Goal: Information Seeking & Learning: Check status

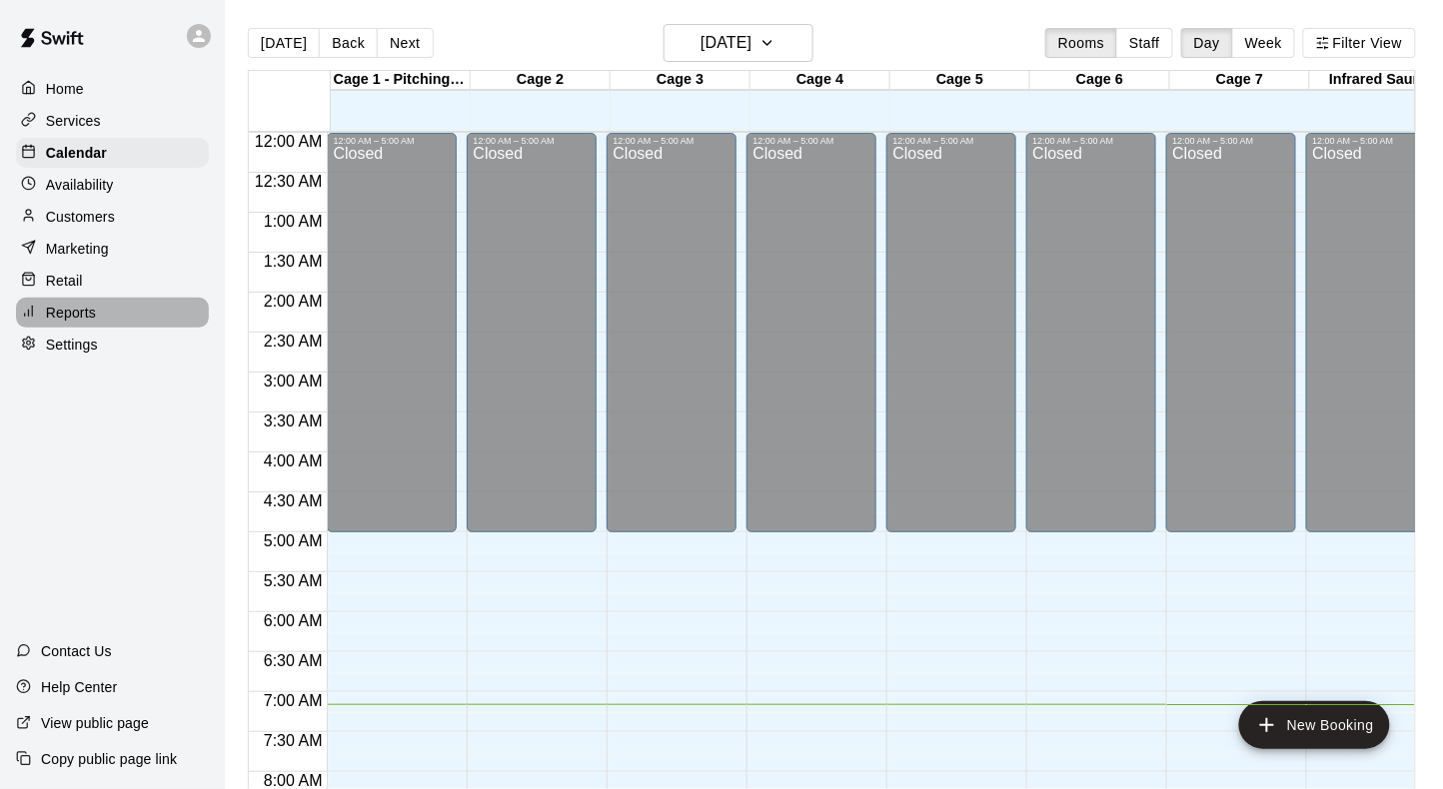
click at [64, 305] on p "Reports" at bounding box center [71, 313] width 50 height 20
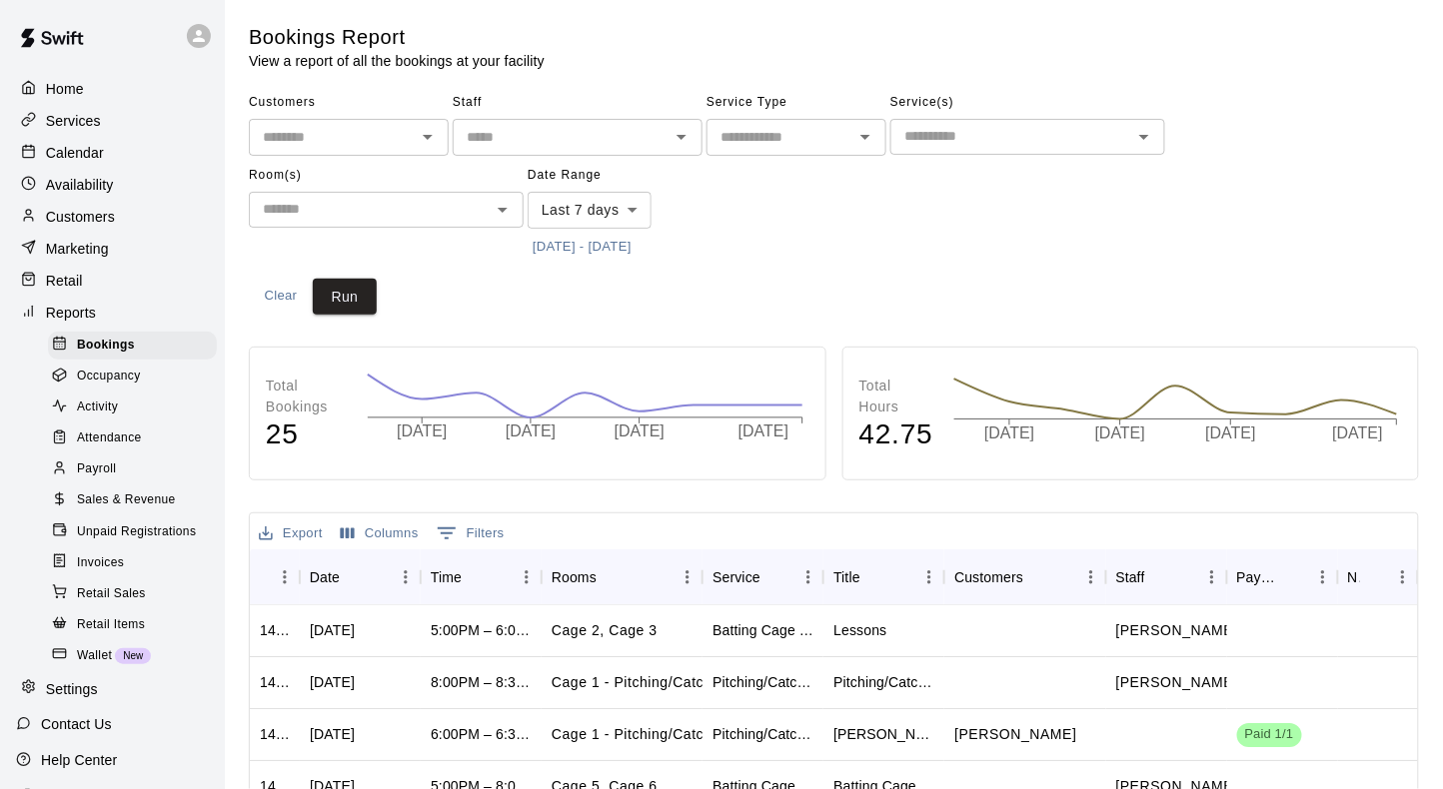
click at [105, 497] on span "Sales & Revenue" at bounding box center [126, 501] width 99 height 20
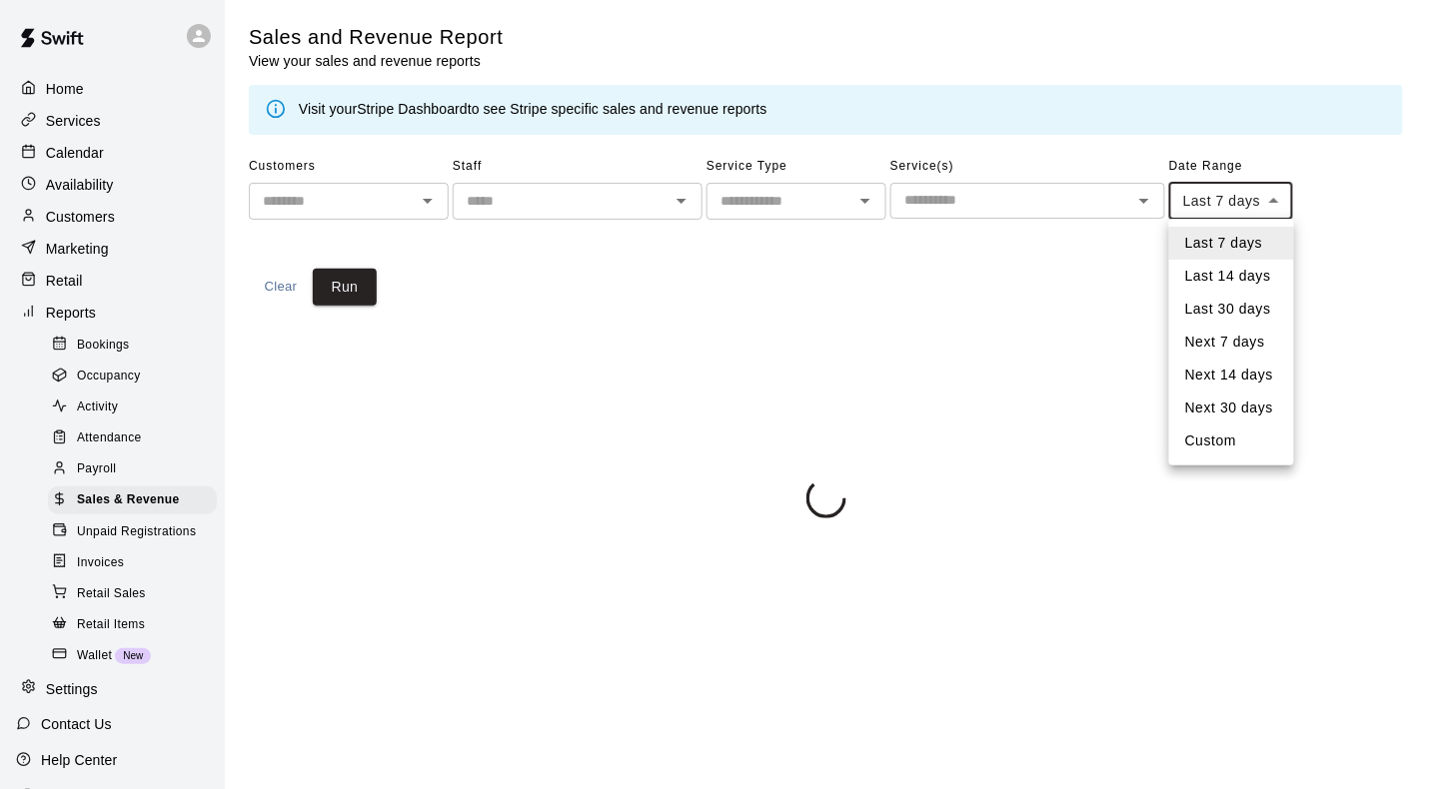
click at [1223, 198] on body "Home Services Calendar Availability Customers Marketing Retail Reports Bookings…" at bounding box center [721, 263] width 1443 height 527
click at [1218, 445] on li "Custom" at bounding box center [1231, 441] width 125 height 33
type input "******"
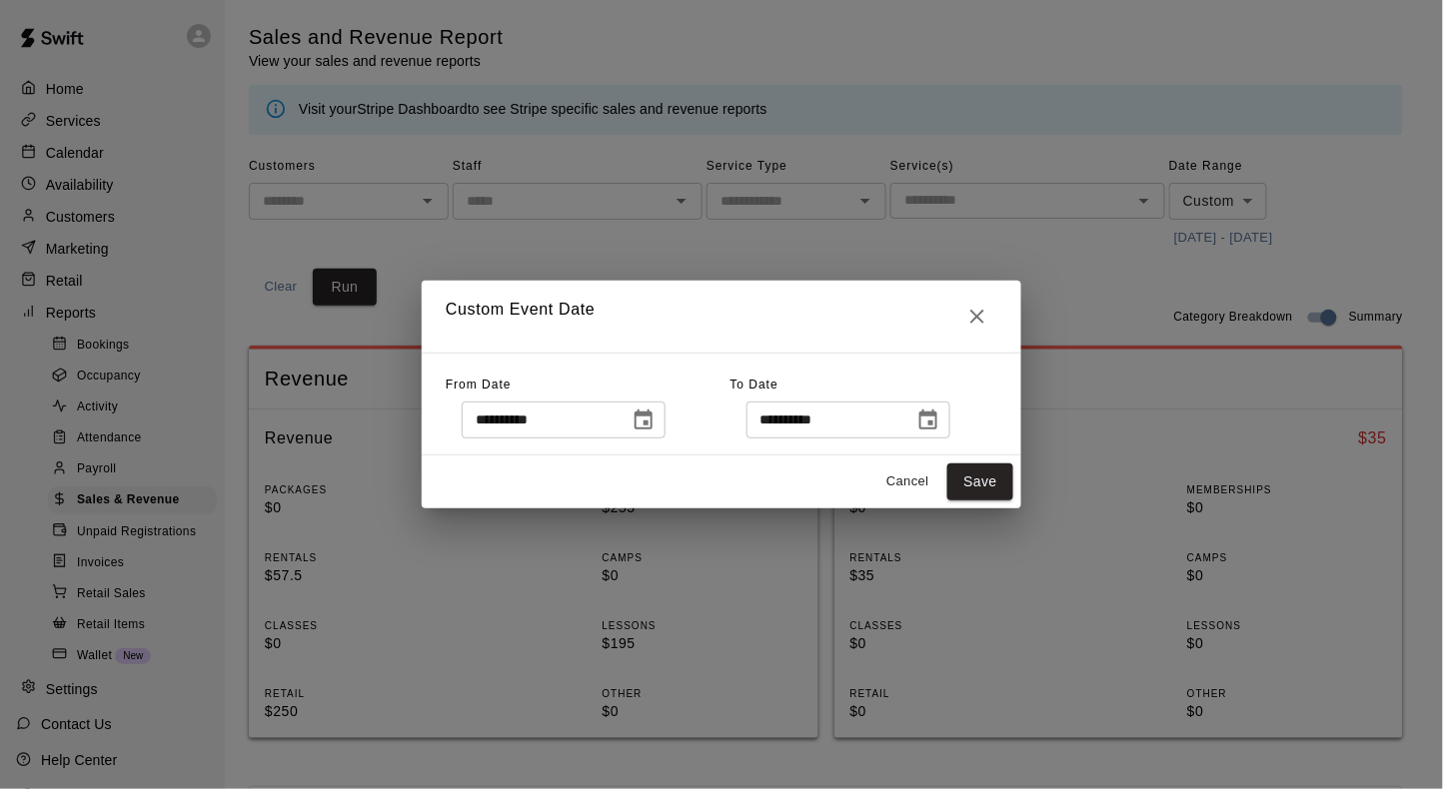
click at [651, 416] on icon "Choose date, selected date is Sep 3, 2025" at bounding box center [643, 420] width 18 height 20
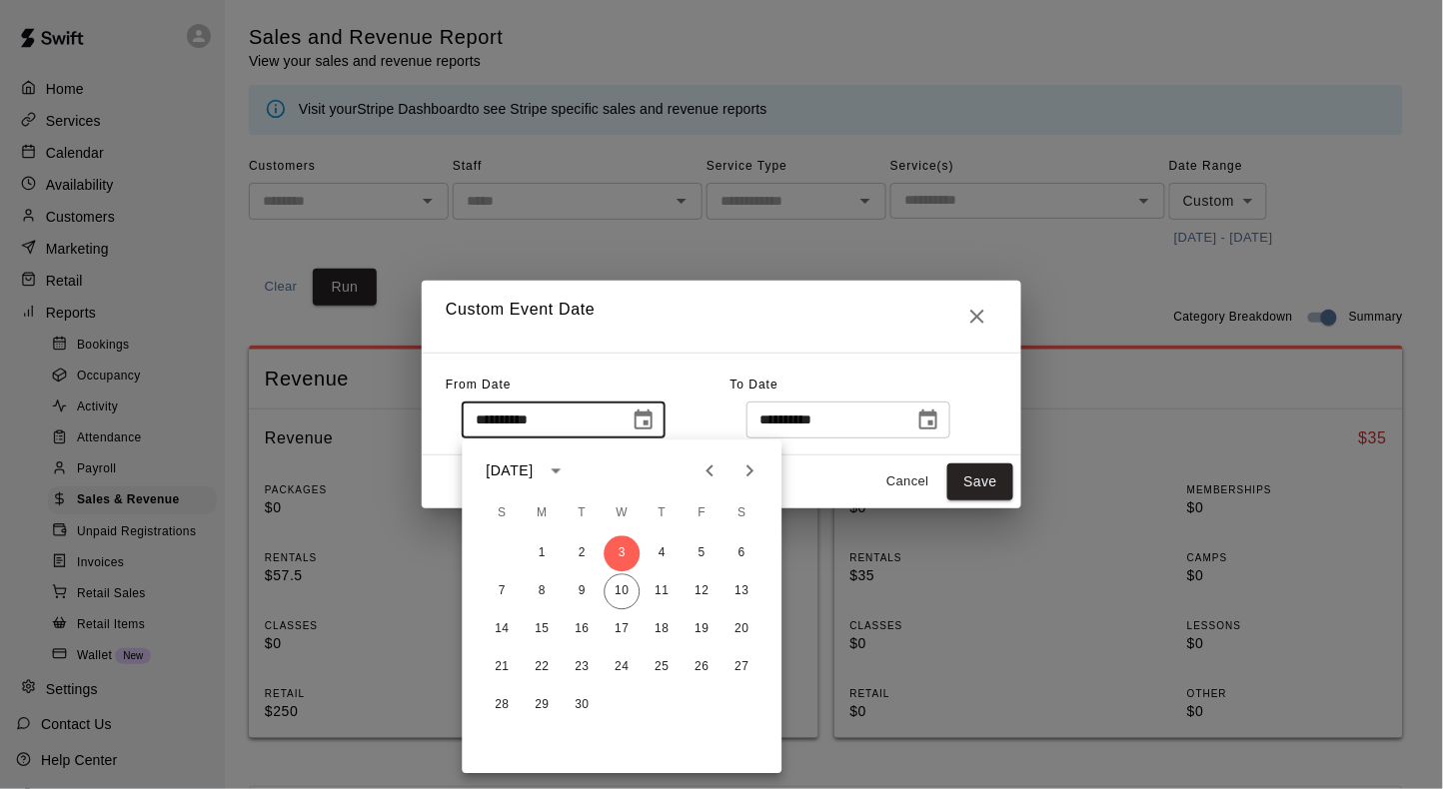
click at [706, 471] on icon "Previous month" at bounding box center [709, 472] width 7 height 12
click at [701, 556] on button "1" at bounding box center [702, 555] width 36 height 36
type input "**********"
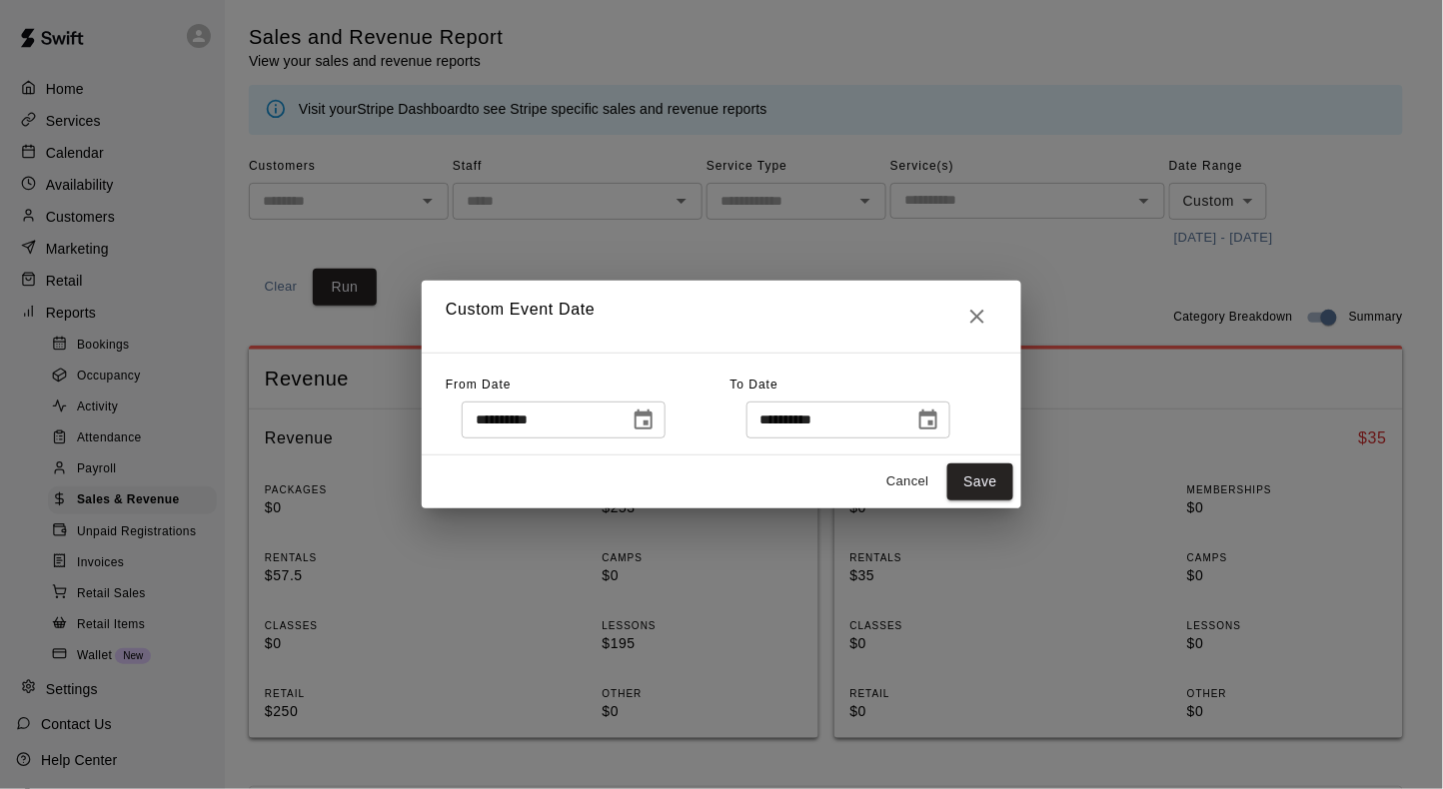
click at [937, 430] on icon "Choose date, selected date is Sep 10, 2025" at bounding box center [928, 420] width 18 height 20
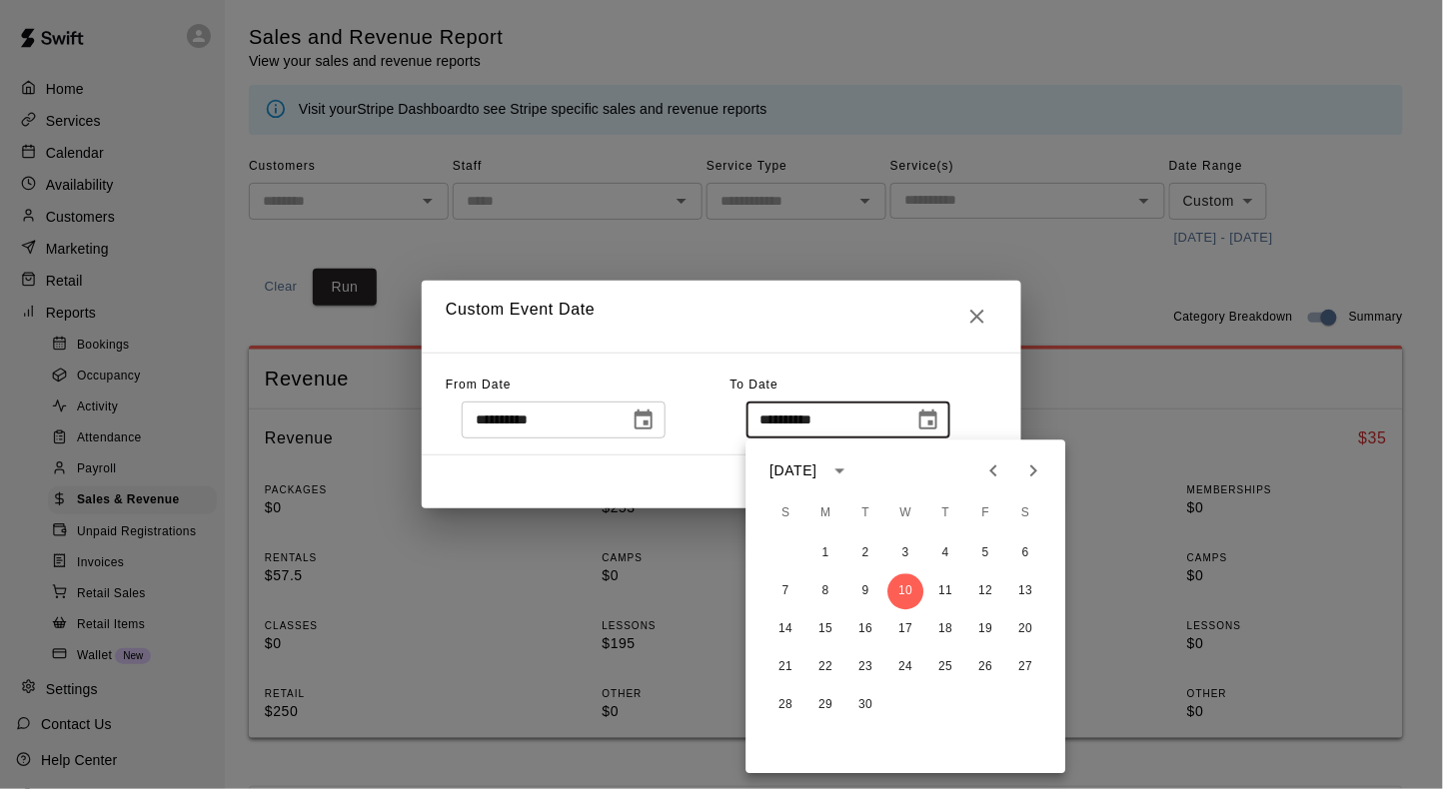
click at [986, 464] on icon "Previous month" at bounding box center [994, 472] width 24 height 24
click at [776, 751] on button "31" at bounding box center [786, 744] width 36 height 36
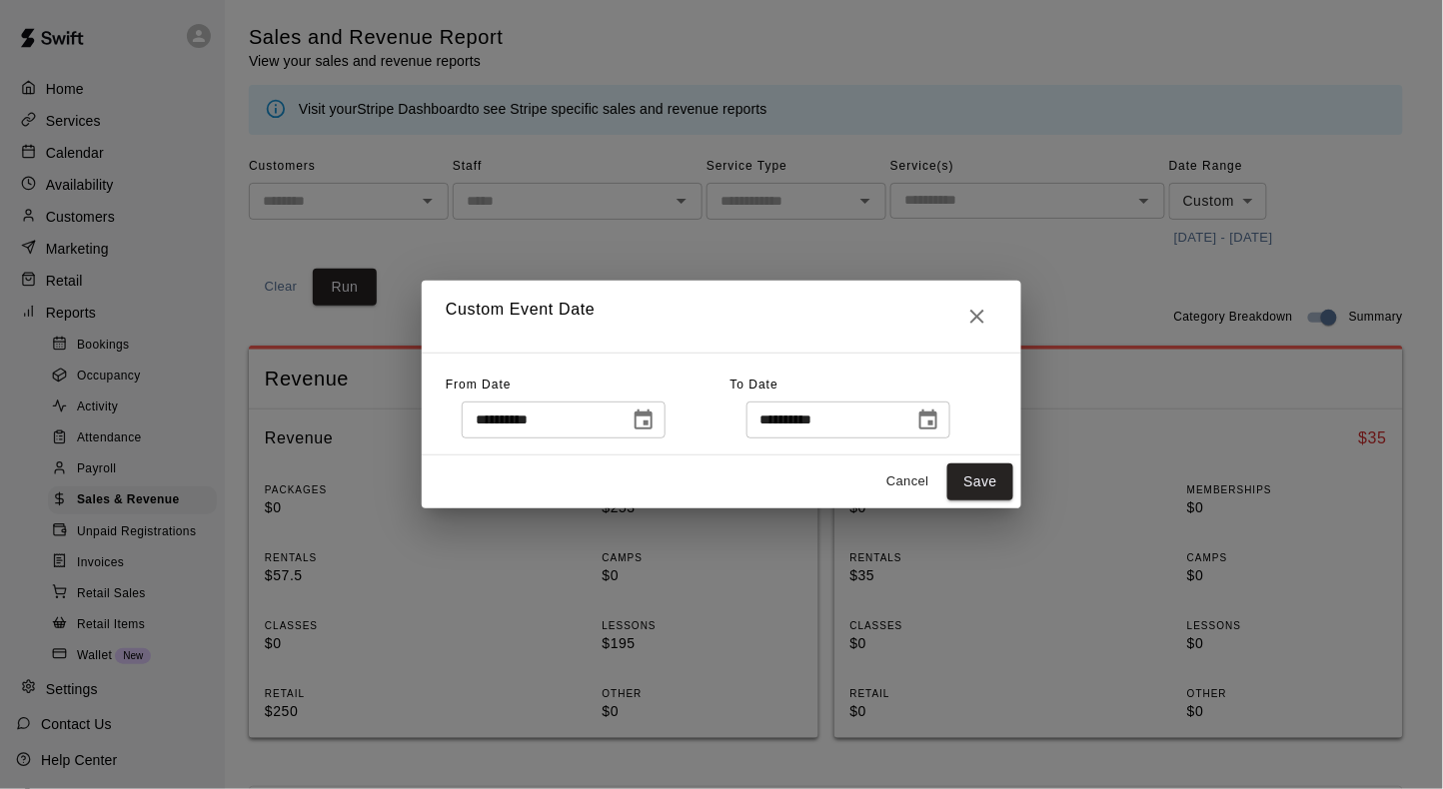
type input "**********"
click at [973, 488] on button "Save" at bounding box center [980, 482] width 66 height 37
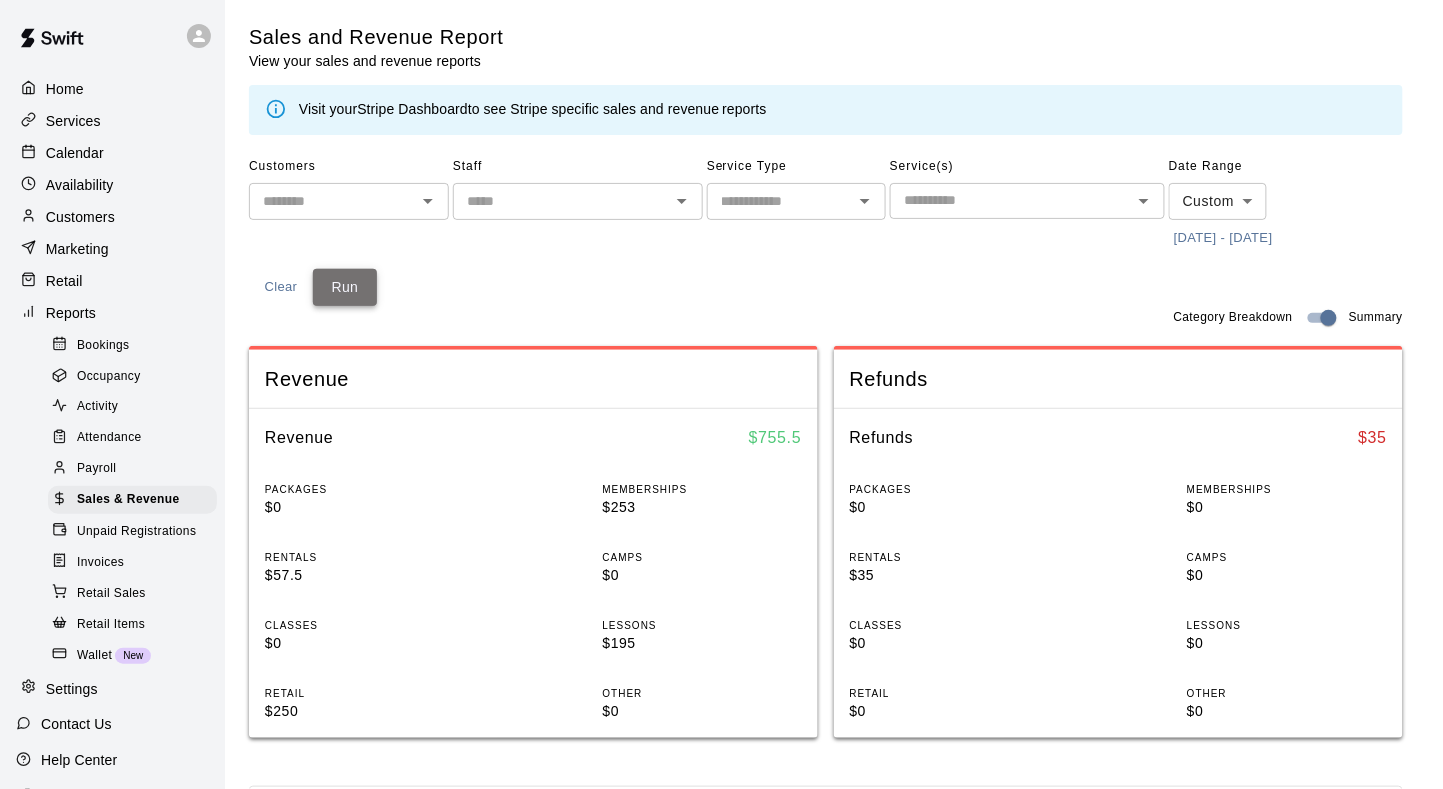
click at [355, 284] on button "Run" at bounding box center [345, 287] width 64 height 37
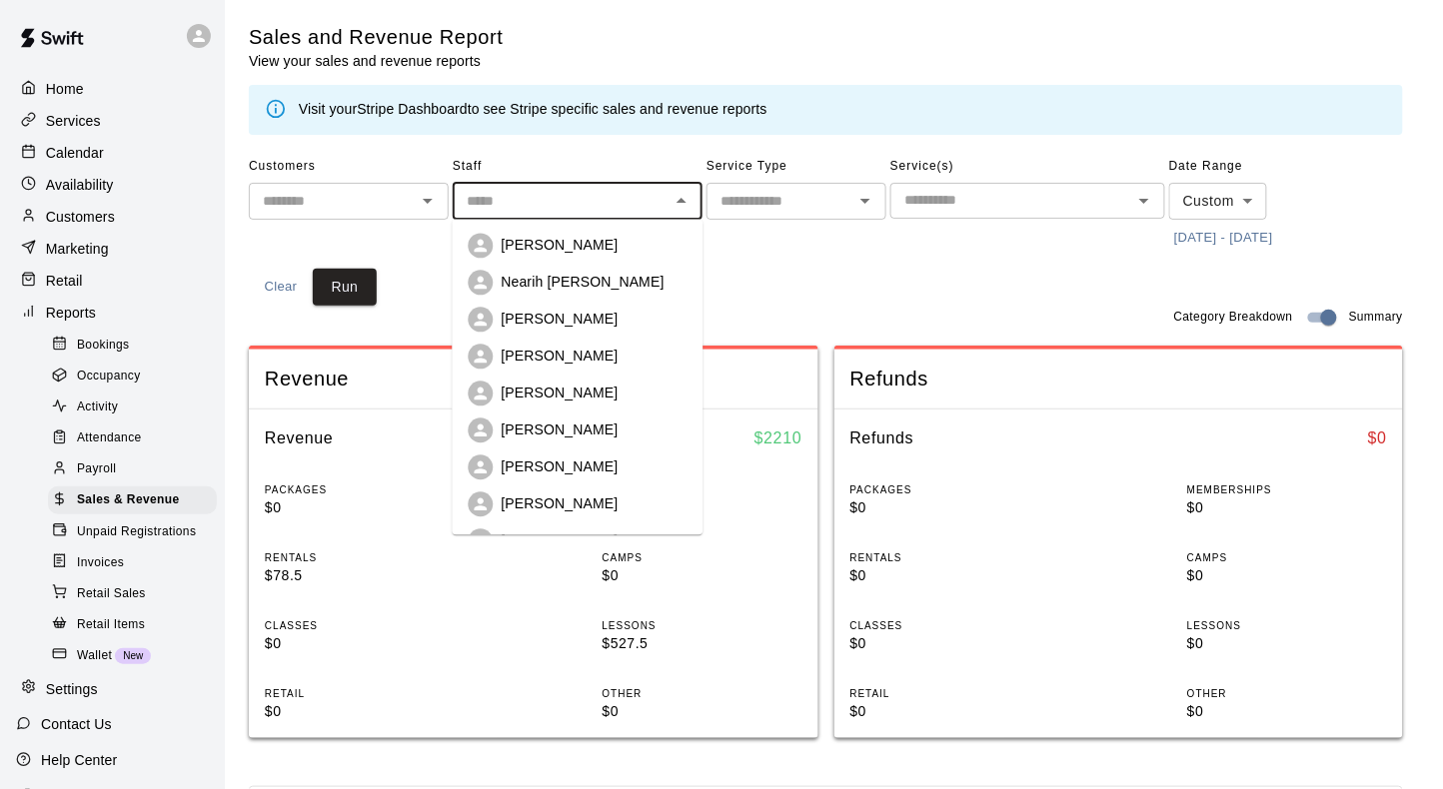
click at [627, 197] on input "text" at bounding box center [561, 201] width 205 height 25
click at [743, 251] on div "Service Type ​" at bounding box center [796, 202] width 180 height 103
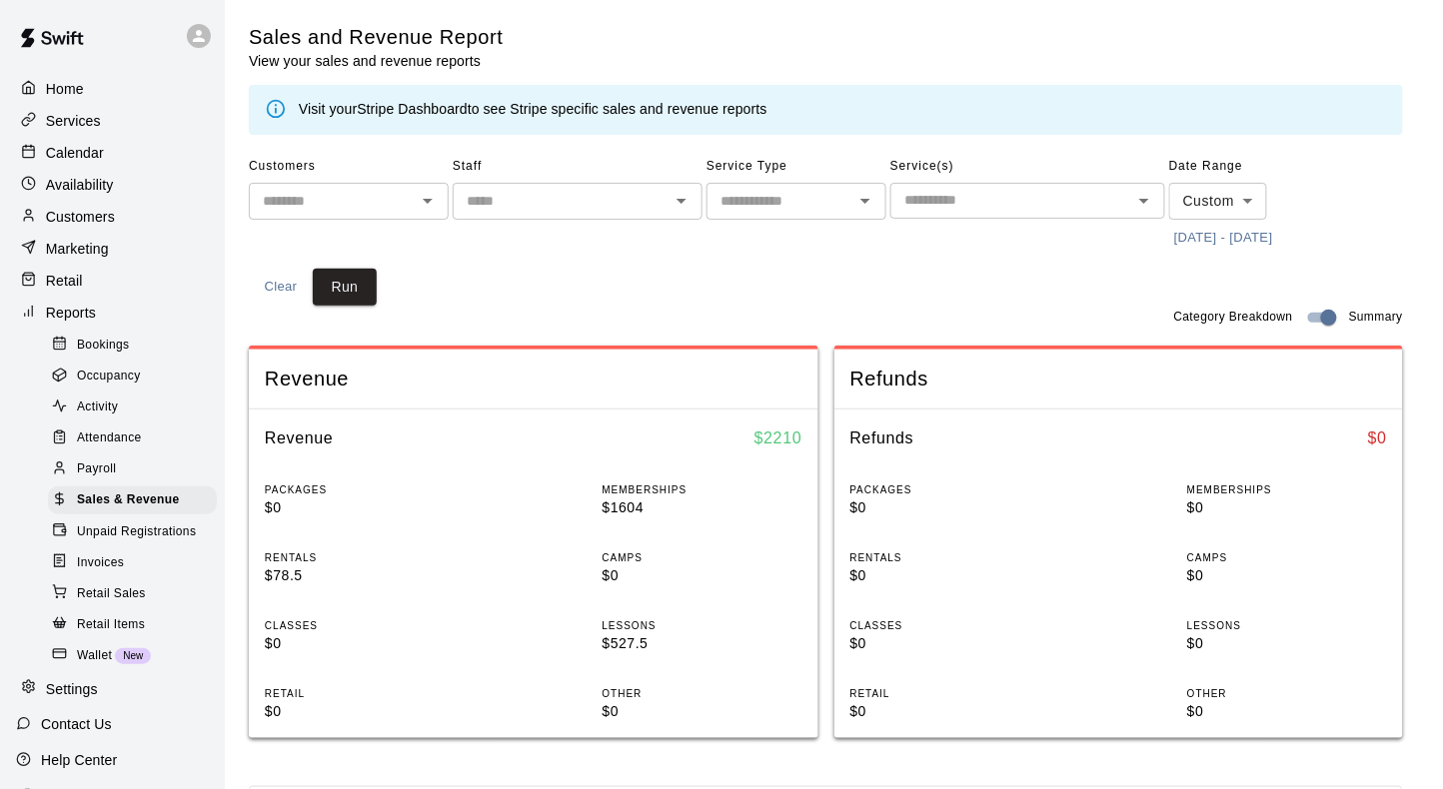
click at [786, 212] on input "text" at bounding box center [779, 201] width 135 height 25
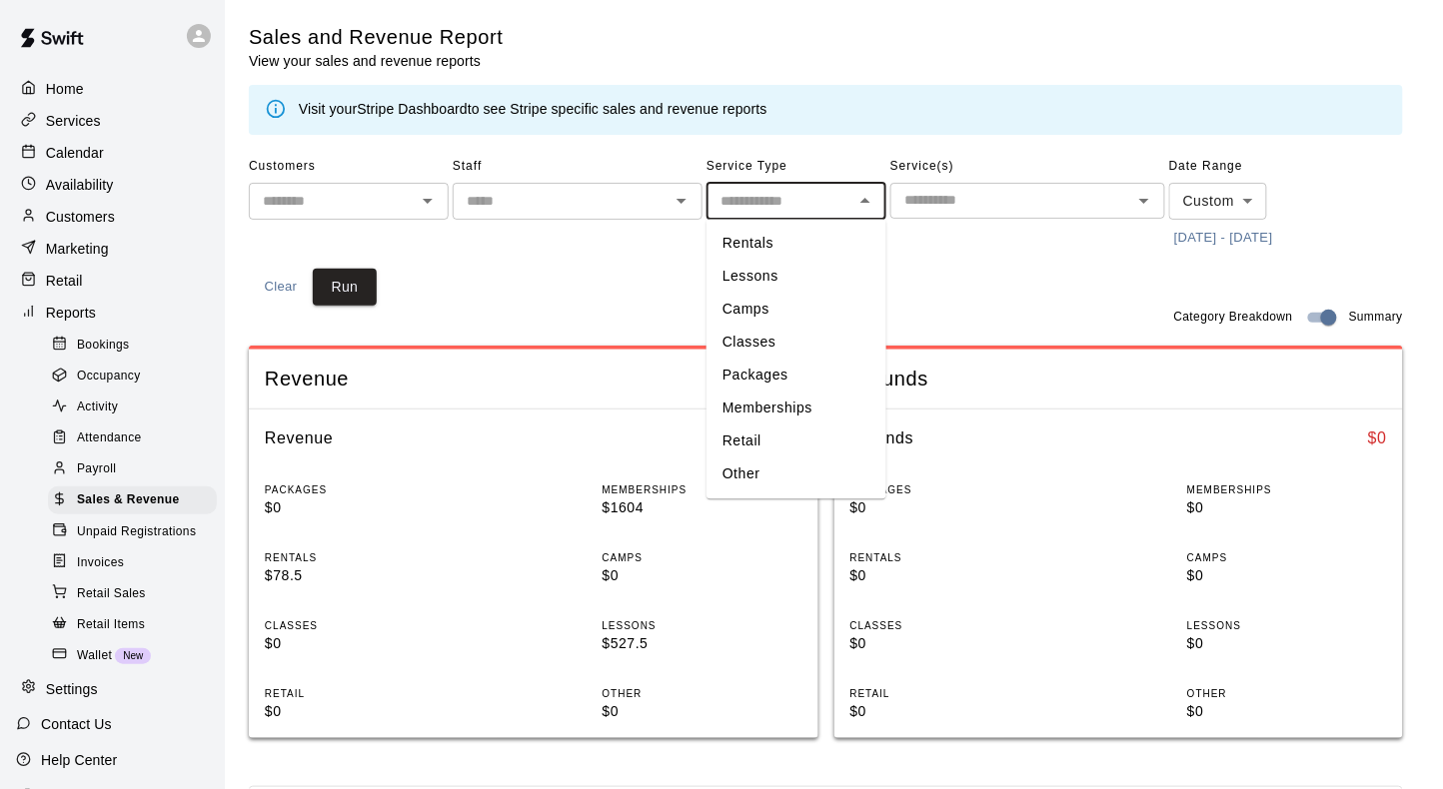
click at [775, 398] on li "Memberships" at bounding box center [796, 409] width 180 height 33
type input "**********"
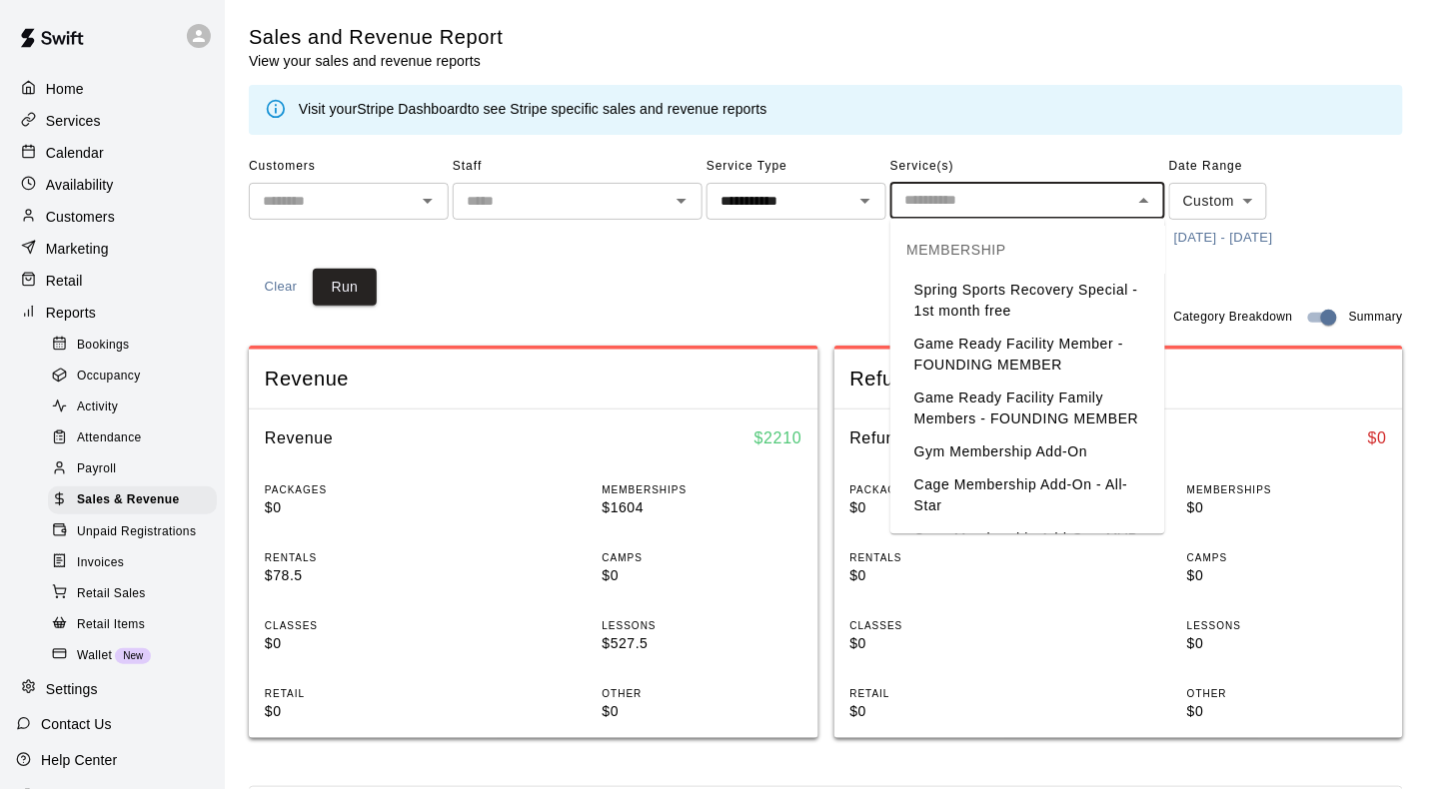
click at [973, 208] on input "text" at bounding box center [1011, 200] width 230 height 25
click at [996, 352] on li "Game Ready Facility Member - FOUNDING MEMBER" at bounding box center [1027, 356] width 275 height 54
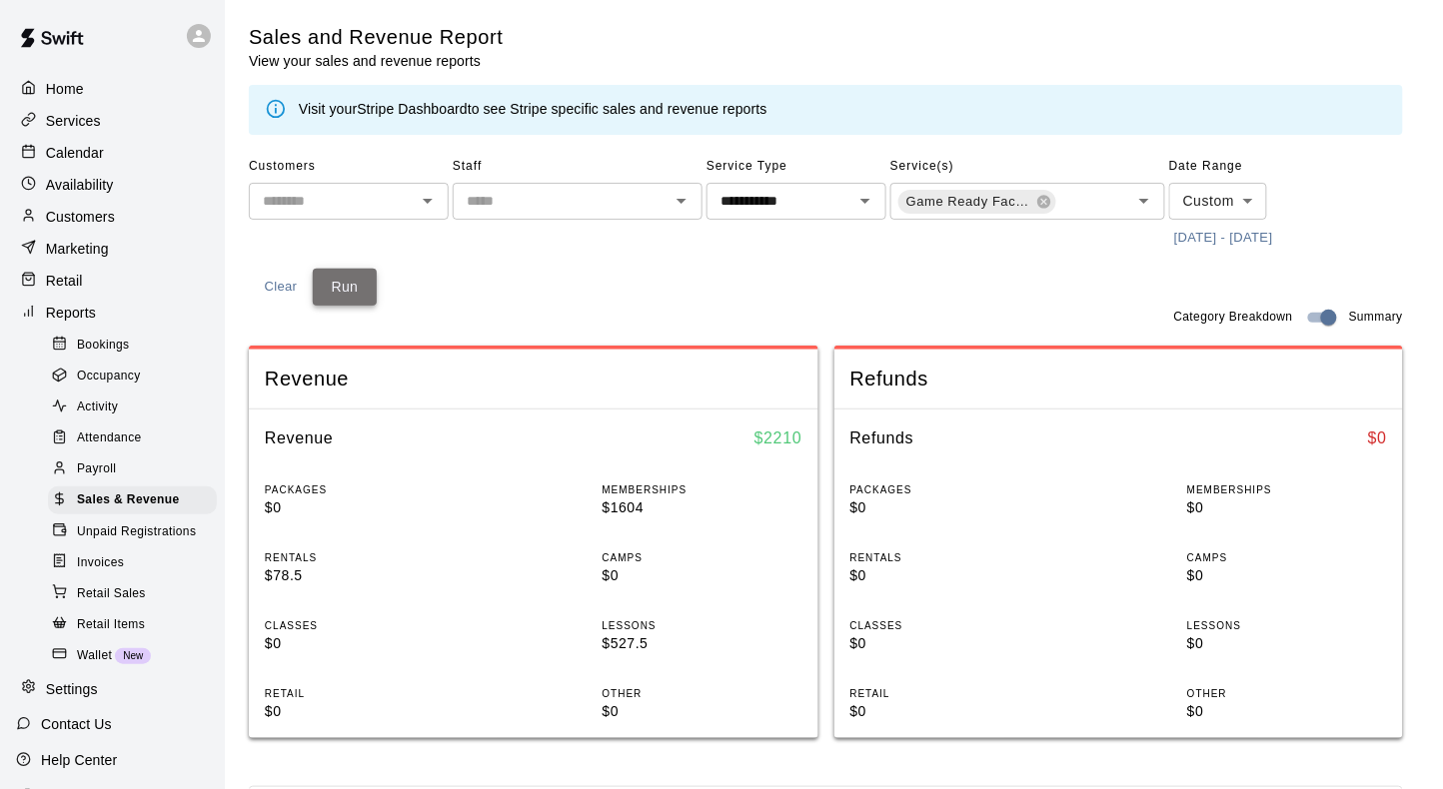
click at [347, 289] on button "Run" at bounding box center [345, 287] width 64 height 37
click at [1043, 202] on icon at bounding box center [1044, 202] width 16 height 16
click at [1037, 207] on input "text" at bounding box center [1011, 200] width 230 height 25
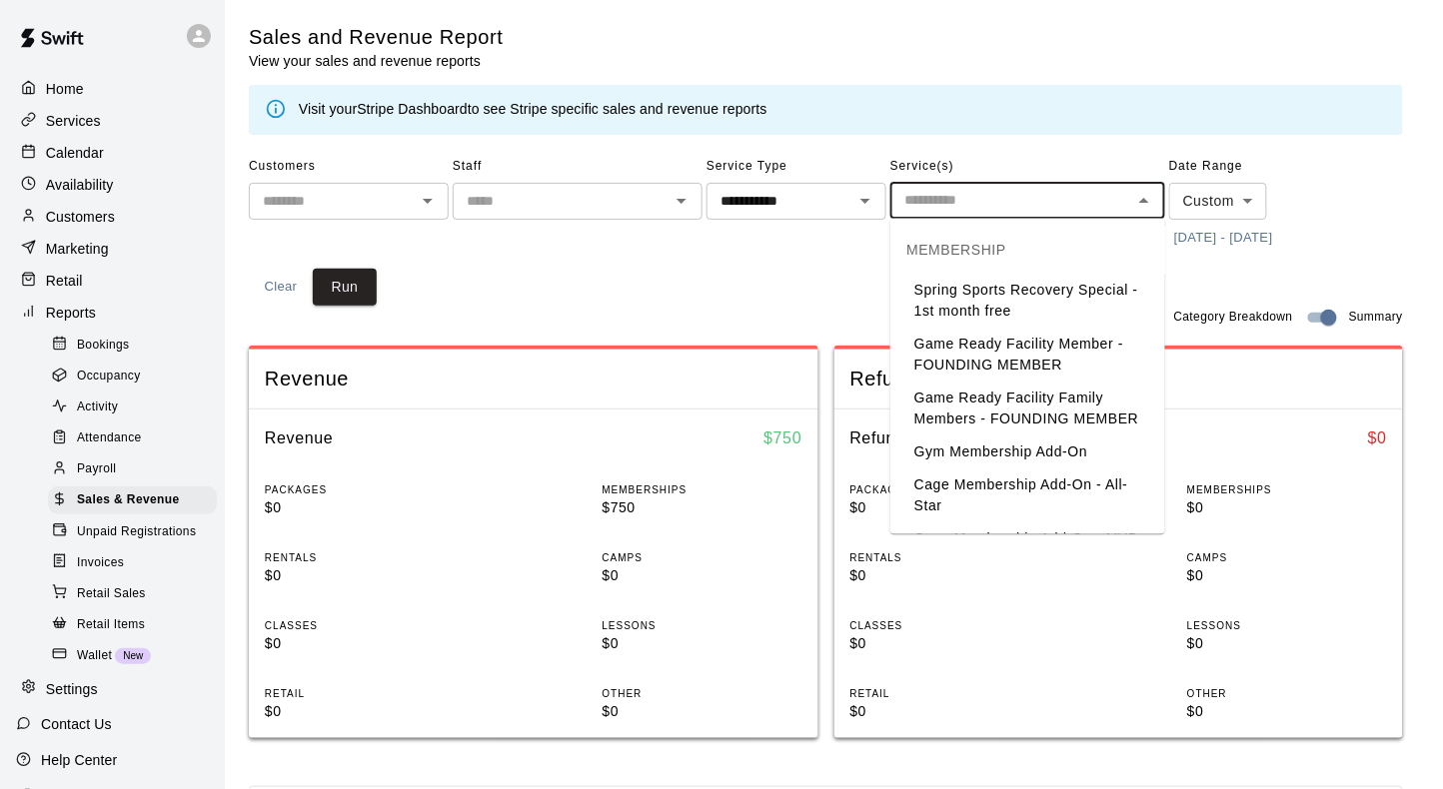
click at [984, 415] on li "Game Ready Facility Family Members - FOUNDING MEMBER" at bounding box center [1027, 410] width 275 height 54
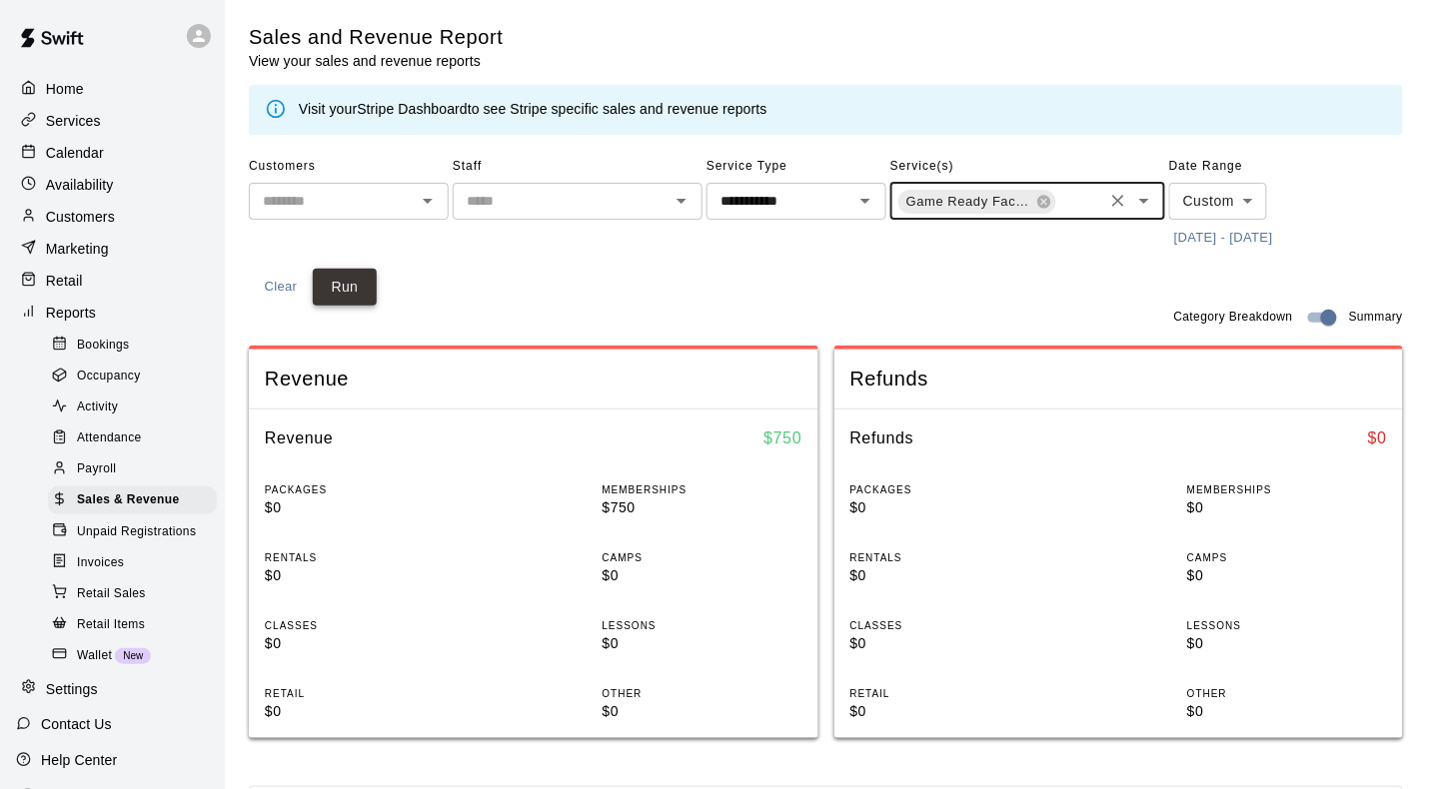
click at [338, 281] on button "Run" at bounding box center [345, 287] width 64 height 37
click at [1037, 198] on icon at bounding box center [1043, 201] width 13 height 13
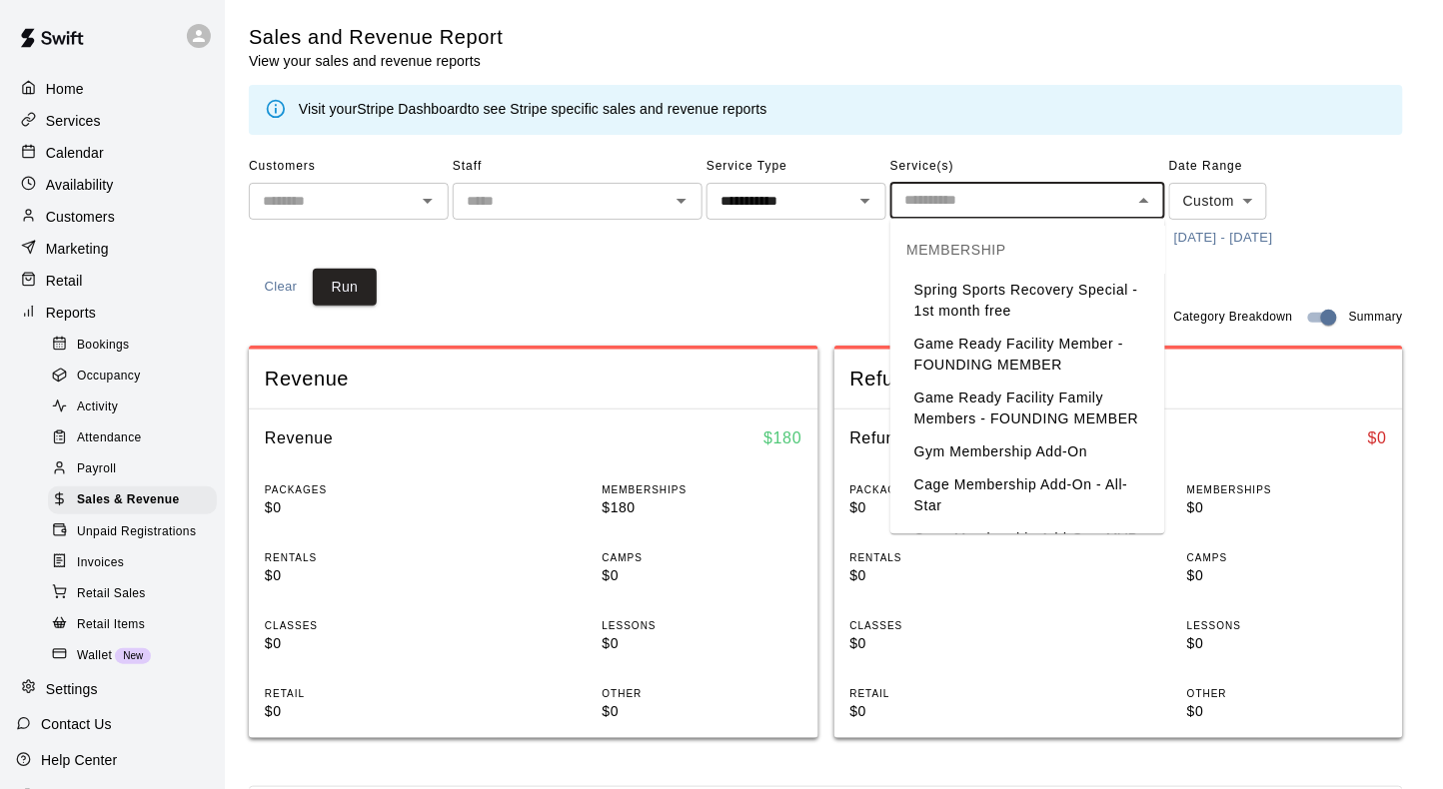
click at [940, 204] on input "text" at bounding box center [1011, 200] width 230 height 25
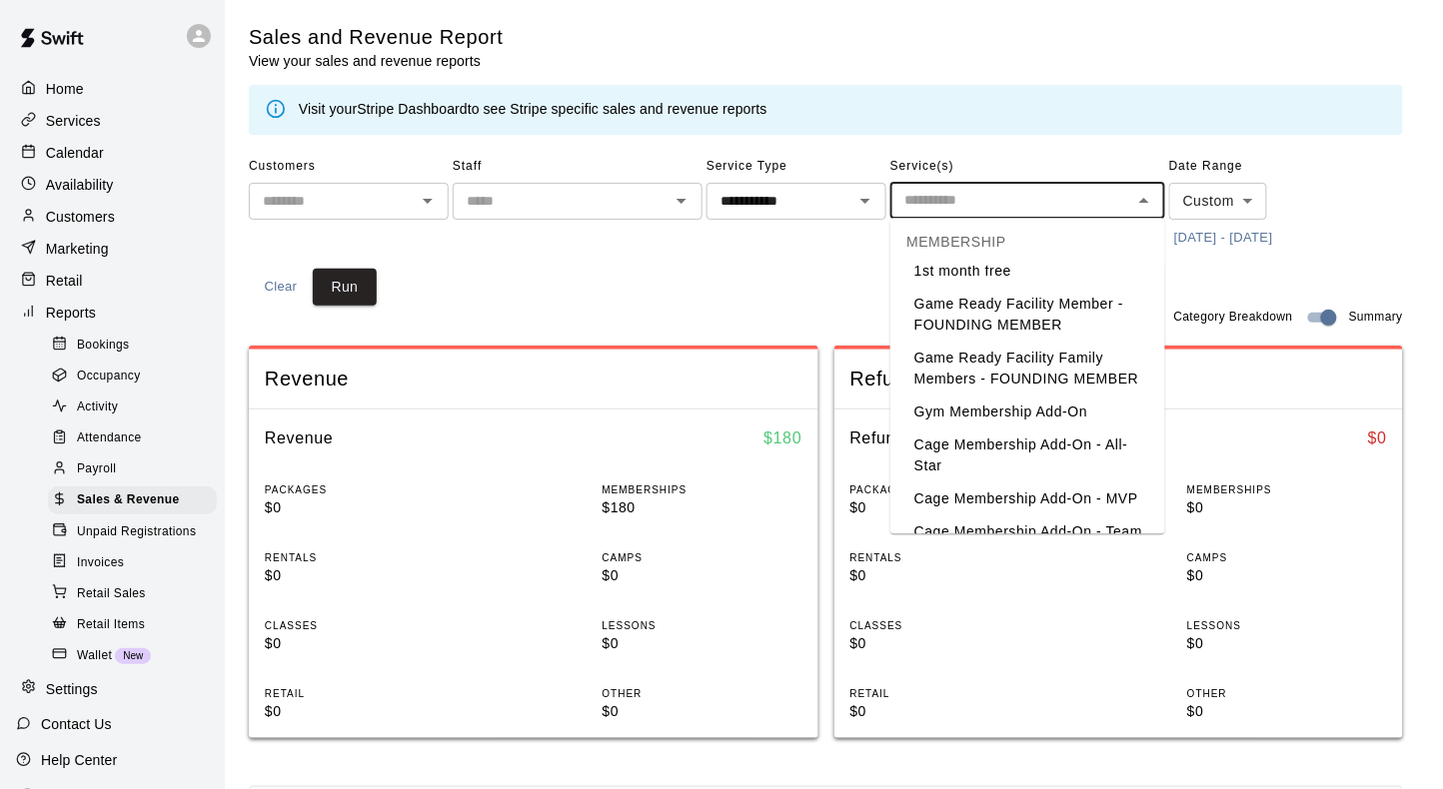
scroll to position [42, 0]
click at [957, 412] on li "Gym Membership Add-On" at bounding box center [1027, 411] width 275 height 33
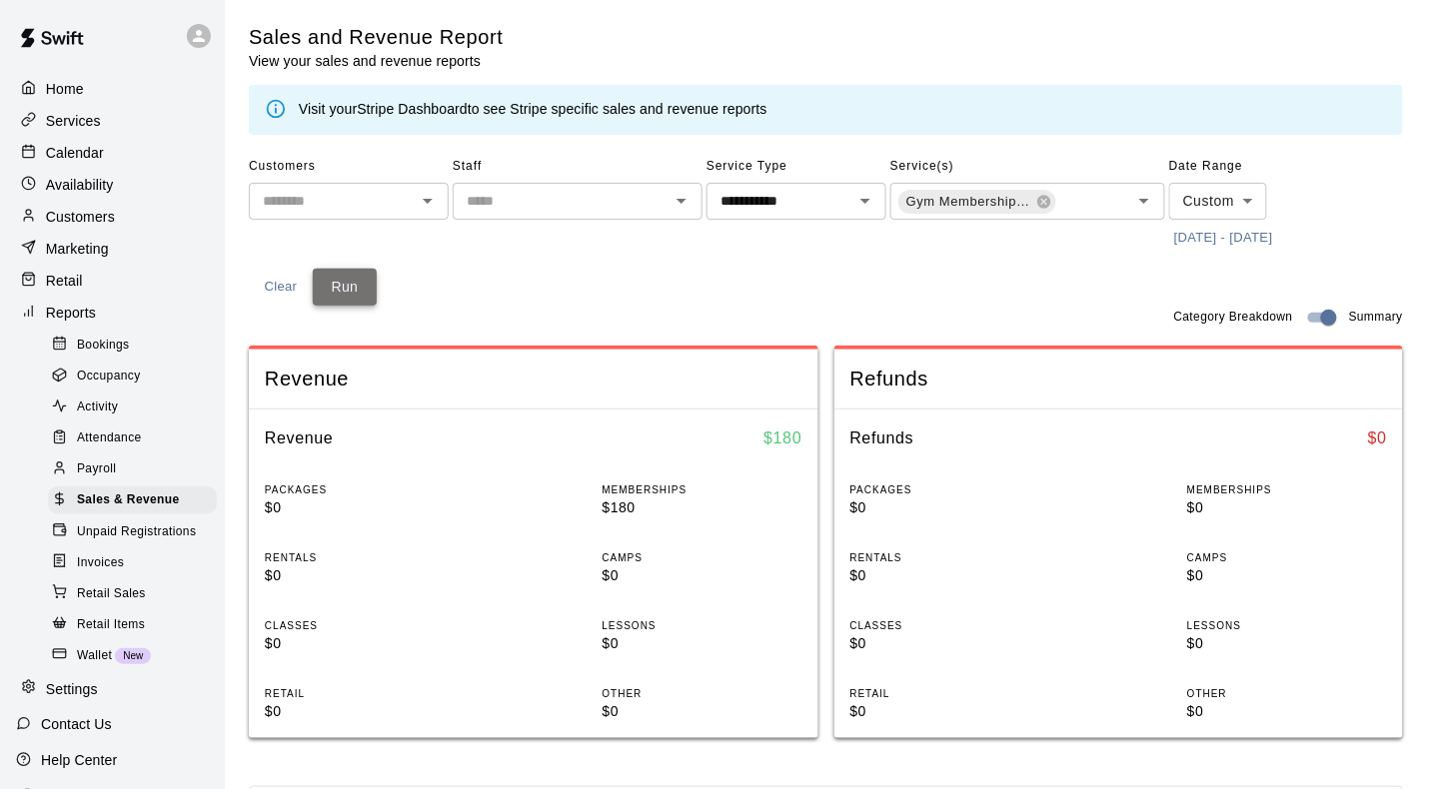
click at [374, 288] on button "Run" at bounding box center [345, 287] width 64 height 37
click at [1042, 207] on icon at bounding box center [1043, 201] width 13 height 13
click at [1008, 202] on input "text" at bounding box center [1011, 200] width 230 height 25
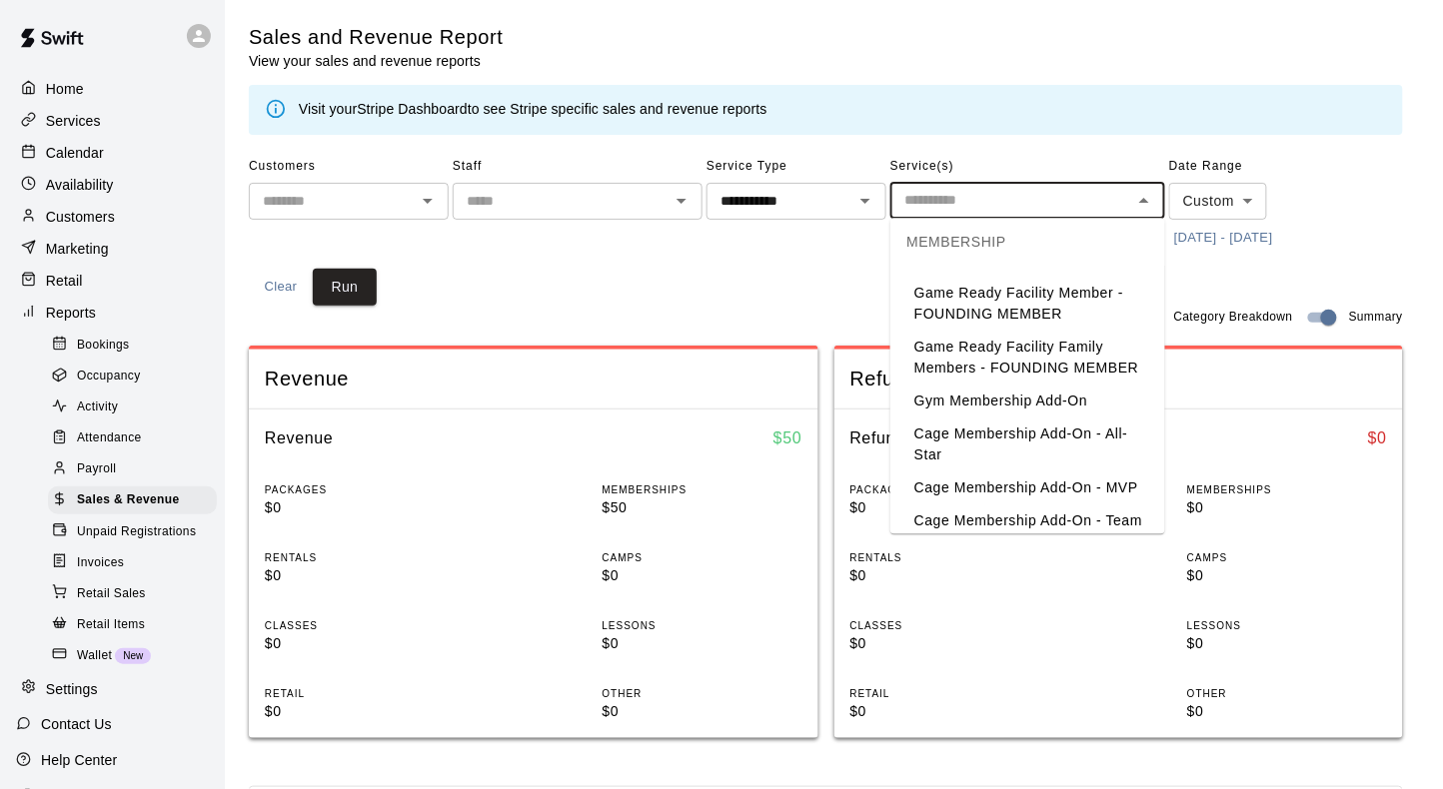
scroll to position [60, 0]
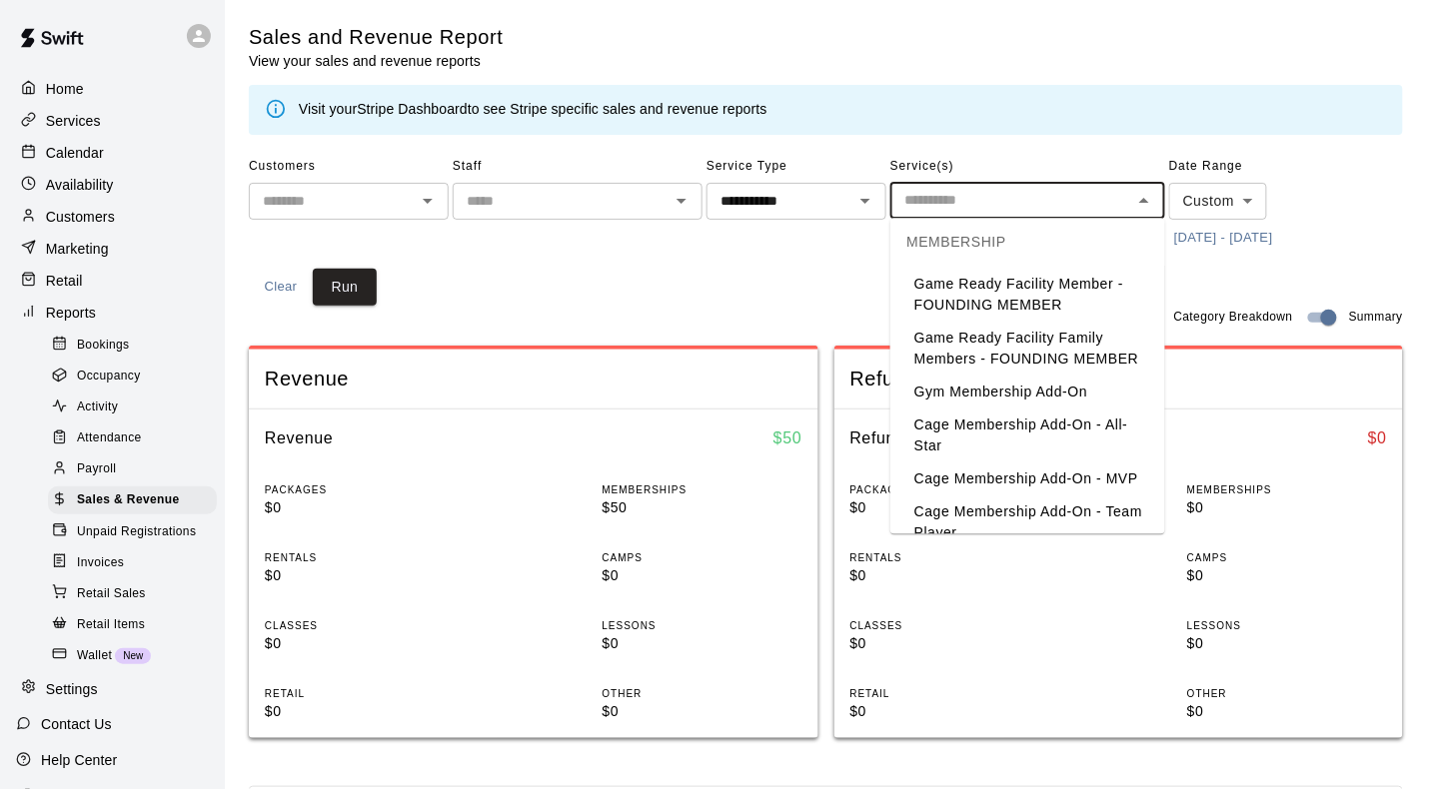
click at [1001, 417] on li "Cage Membership Add-On - All-Star" at bounding box center [1027, 437] width 275 height 54
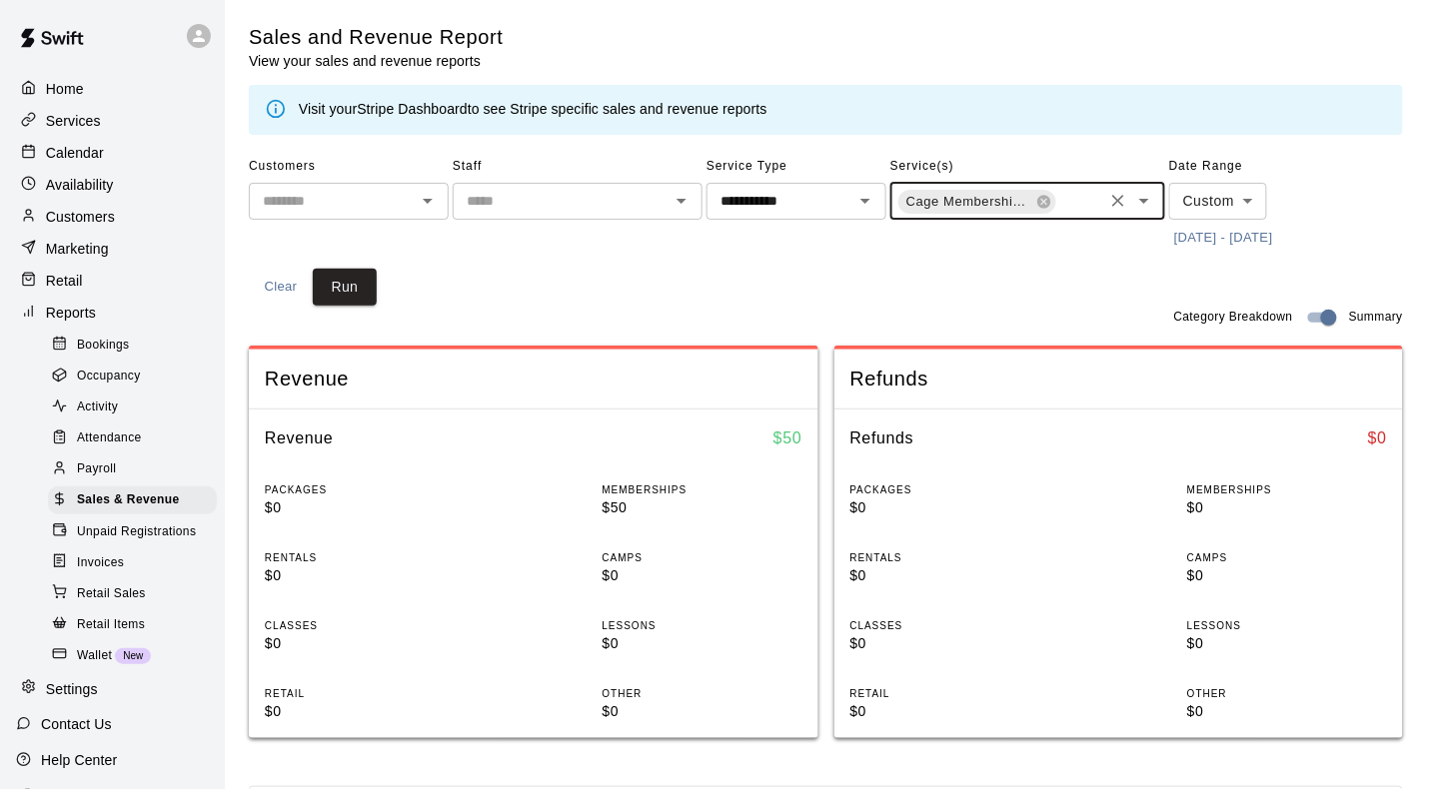
click at [1070, 202] on input "text" at bounding box center [1079, 203] width 42 height 25
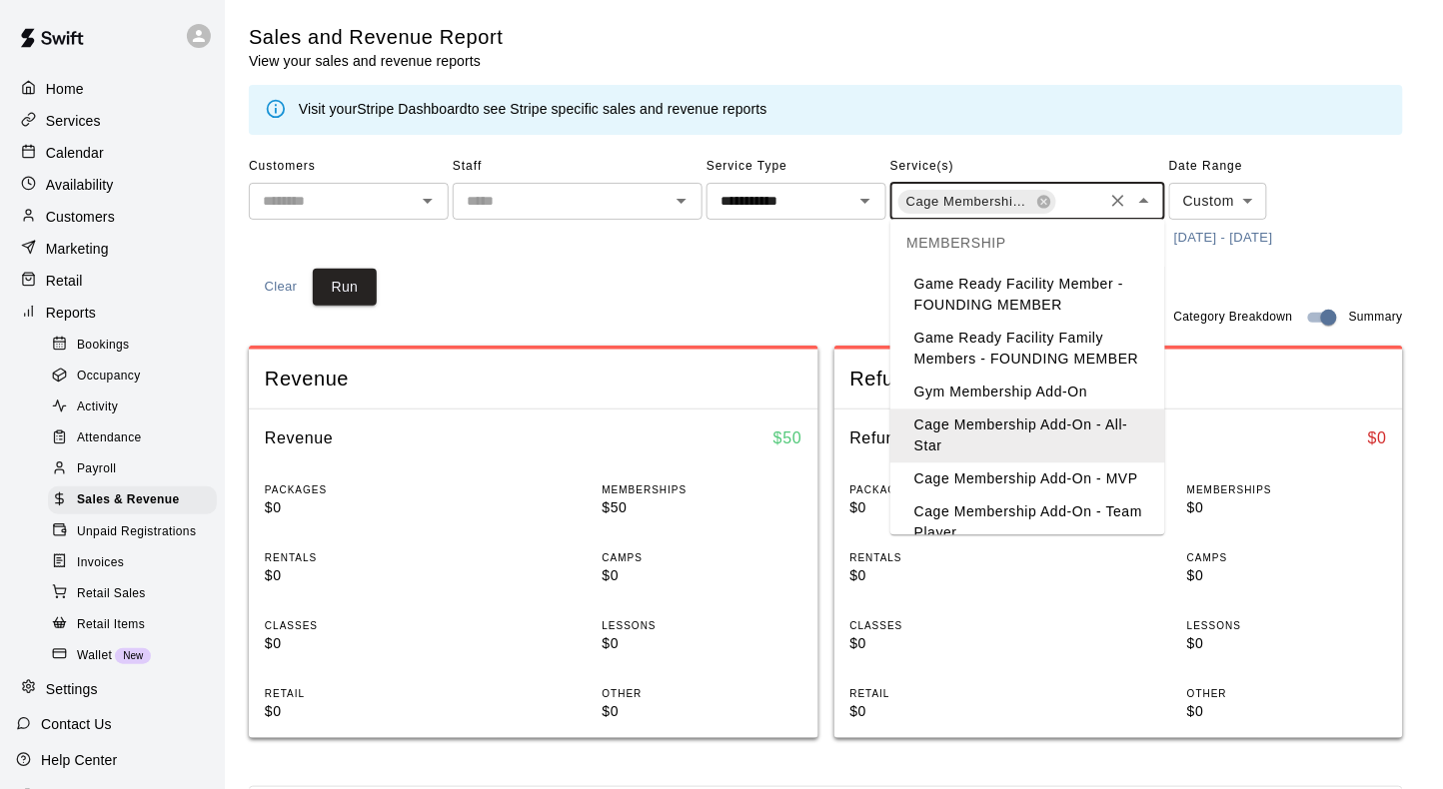
scroll to position [91, 0]
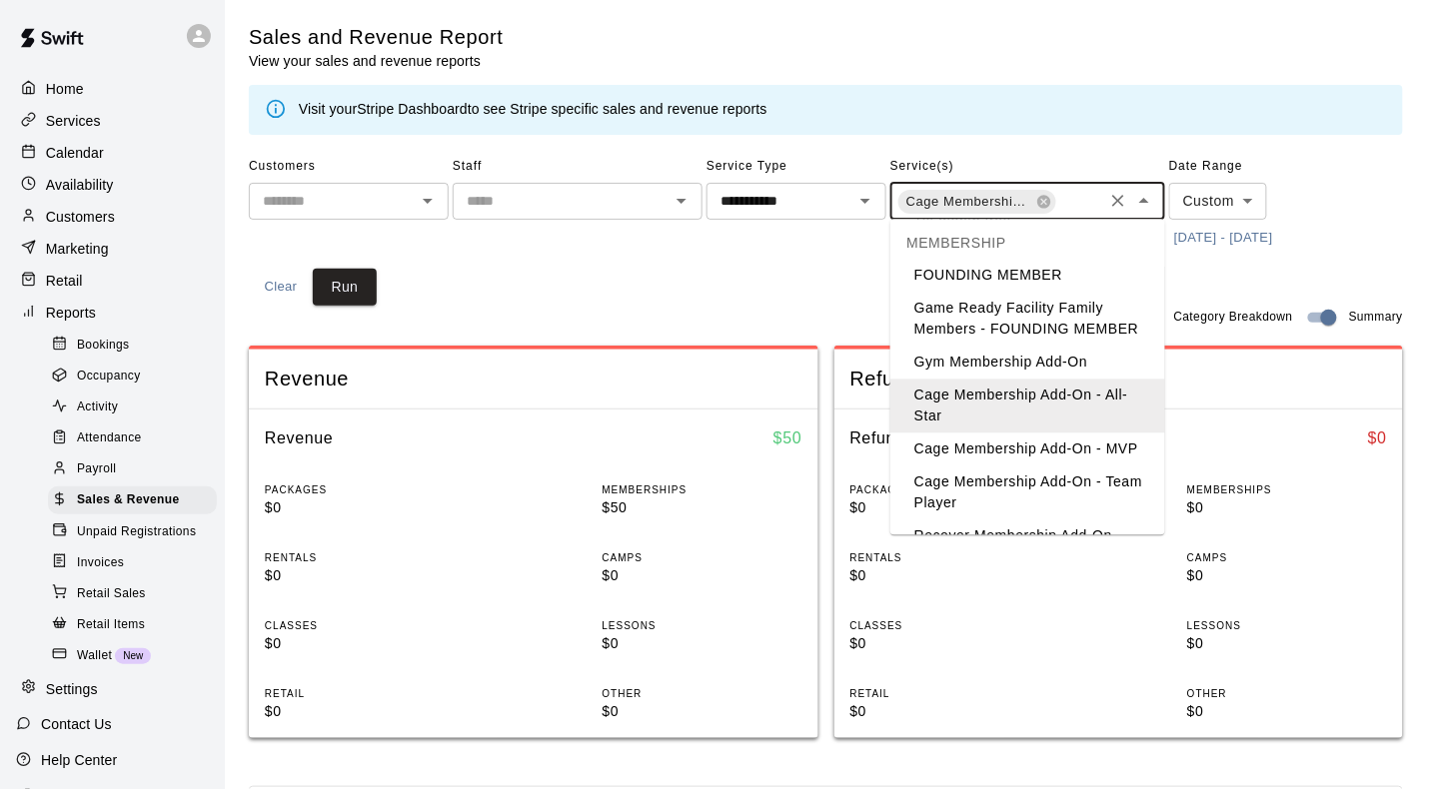
click at [1024, 458] on li "Cage Membership Add-On - MVP" at bounding box center [1027, 450] width 275 height 33
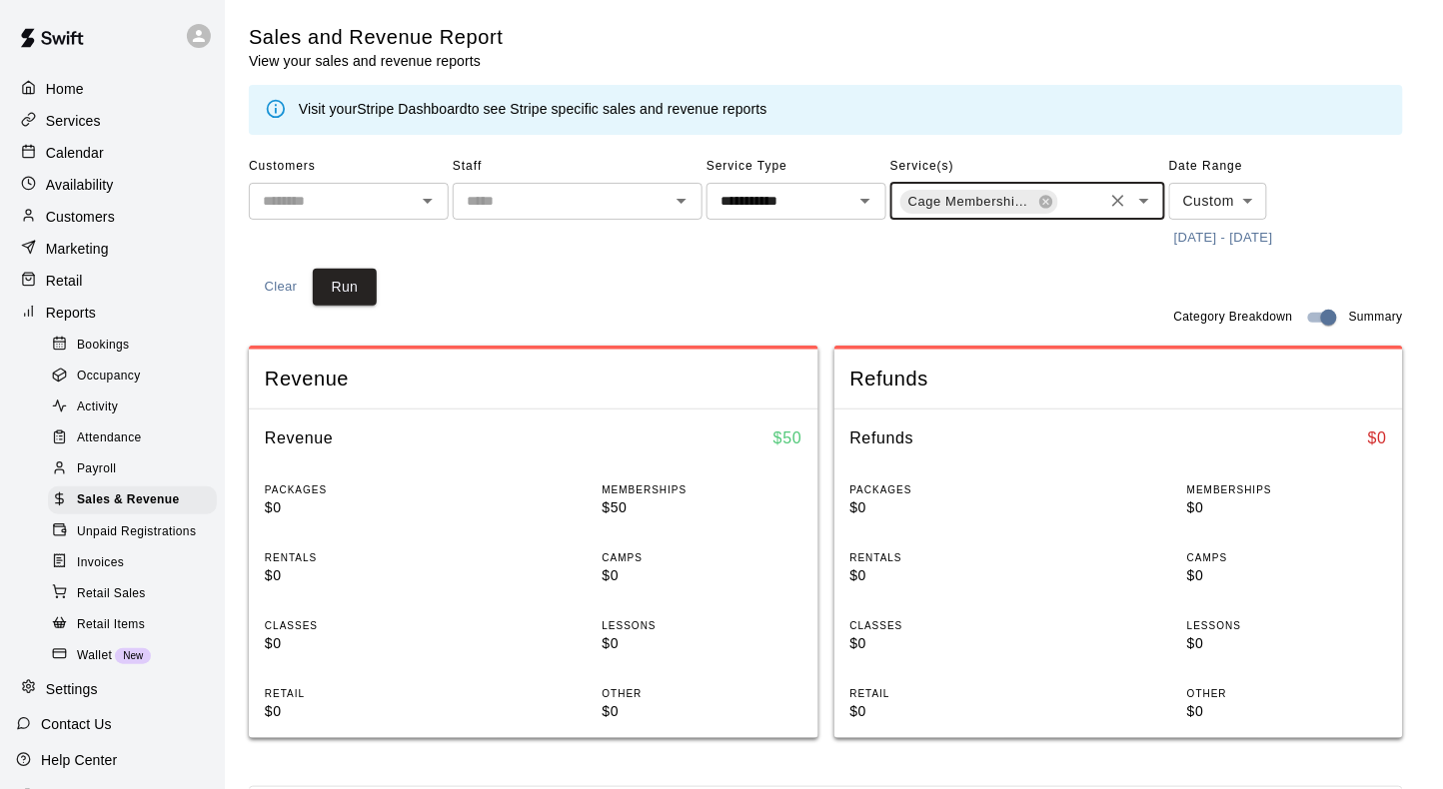
click at [1068, 207] on input "text" at bounding box center [1079, 203] width 42 height 25
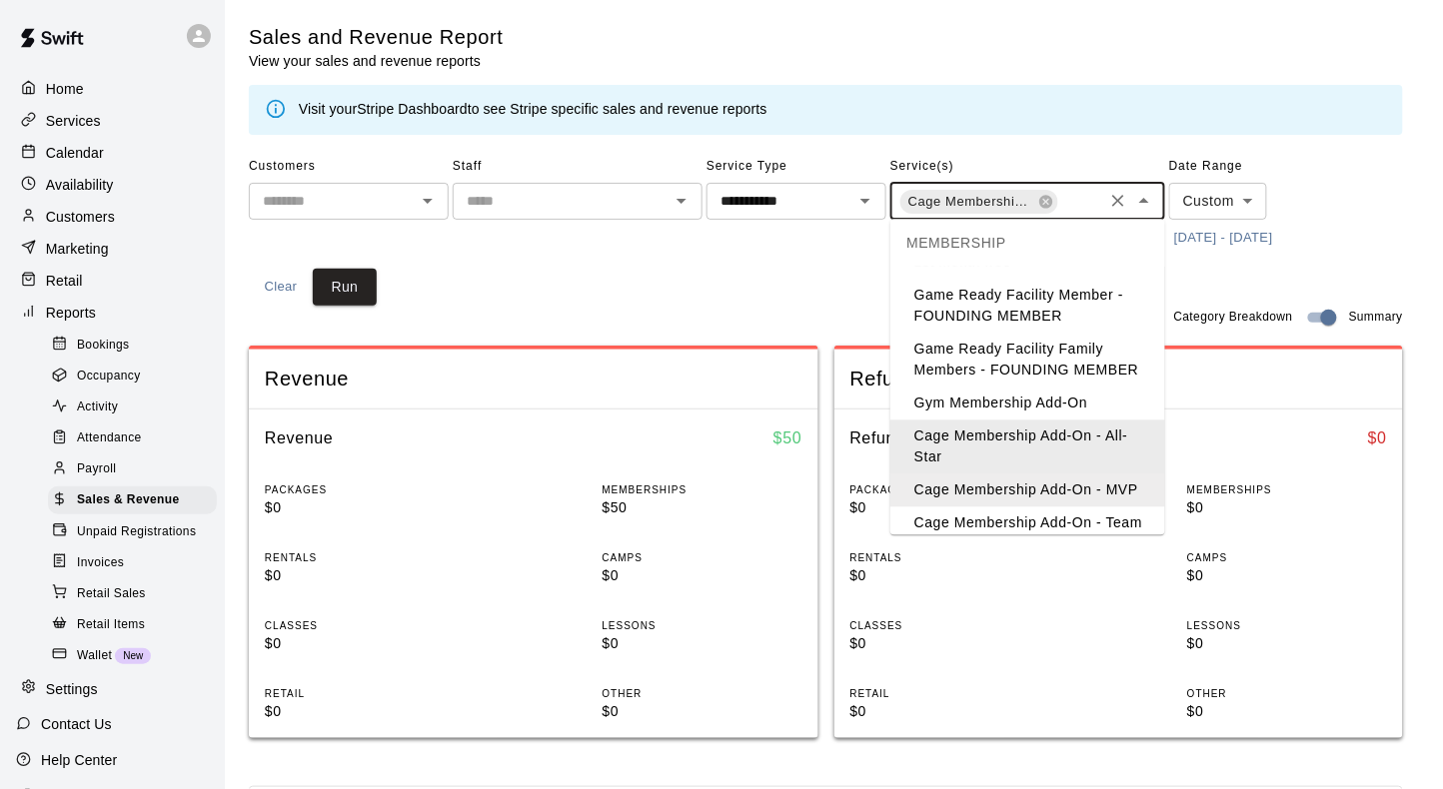
scroll to position [83, 0]
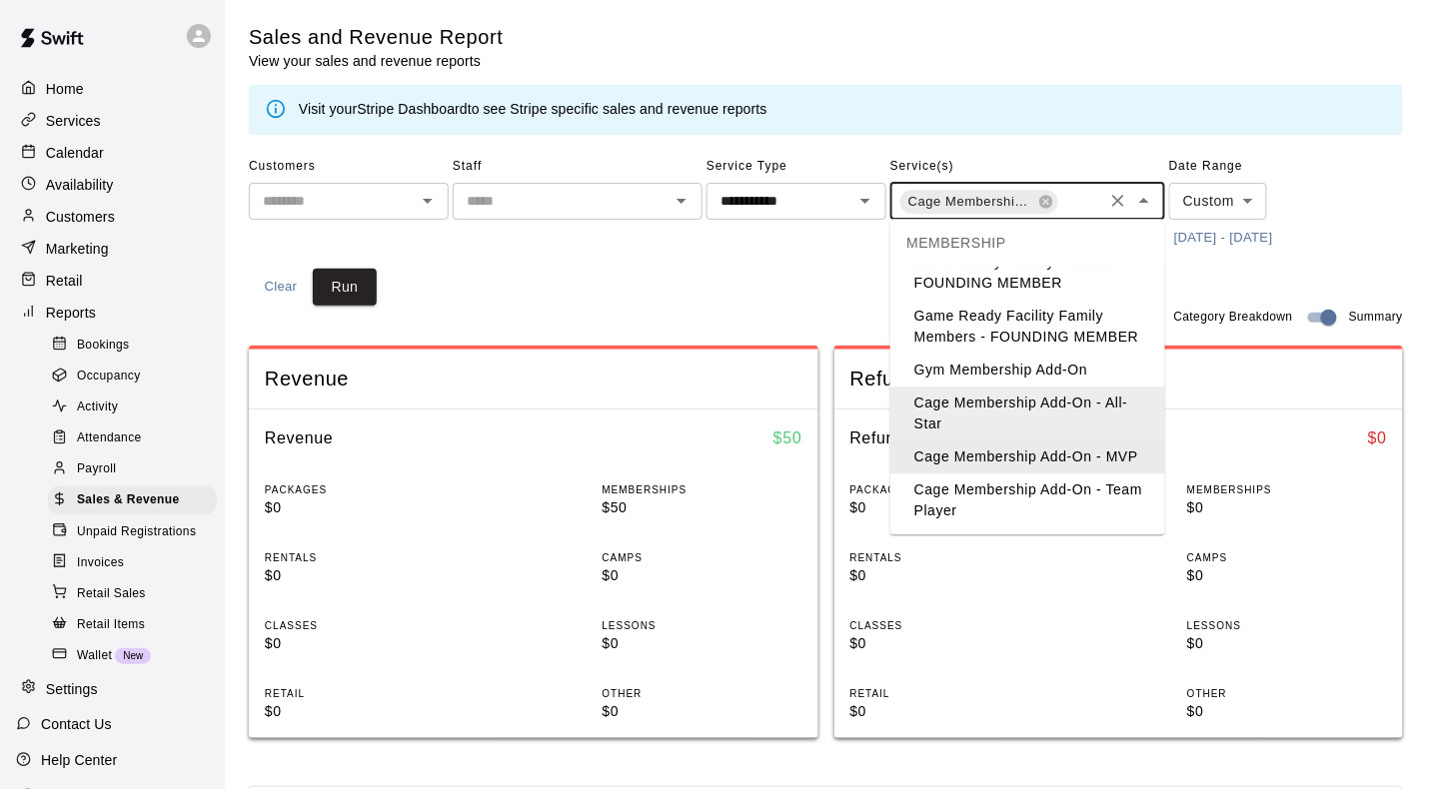
click at [1040, 456] on li "Cage Membership Add-On - MVP" at bounding box center [1027, 458] width 275 height 33
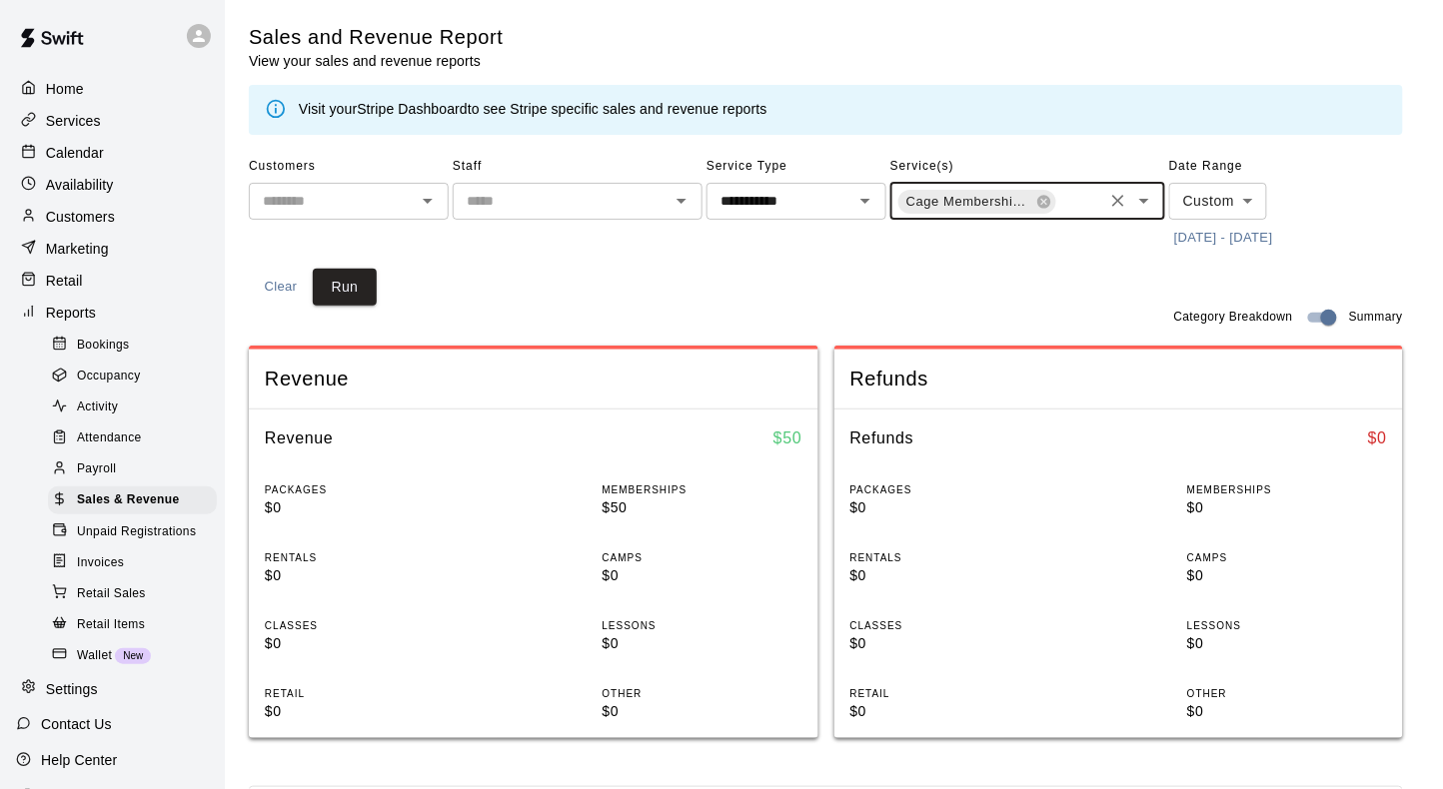
scroll to position [0, 0]
click at [347, 282] on button "Run" at bounding box center [345, 287] width 64 height 37
click at [1042, 207] on icon at bounding box center [1043, 201] width 13 height 13
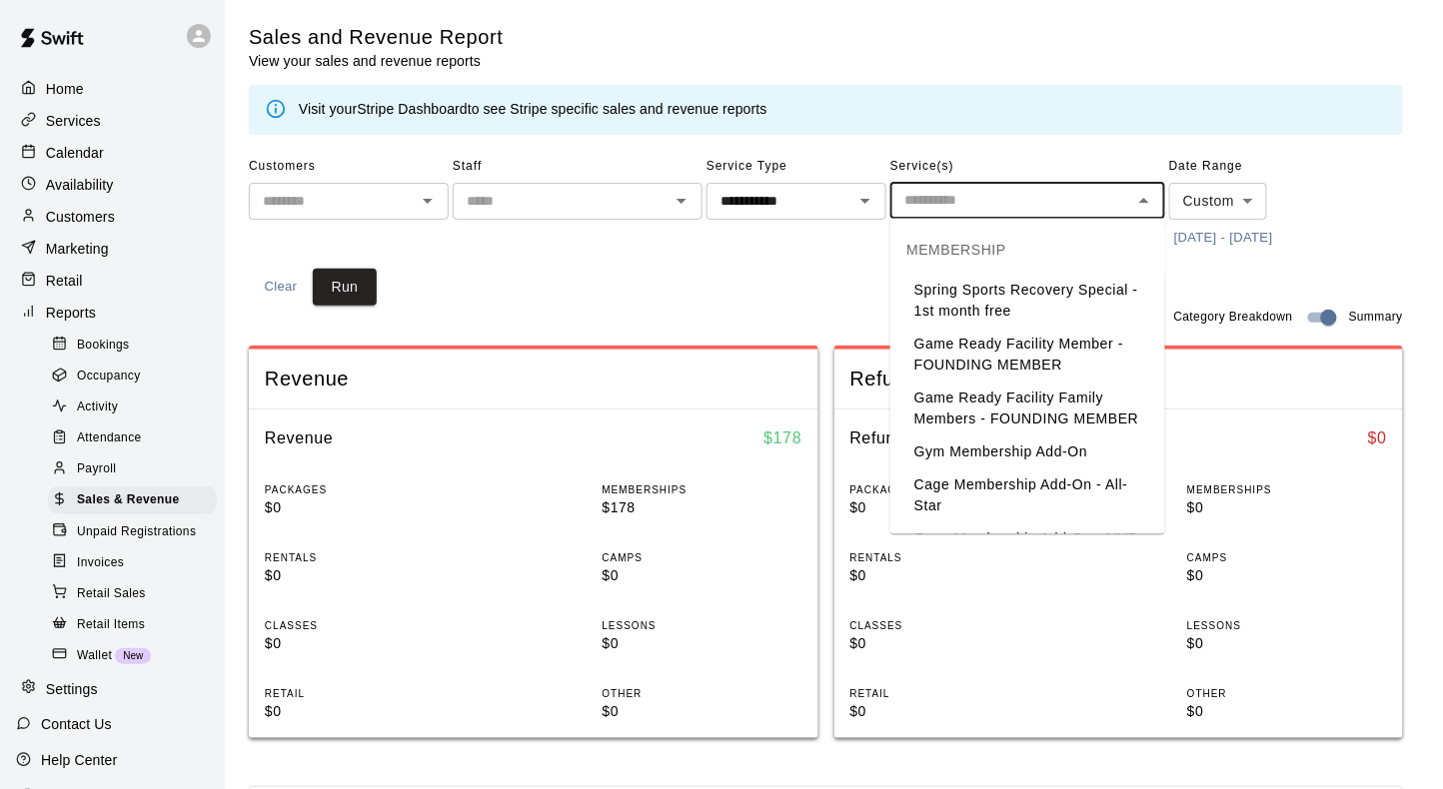
click at [1041, 202] on input "text" at bounding box center [1011, 200] width 230 height 25
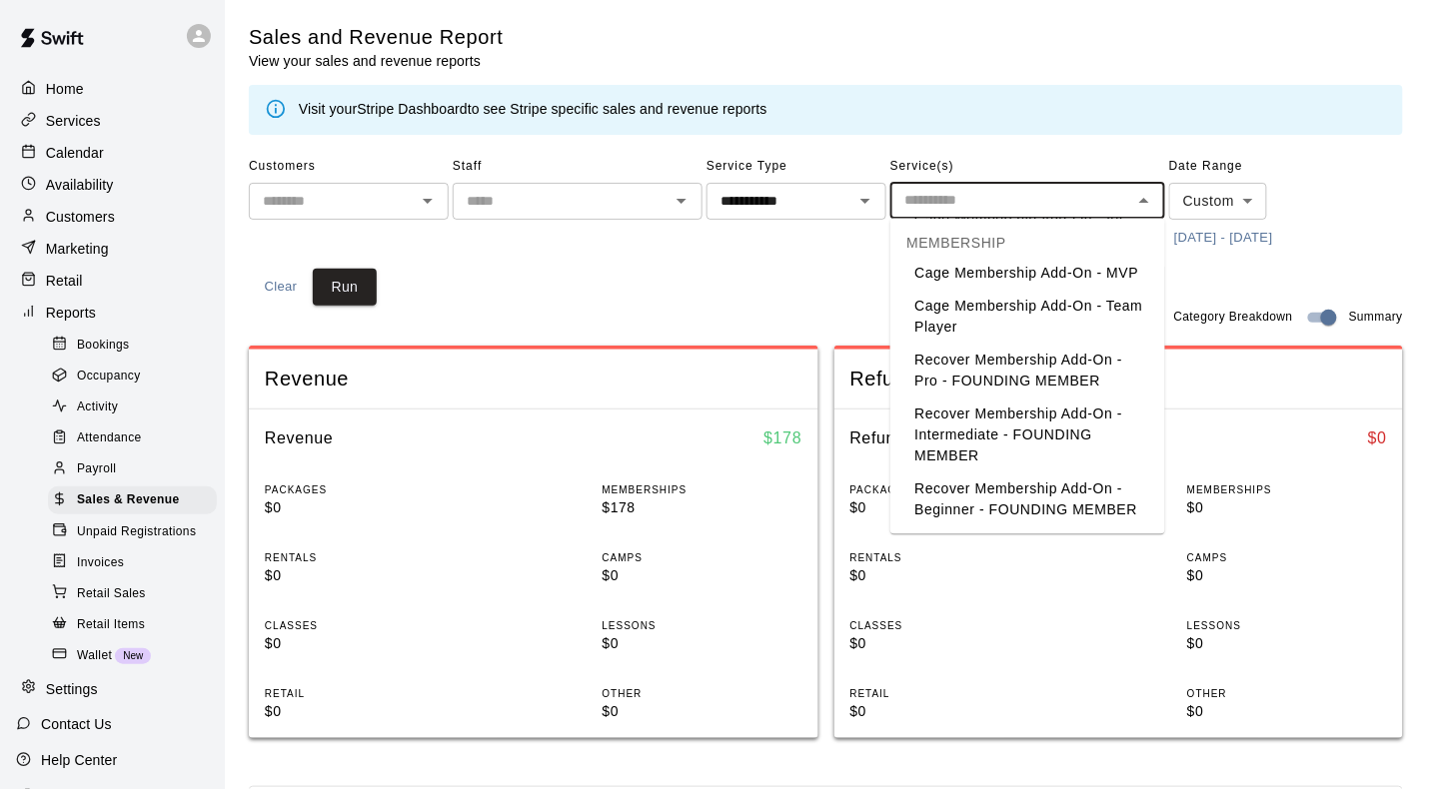
scroll to position [268, 0]
click at [1060, 361] on li "Recover Membership Add-On - Pro - FOUNDING MEMBER" at bounding box center [1027, 371] width 275 height 54
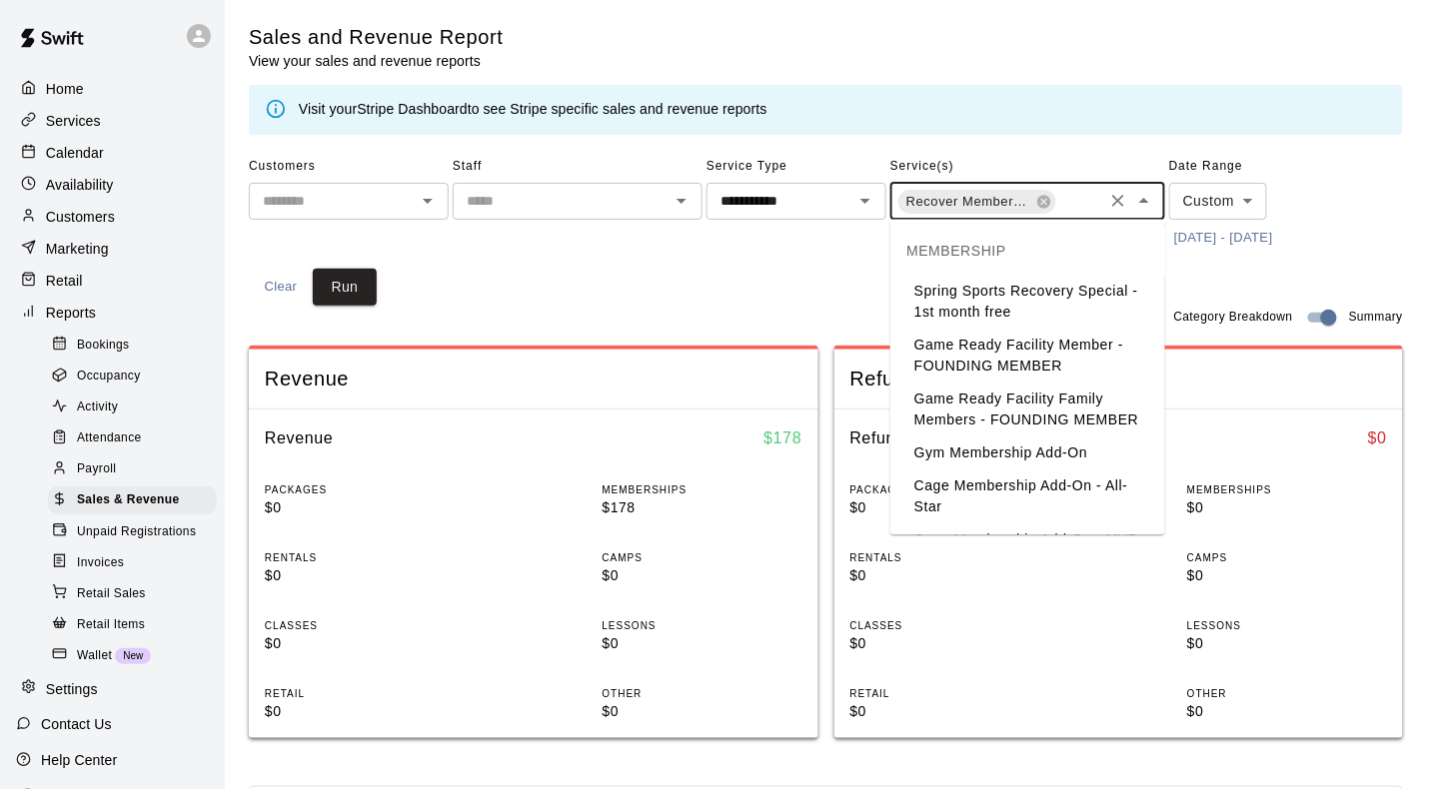
click at [1066, 199] on input "text" at bounding box center [1079, 203] width 42 height 25
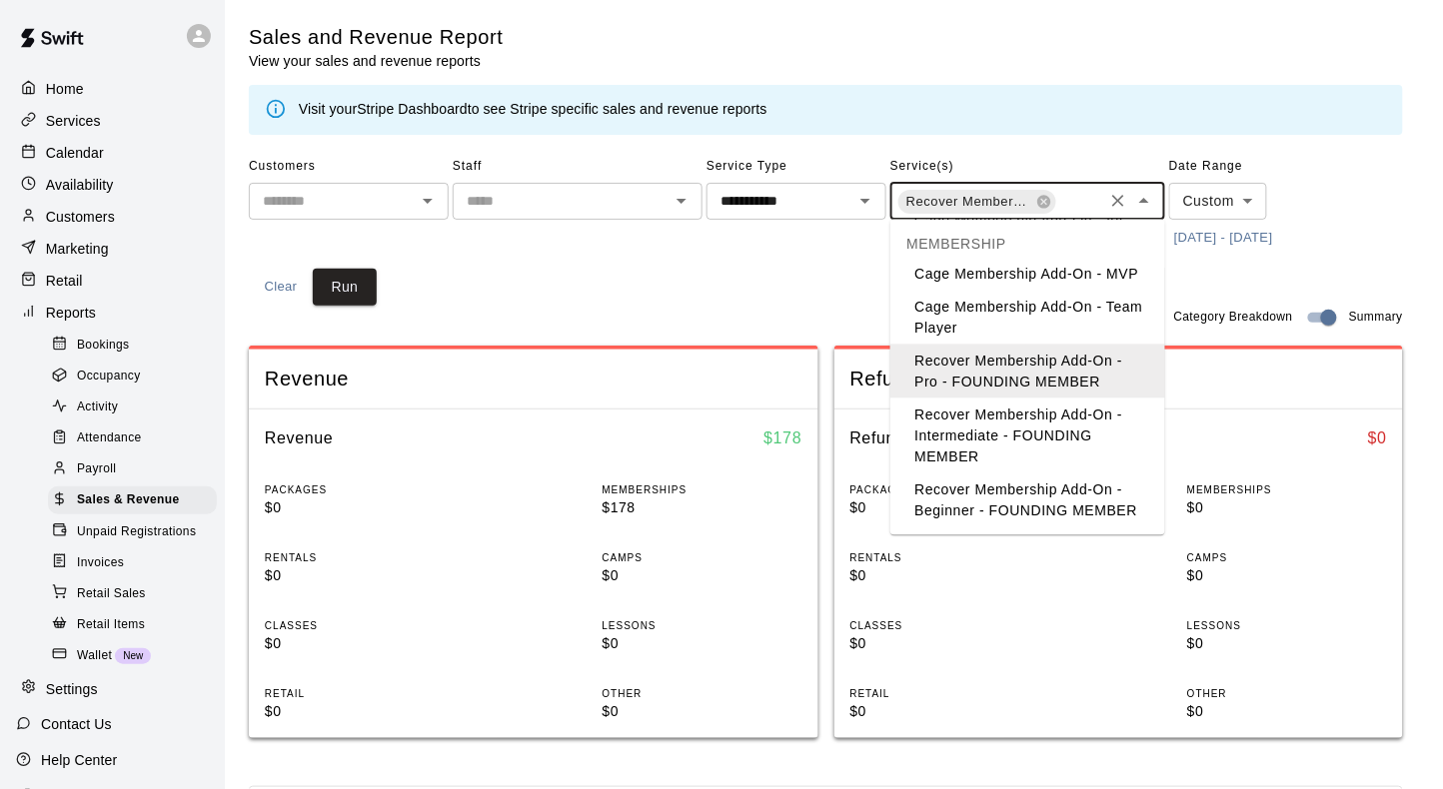
click at [1044, 431] on li "Recover Membership Add-On - Intermediate - FOUNDING MEMBER" at bounding box center [1027, 436] width 275 height 75
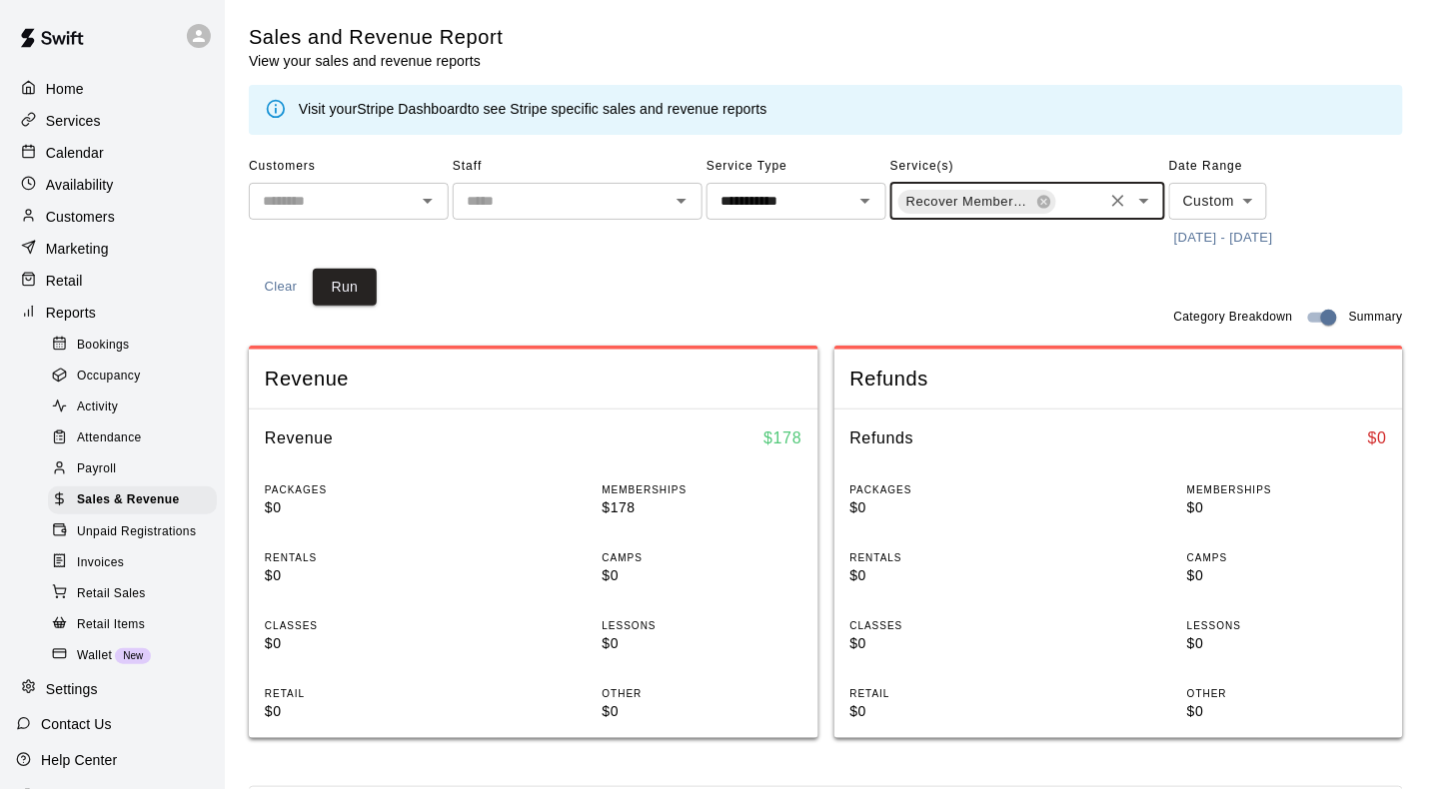
scroll to position [0, 160]
click at [1071, 207] on input "text" at bounding box center [1079, 203] width 42 height 25
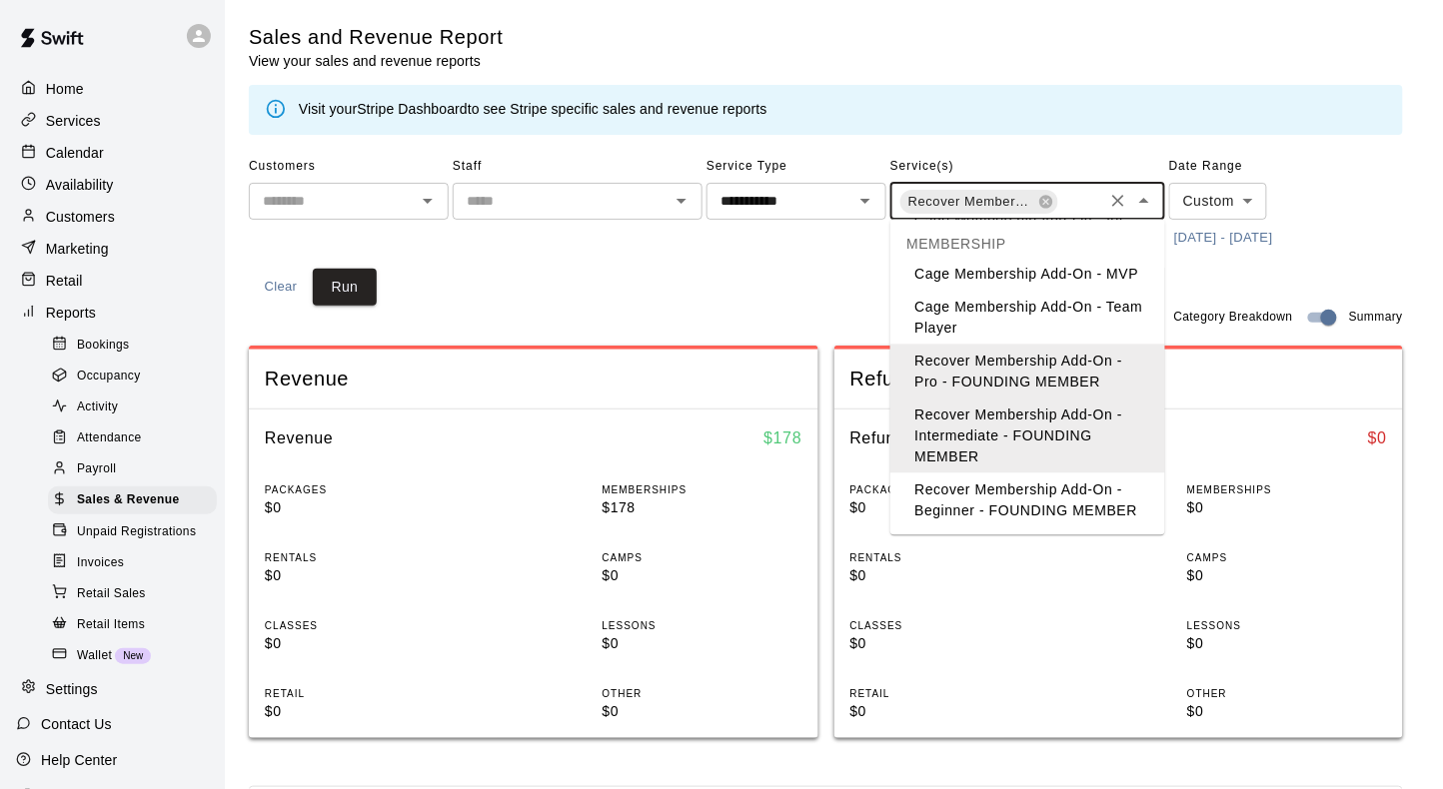
scroll to position [268, 0]
click at [1024, 496] on li "Recover Membership Add-On - Beginner - FOUNDING MEMBER" at bounding box center [1027, 501] width 275 height 54
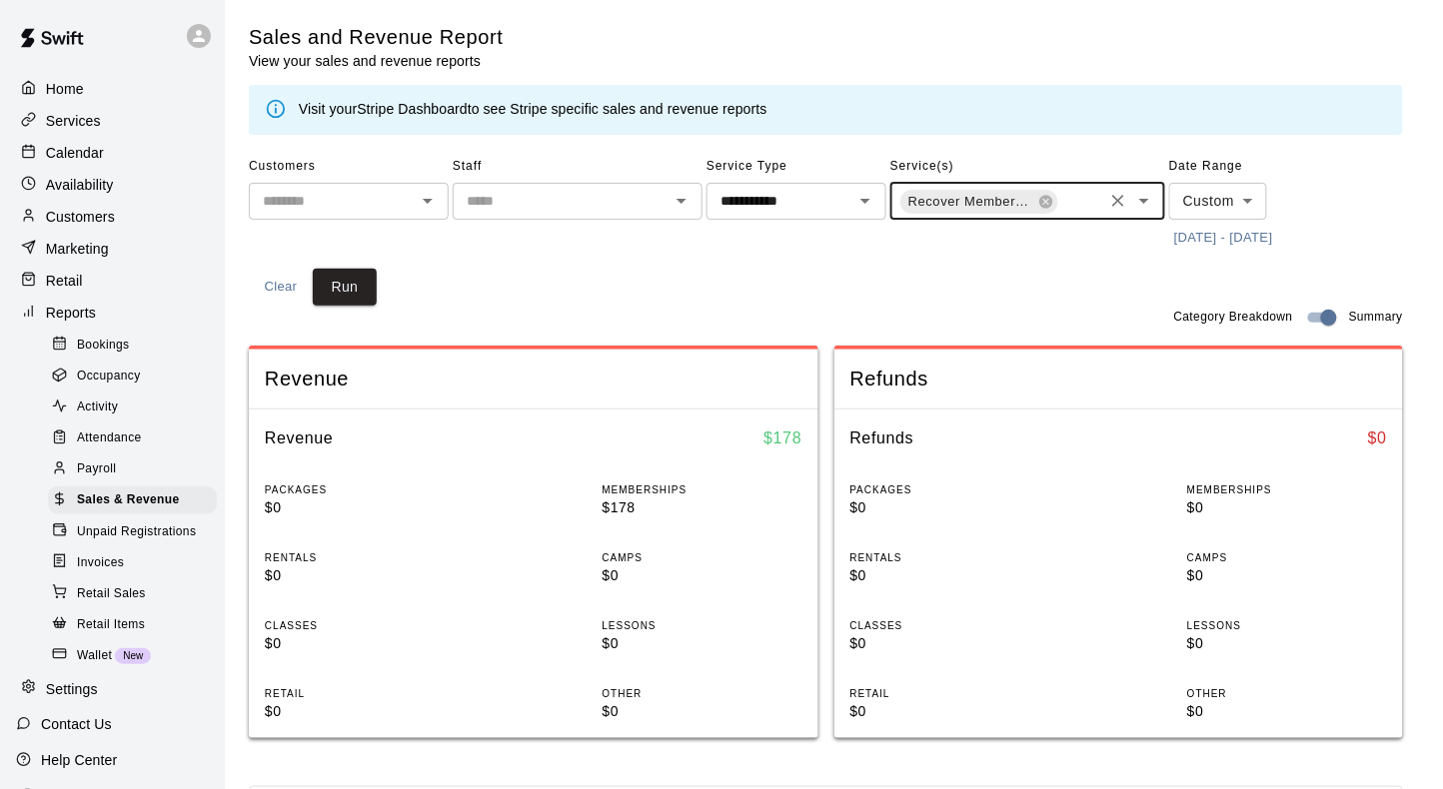
scroll to position [0, 321]
click at [364, 297] on button "Run" at bounding box center [345, 287] width 64 height 37
click at [1120, 202] on icon "Clear" at bounding box center [1118, 201] width 20 height 20
click at [860, 203] on icon "Open" at bounding box center [865, 201] width 10 height 5
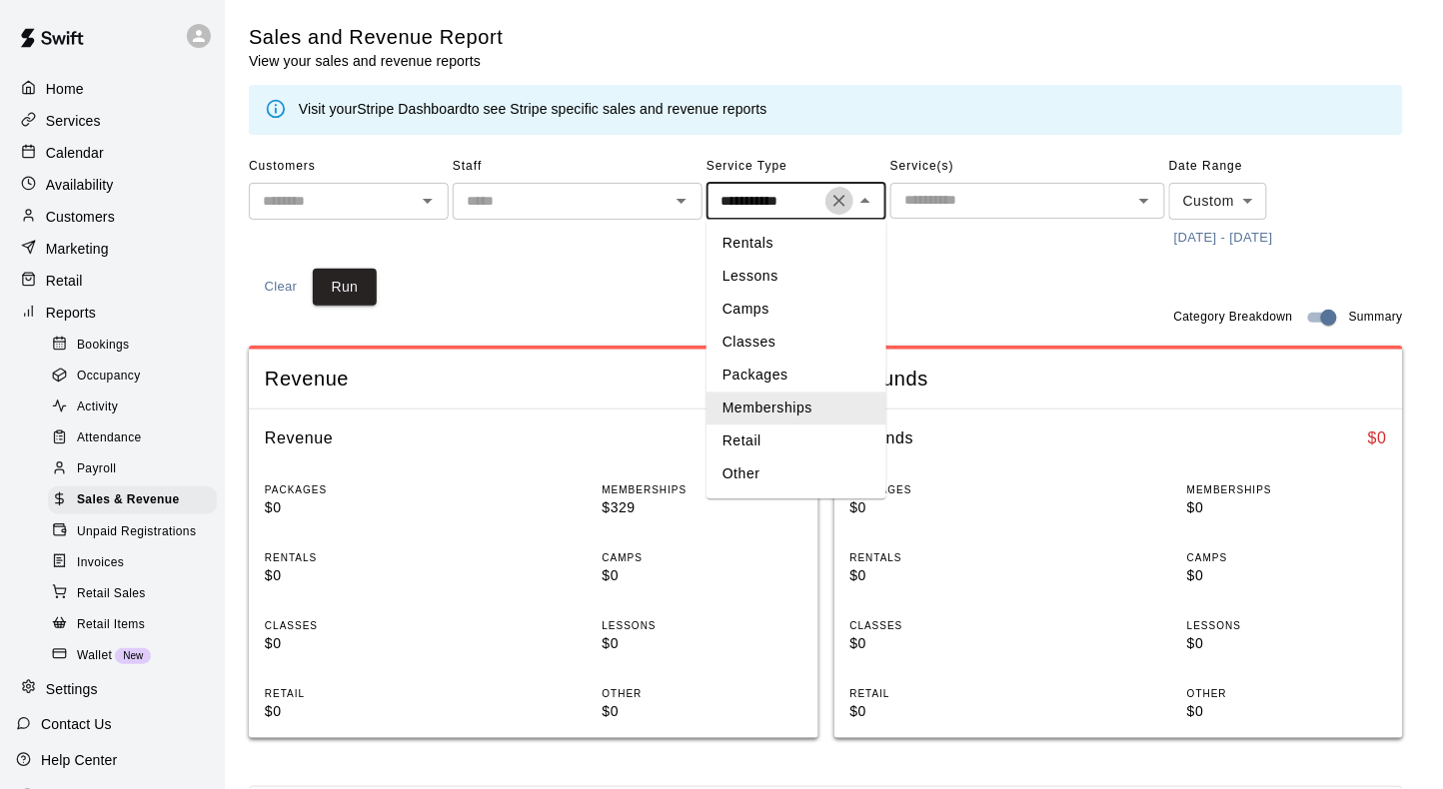
click at [833, 209] on icon "Clear" at bounding box center [839, 201] width 20 height 20
click at [815, 203] on input "text" at bounding box center [779, 201] width 135 height 25
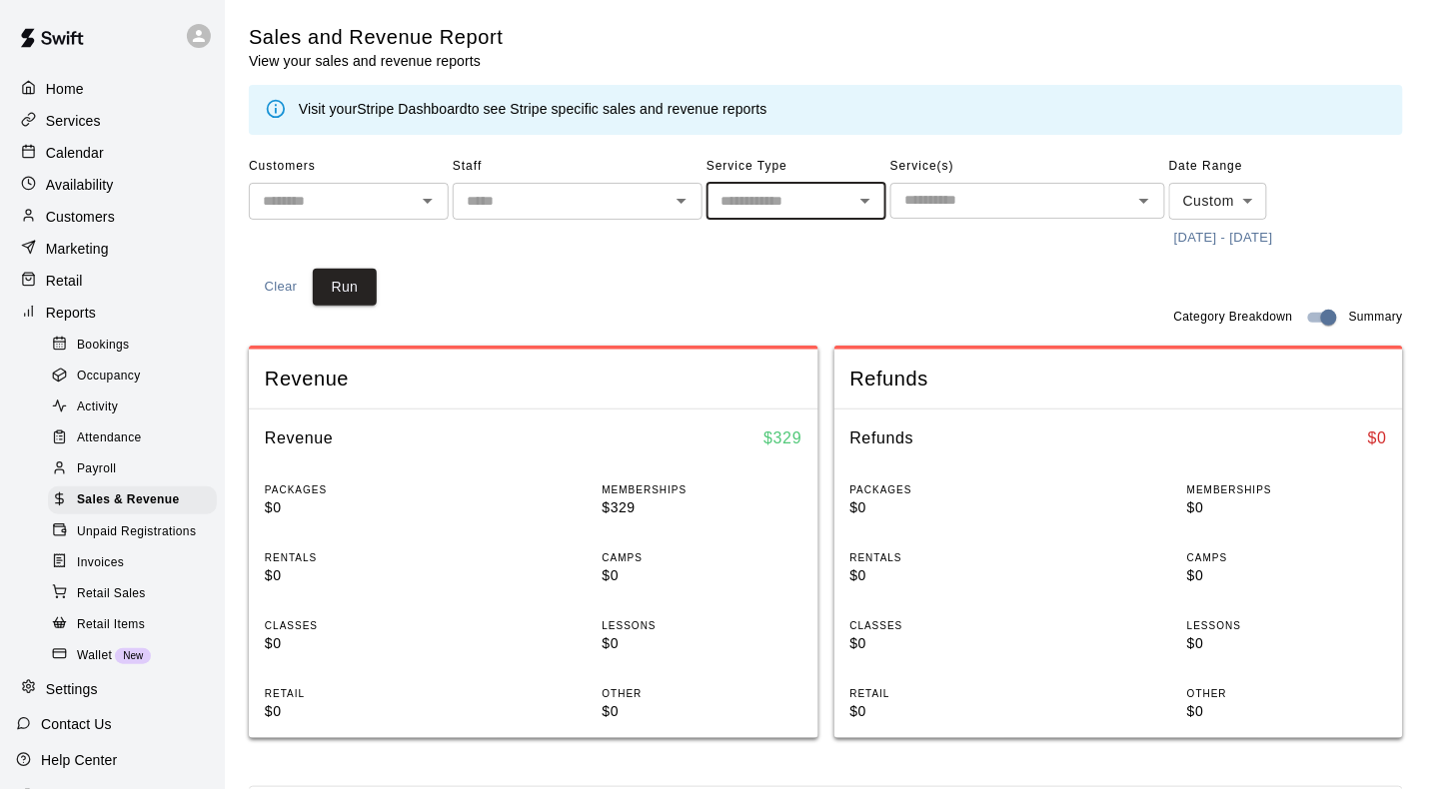
click at [815, 203] on input "text" at bounding box center [779, 201] width 135 height 25
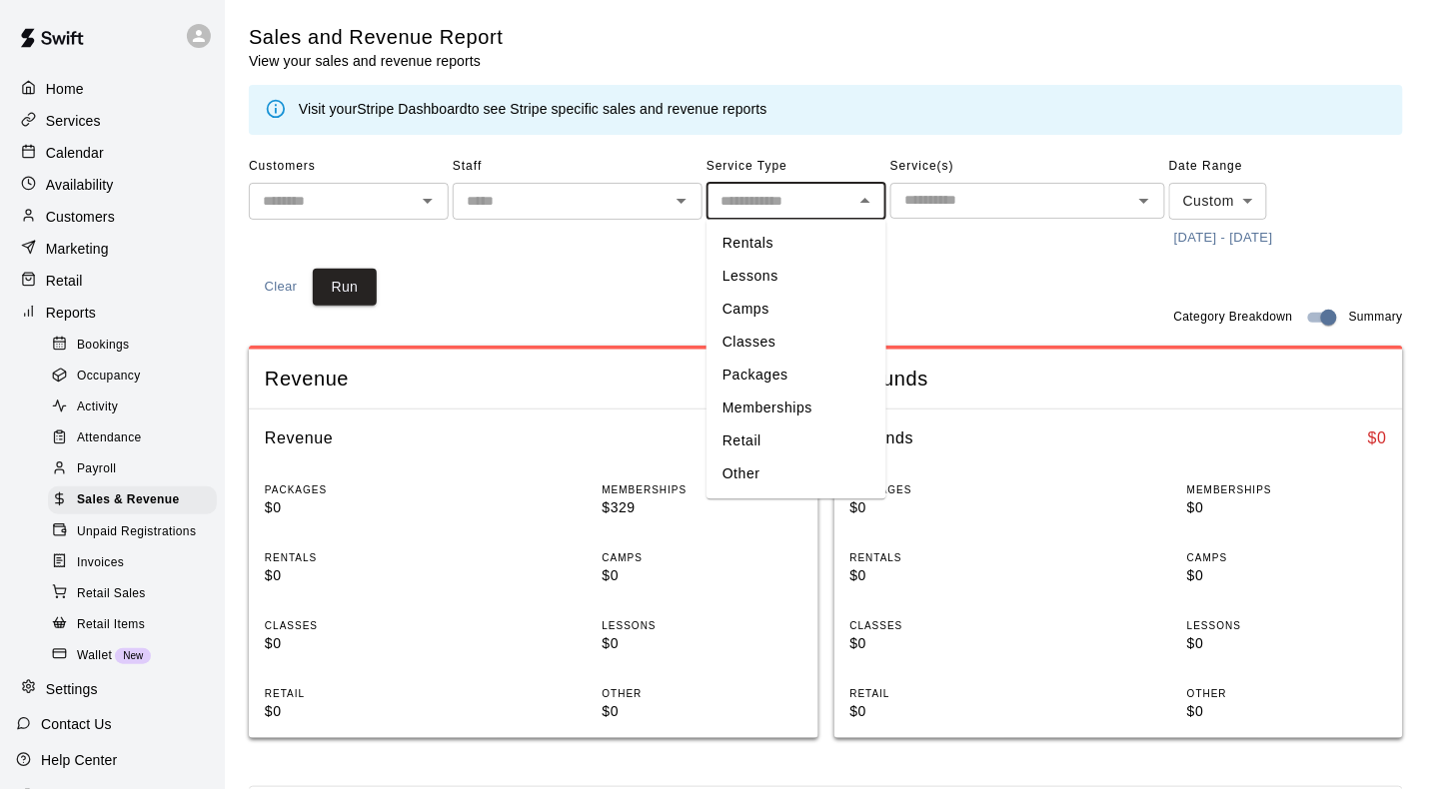
click at [811, 244] on li "Rentals" at bounding box center [796, 244] width 180 height 33
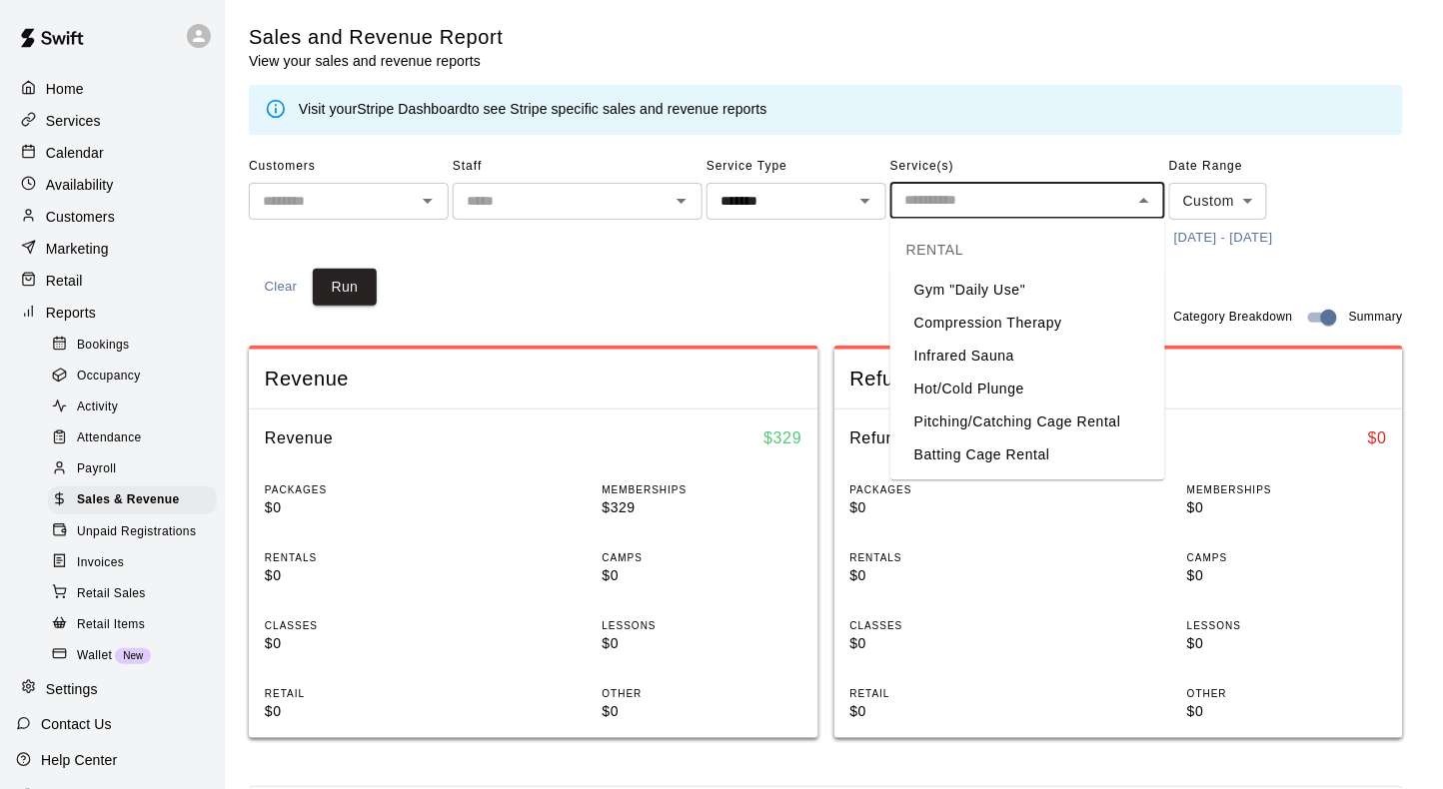
click at [964, 194] on input "text" at bounding box center [1011, 200] width 230 height 25
click at [971, 285] on li "Gym "Daily Use"" at bounding box center [1027, 291] width 275 height 33
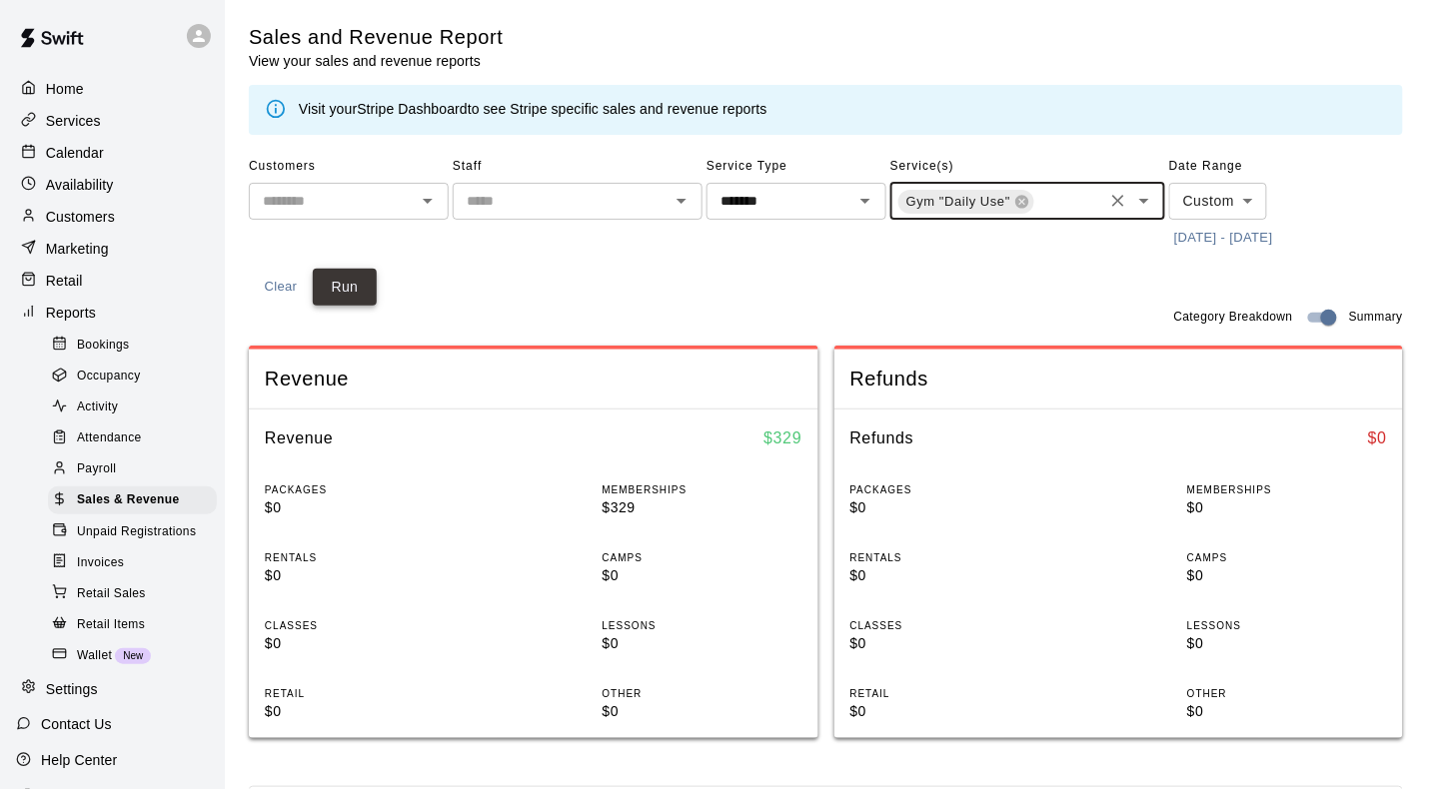
click at [350, 292] on button "Run" at bounding box center [345, 287] width 64 height 37
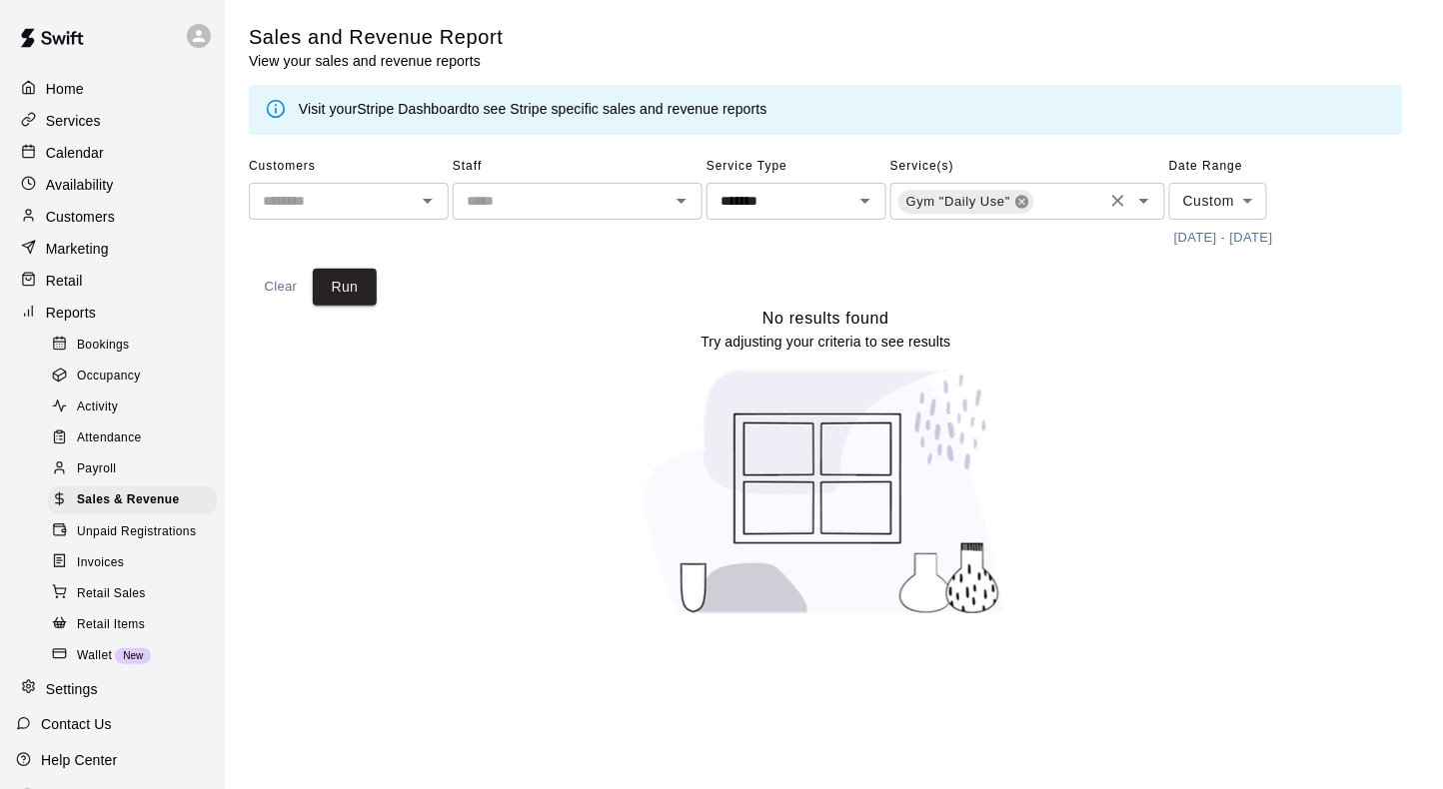
click at [1023, 202] on icon at bounding box center [1022, 202] width 16 height 16
click at [1023, 202] on input "text" at bounding box center [1011, 200] width 230 height 25
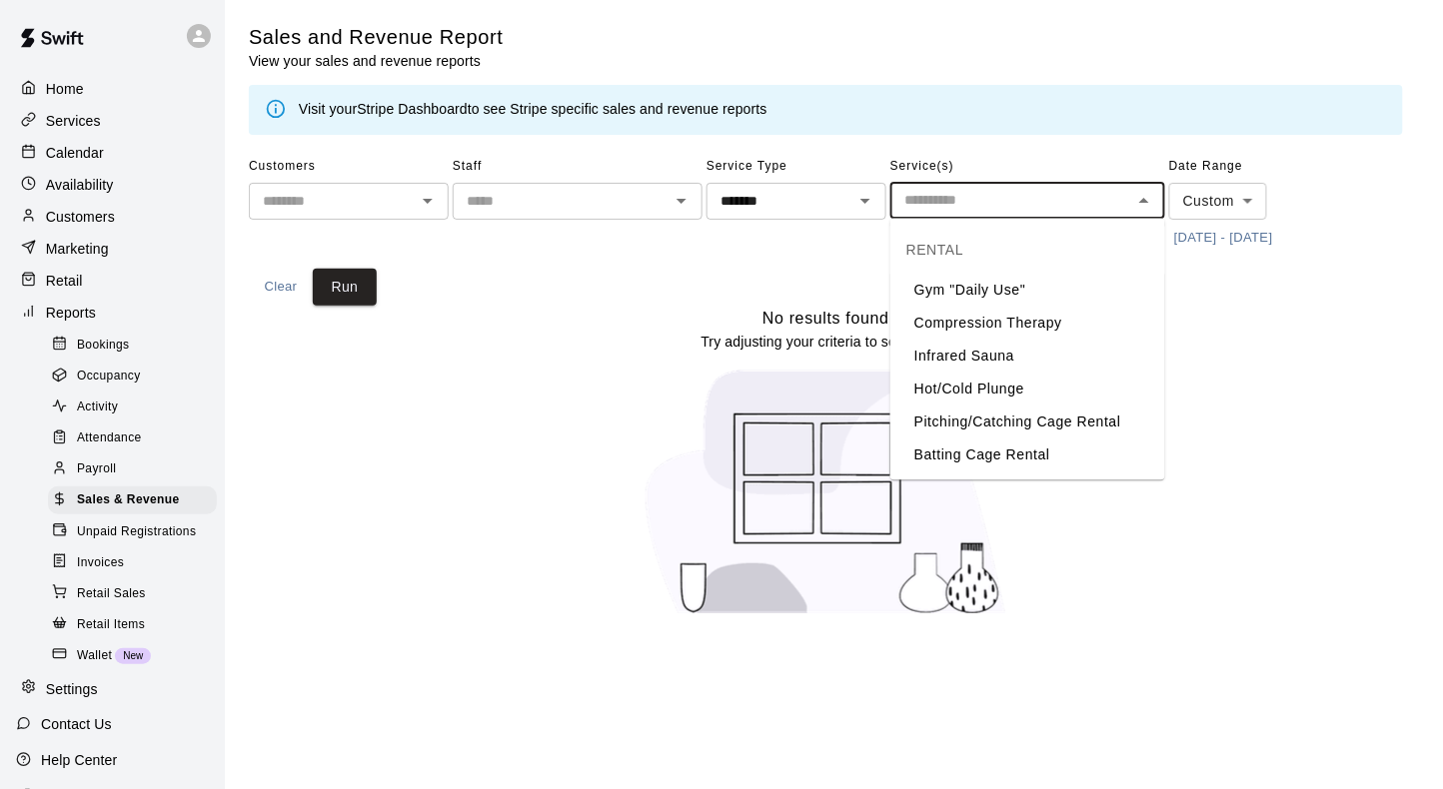
click at [1002, 323] on li "Compression Therapy" at bounding box center [1027, 324] width 275 height 33
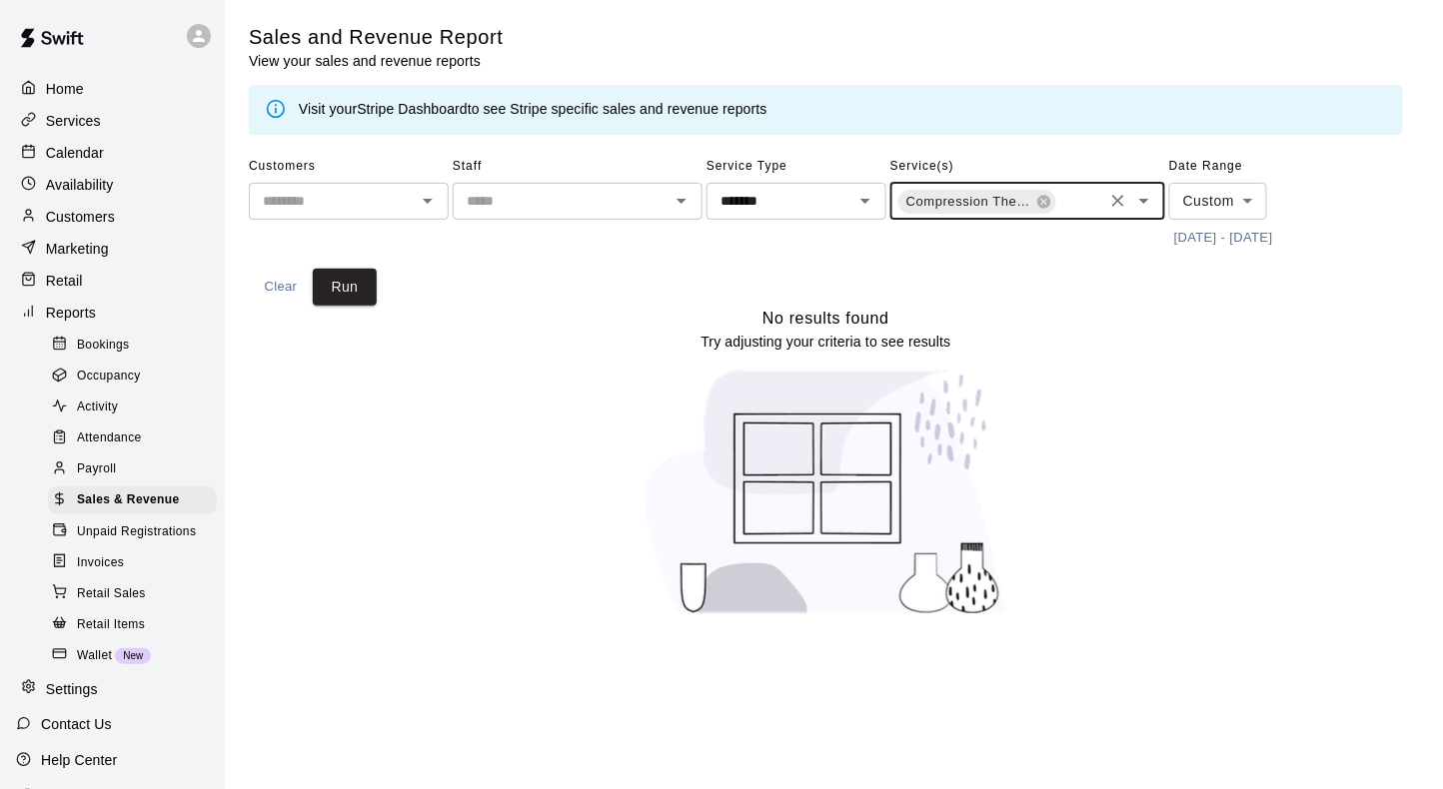
click at [1063, 202] on input "text" at bounding box center [1079, 203] width 42 height 25
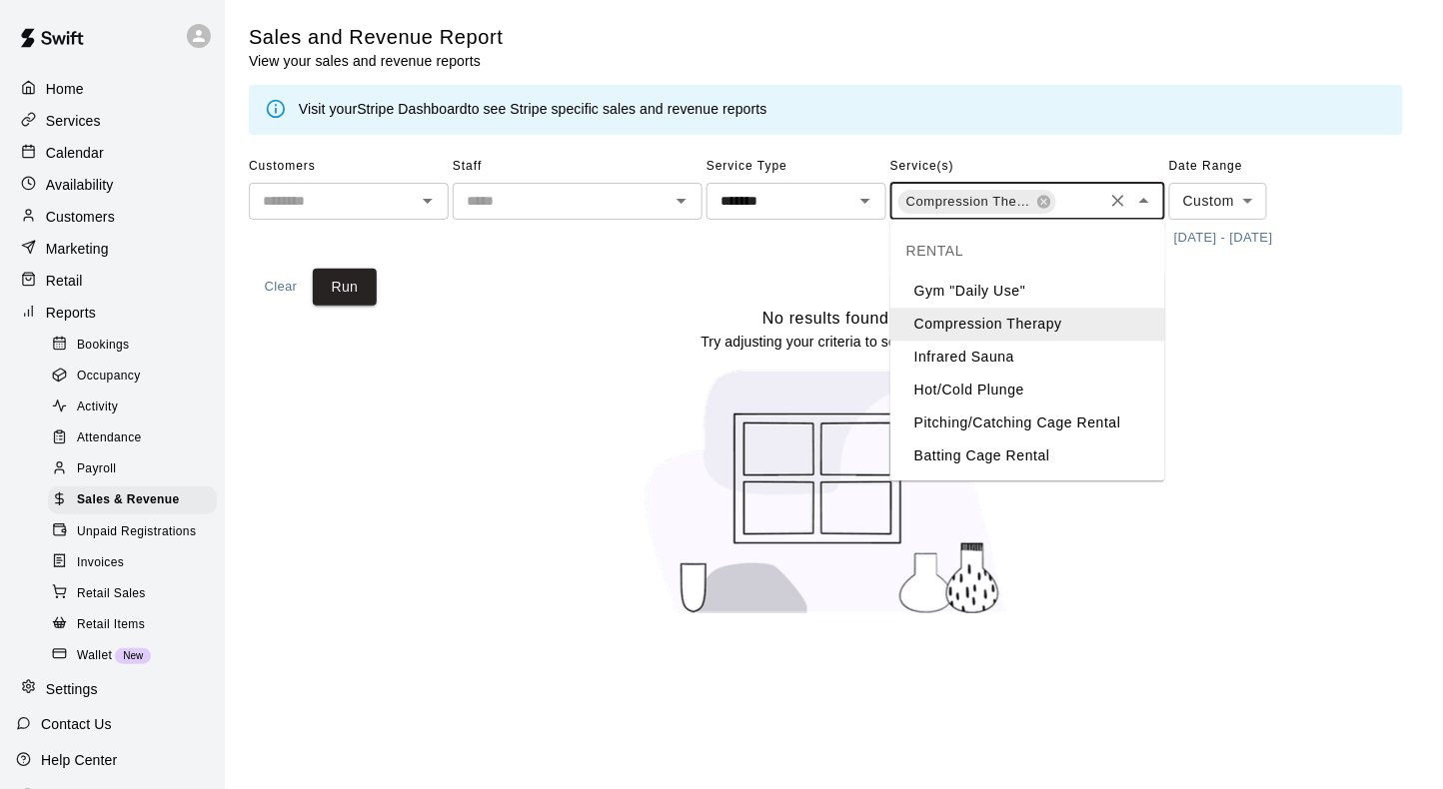
click at [995, 354] on li "Infrared Sauna" at bounding box center [1027, 358] width 275 height 33
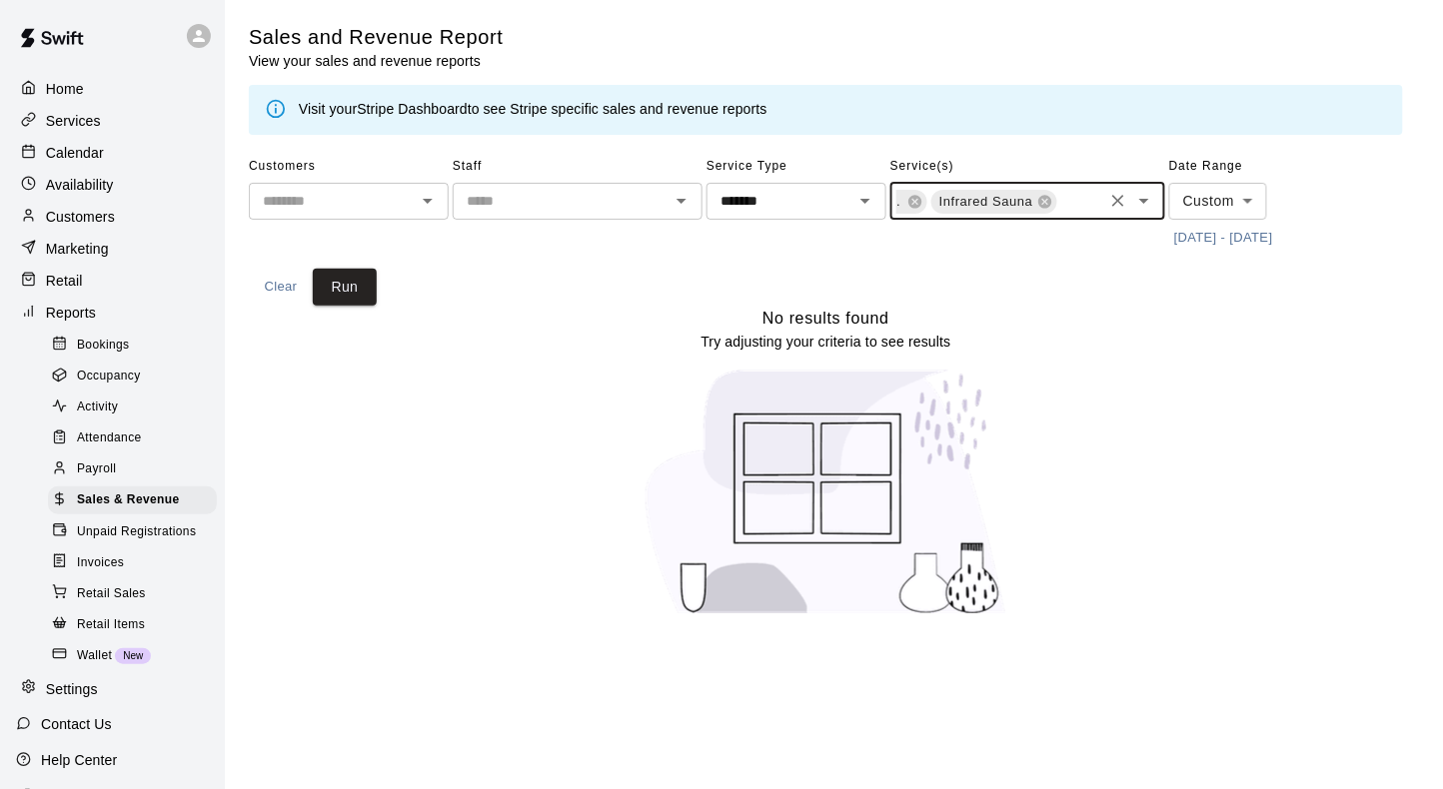
click at [1074, 204] on input "text" at bounding box center [1079, 203] width 42 height 25
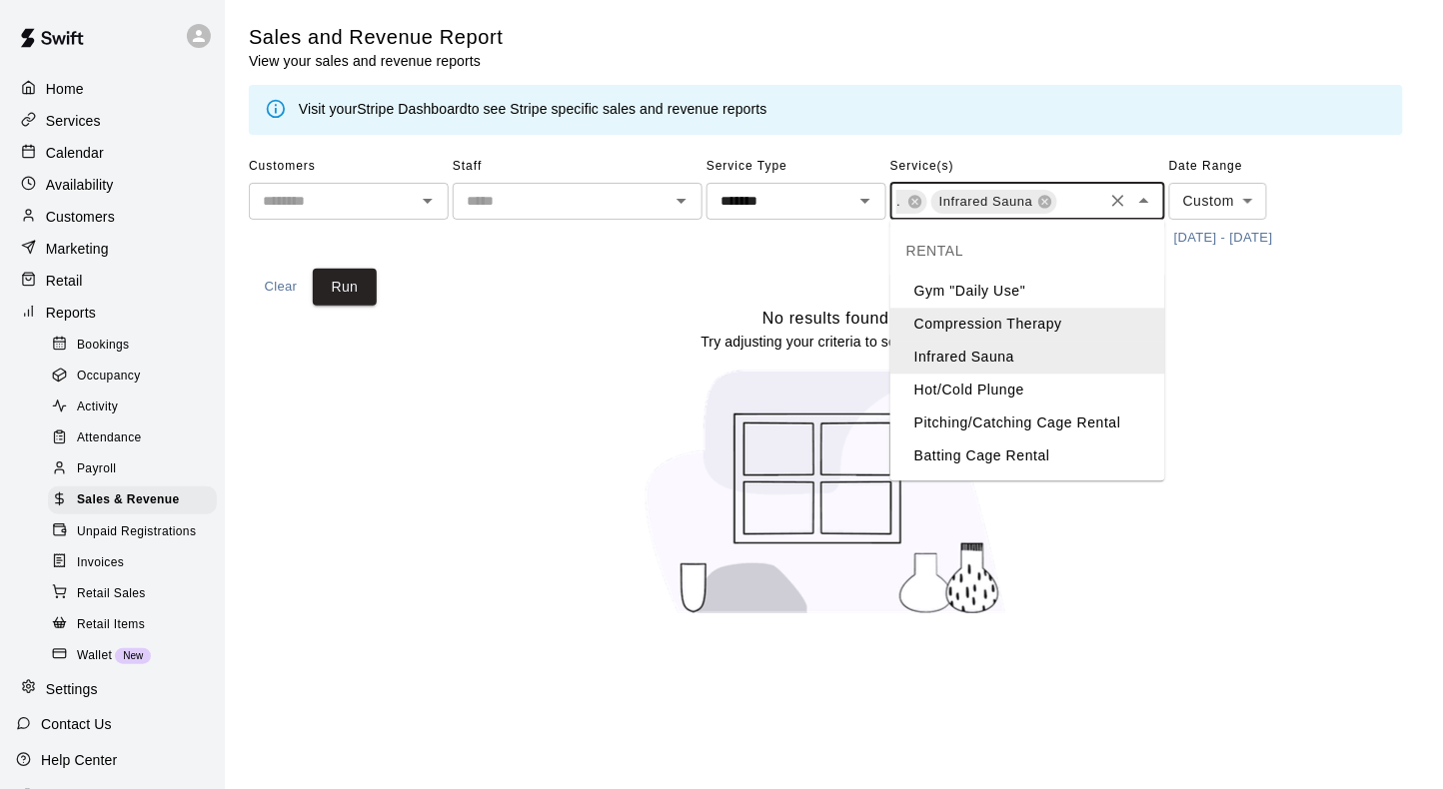
click at [1001, 389] on li "Hot/Cold Plunge" at bounding box center [1027, 391] width 275 height 33
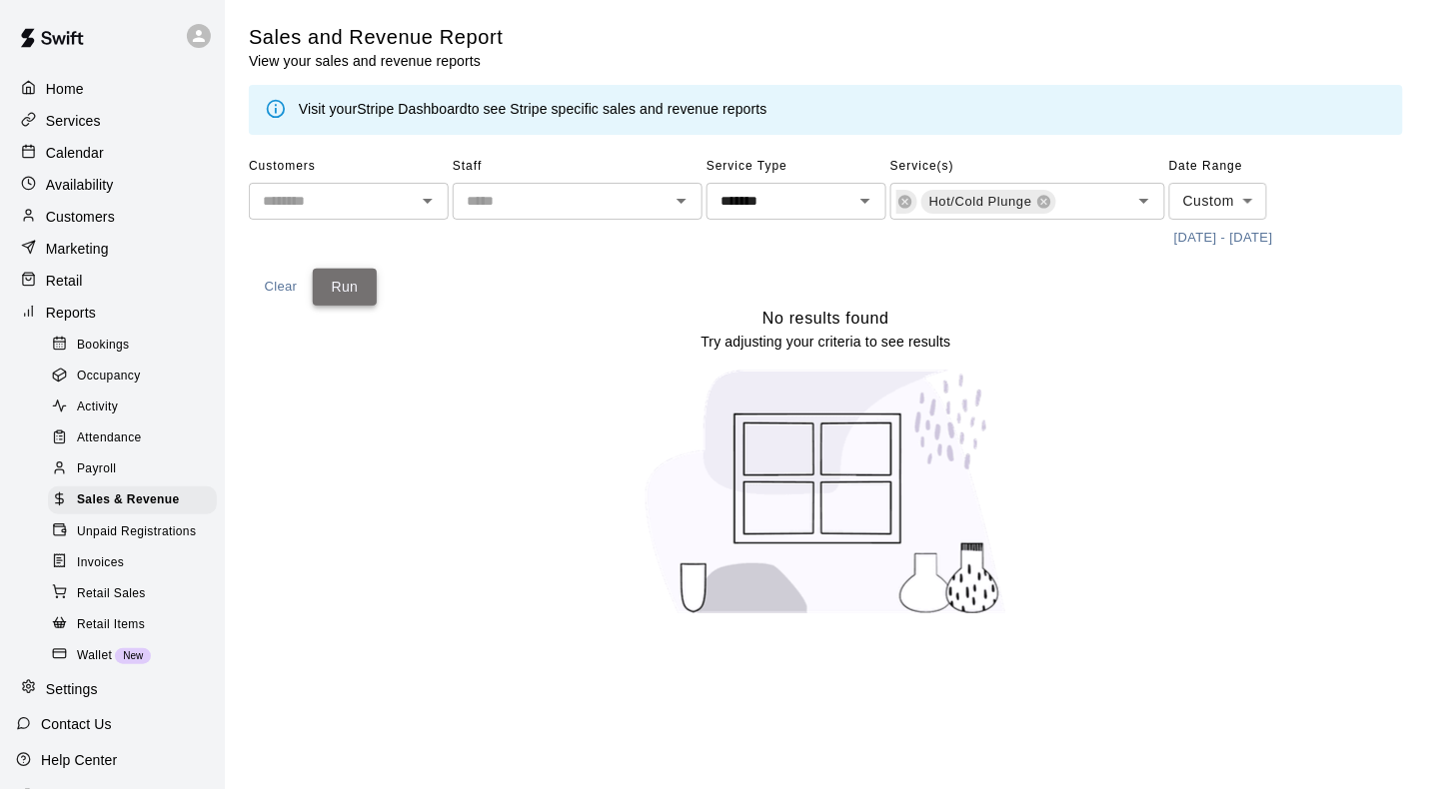
click at [361, 294] on button "Run" at bounding box center [345, 287] width 64 height 37
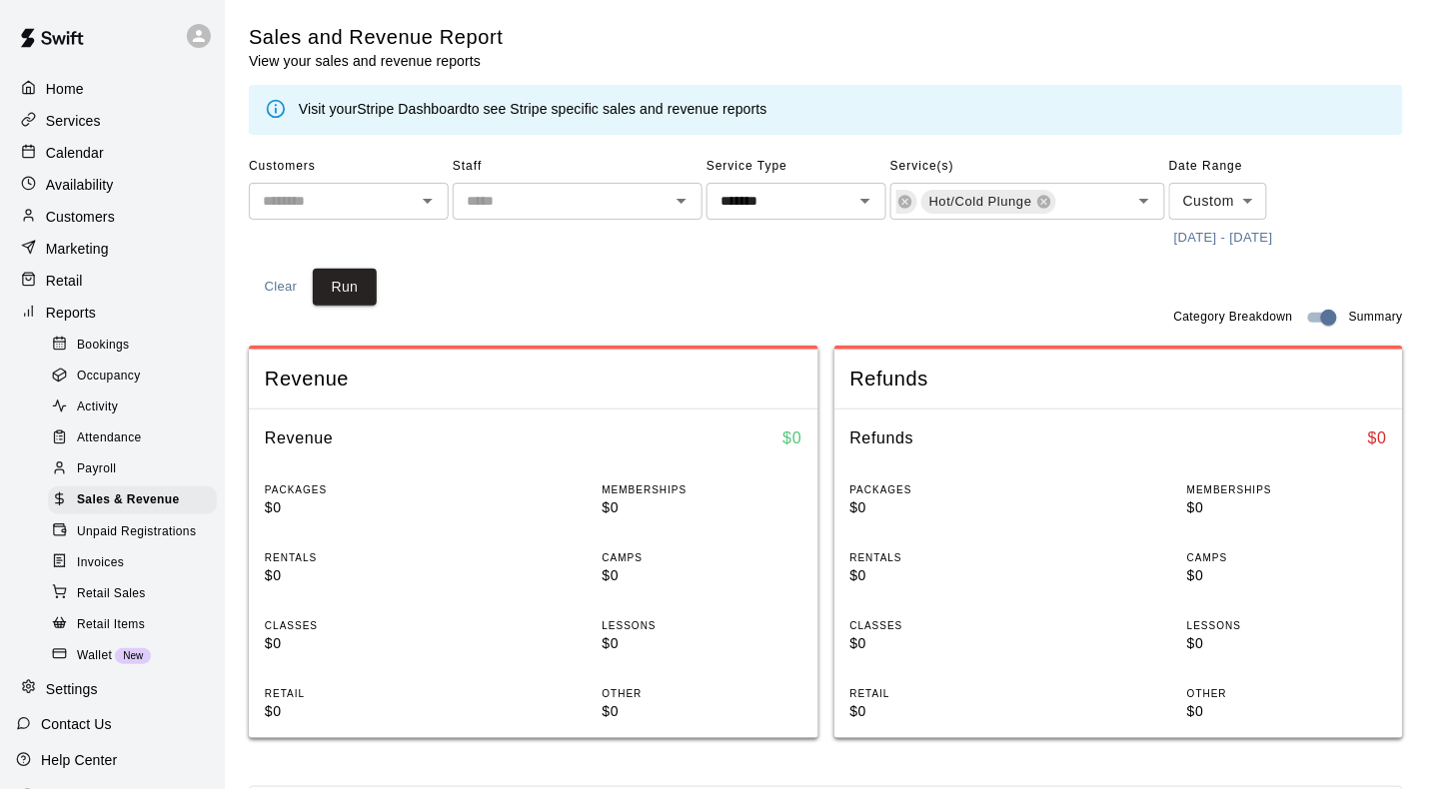
click at [1110, 196] on icon "Clear" at bounding box center [1118, 201] width 20 height 20
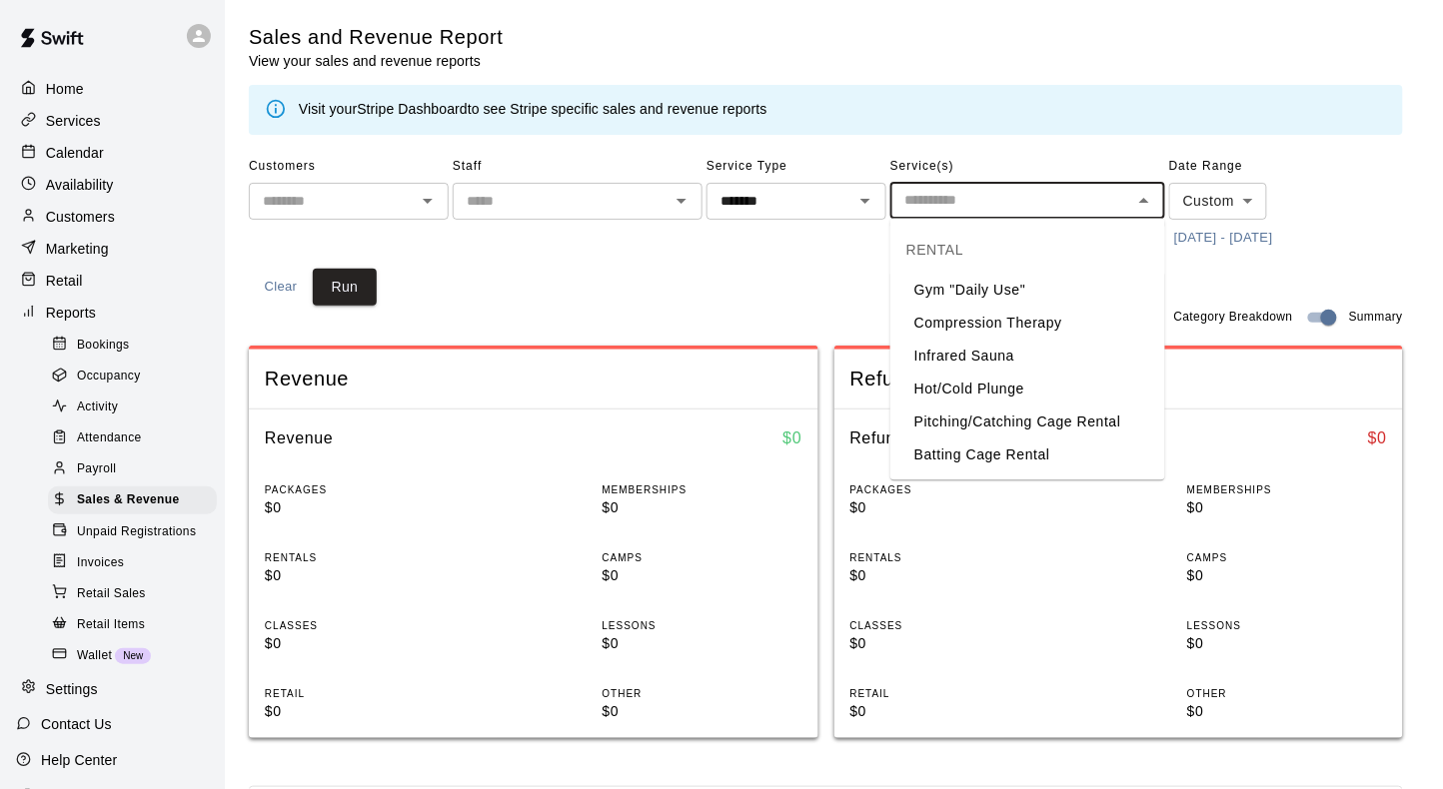
click at [1062, 208] on input "text" at bounding box center [1011, 200] width 230 height 25
click at [1016, 419] on li "Pitching/Catching Cage Rental" at bounding box center [1027, 423] width 275 height 33
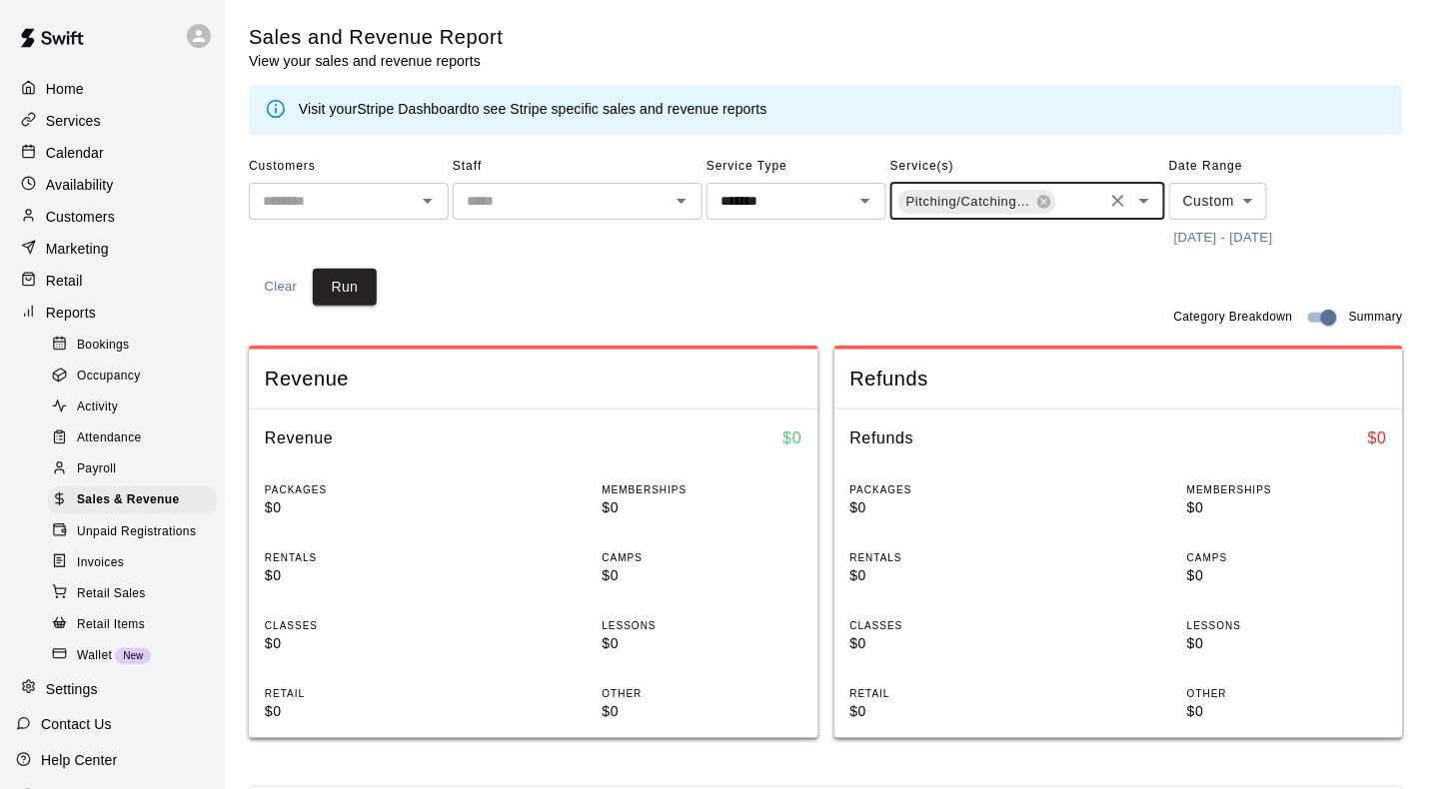
click at [1061, 205] on input "text" at bounding box center [1079, 203] width 42 height 25
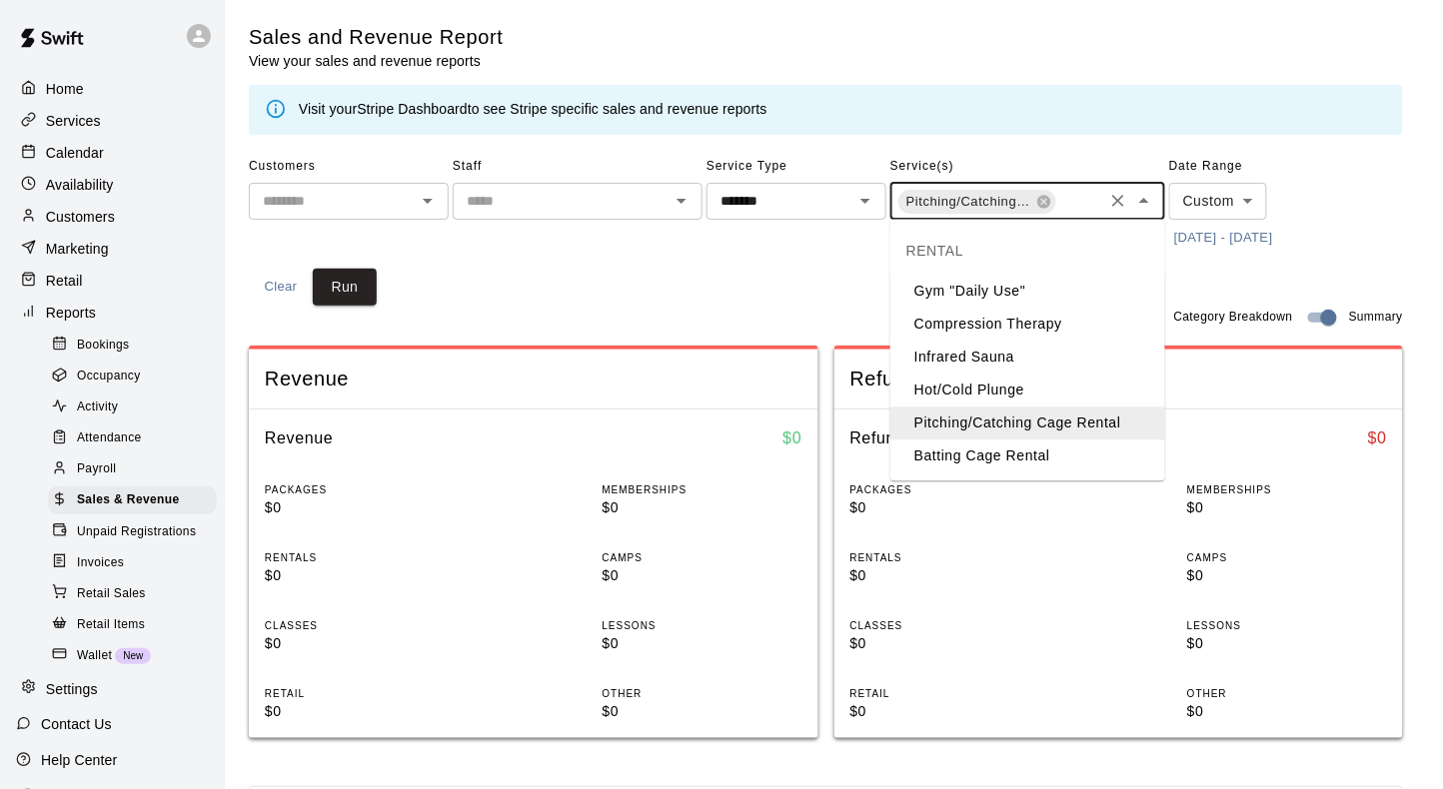
click at [993, 454] on li "Batting Cage Rental" at bounding box center [1027, 457] width 275 height 33
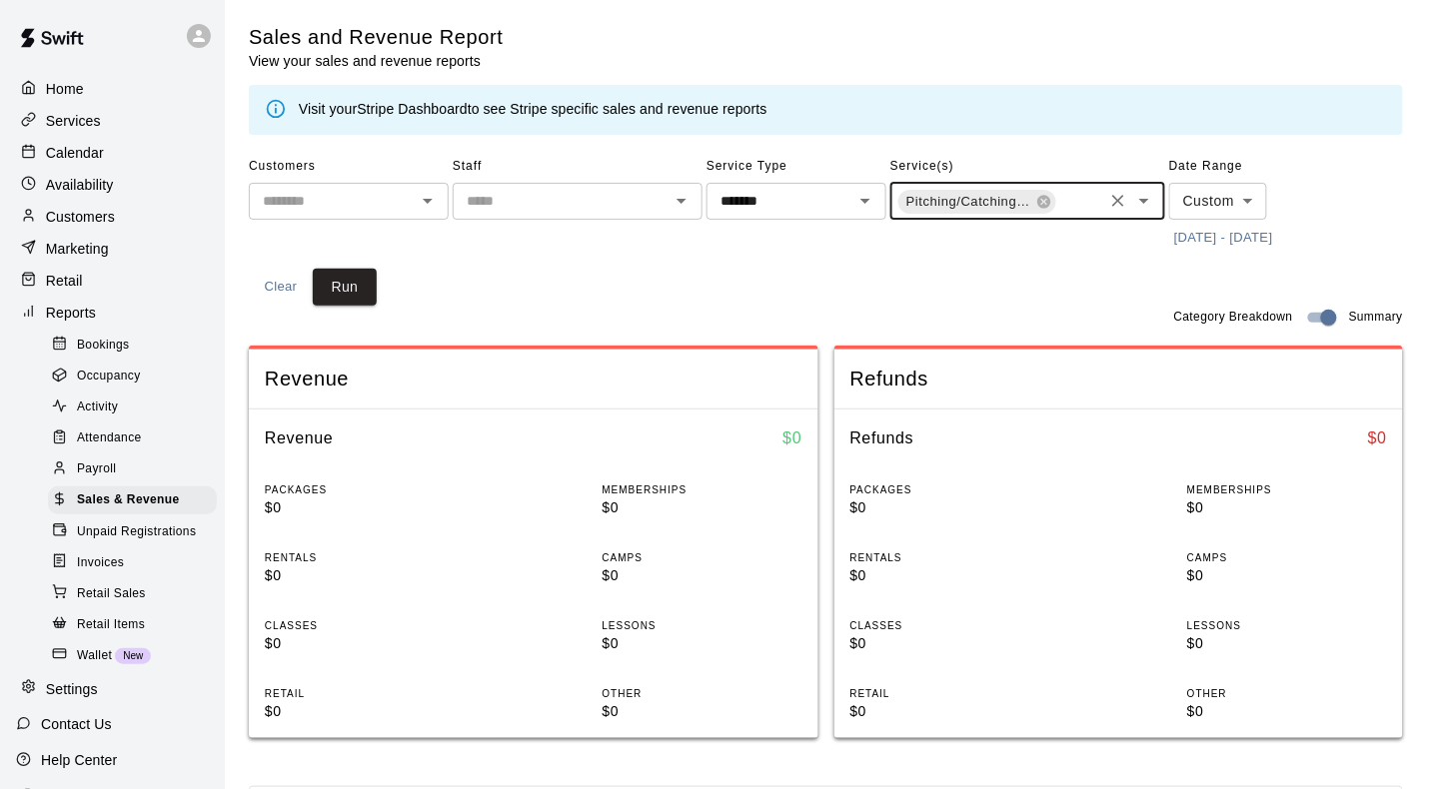
scroll to position [0, 160]
click at [352, 295] on button "Run" at bounding box center [345, 287] width 64 height 37
click at [1116, 203] on icon "Clear" at bounding box center [1118, 201] width 20 height 20
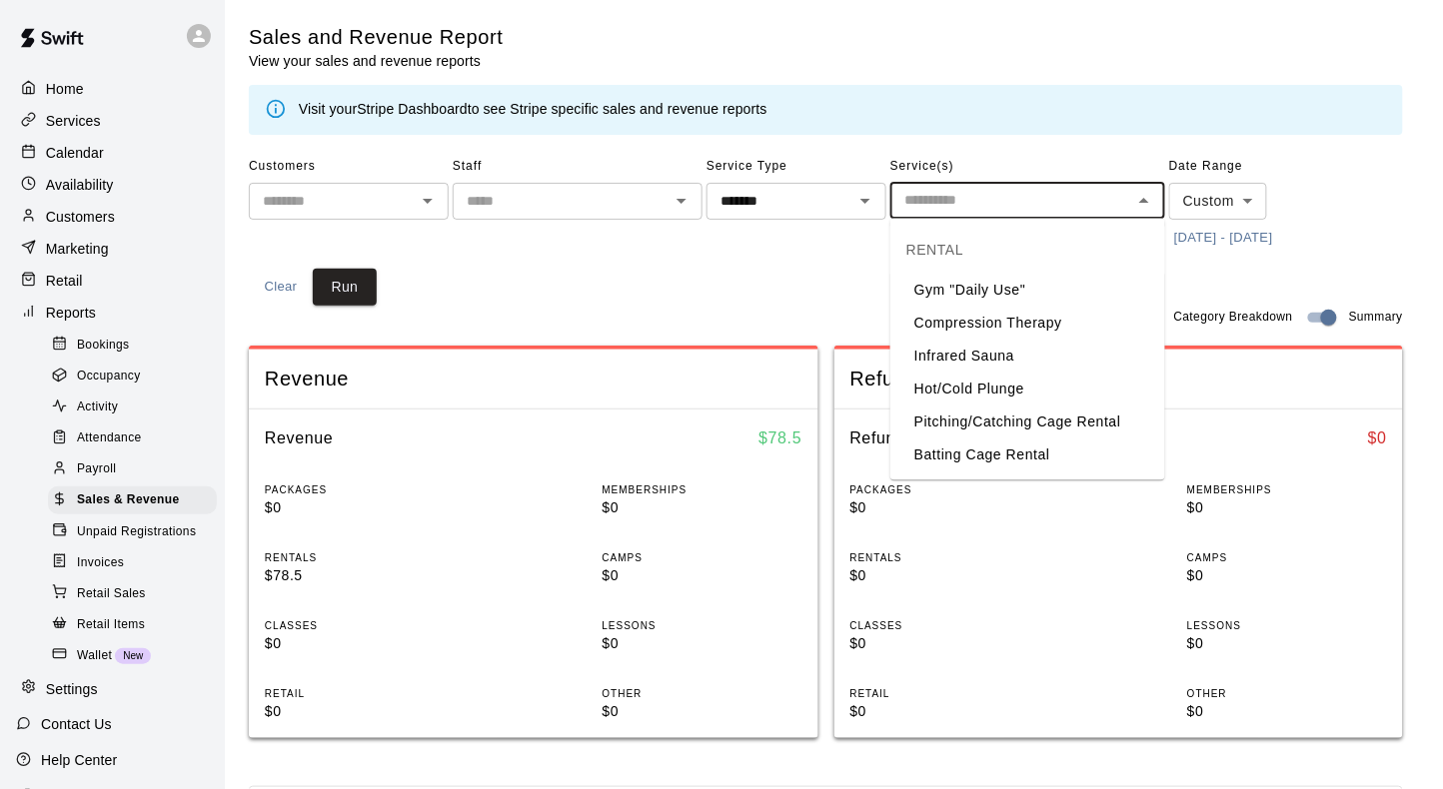
click at [949, 199] on input "text" at bounding box center [1011, 200] width 230 height 25
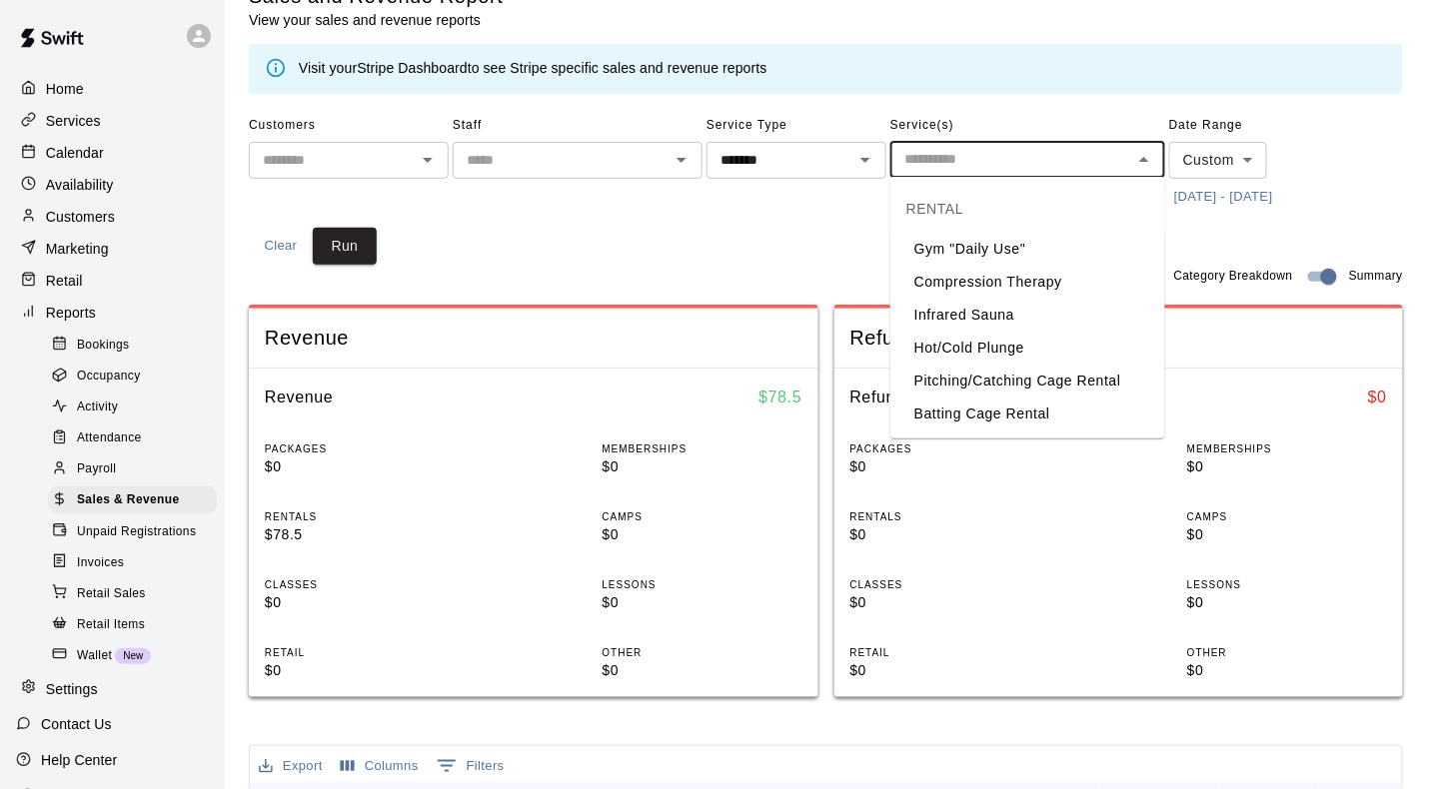
scroll to position [35, 0]
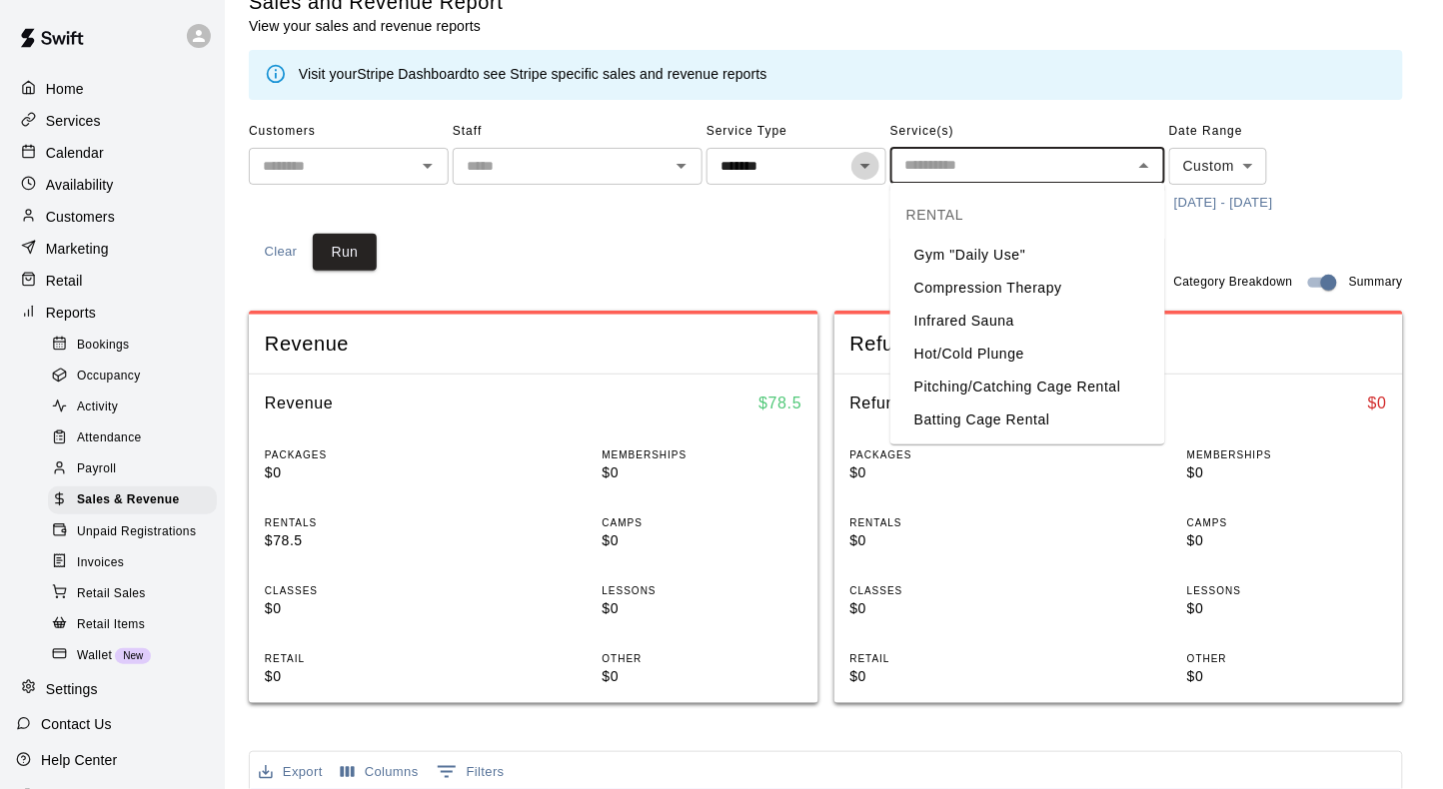
click at [854, 169] on icon "Open" at bounding box center [865, 166] width 24 height 24
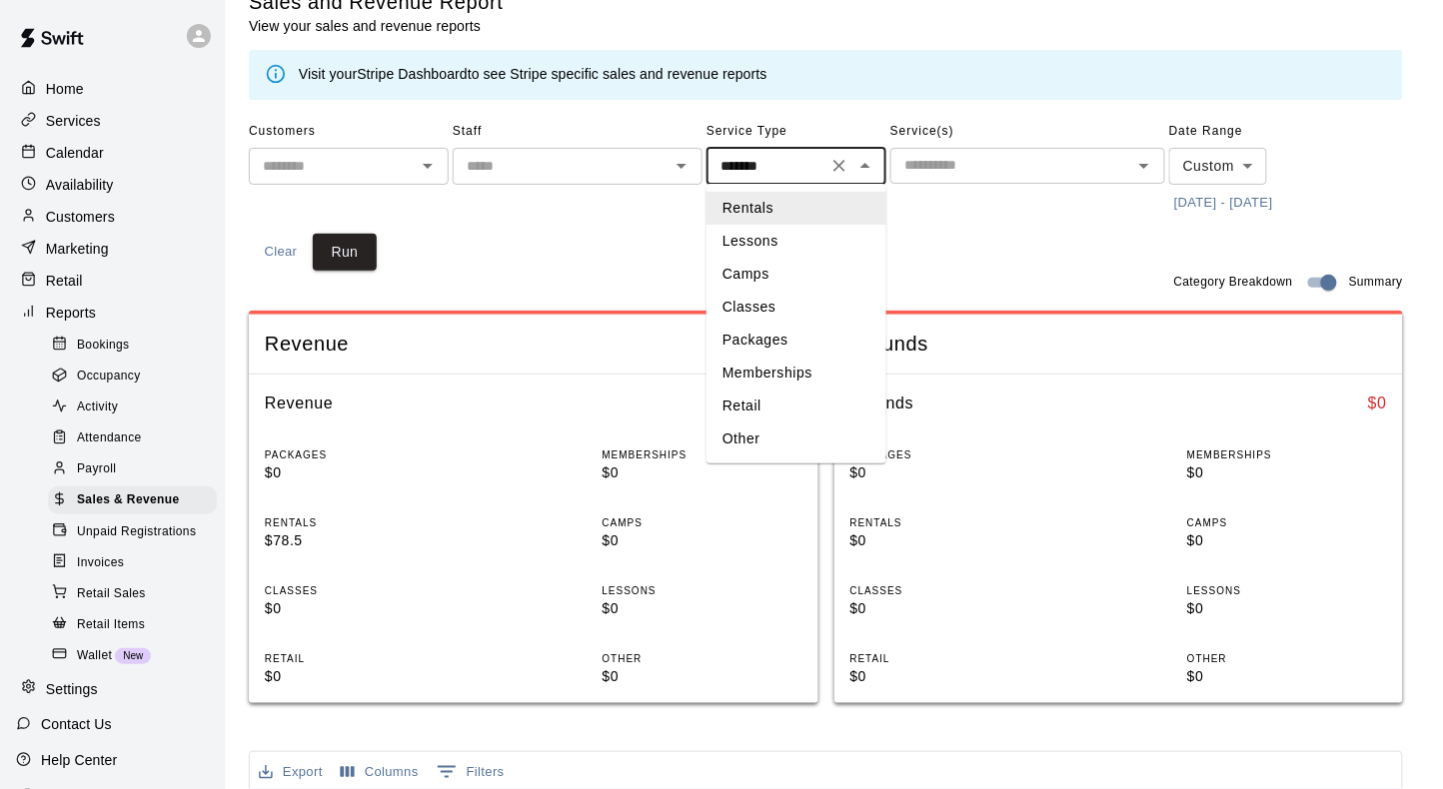
click at [791, 234] on li "Lessons" at bounding box center [796, 241] width 180 height 33
type input "*******"
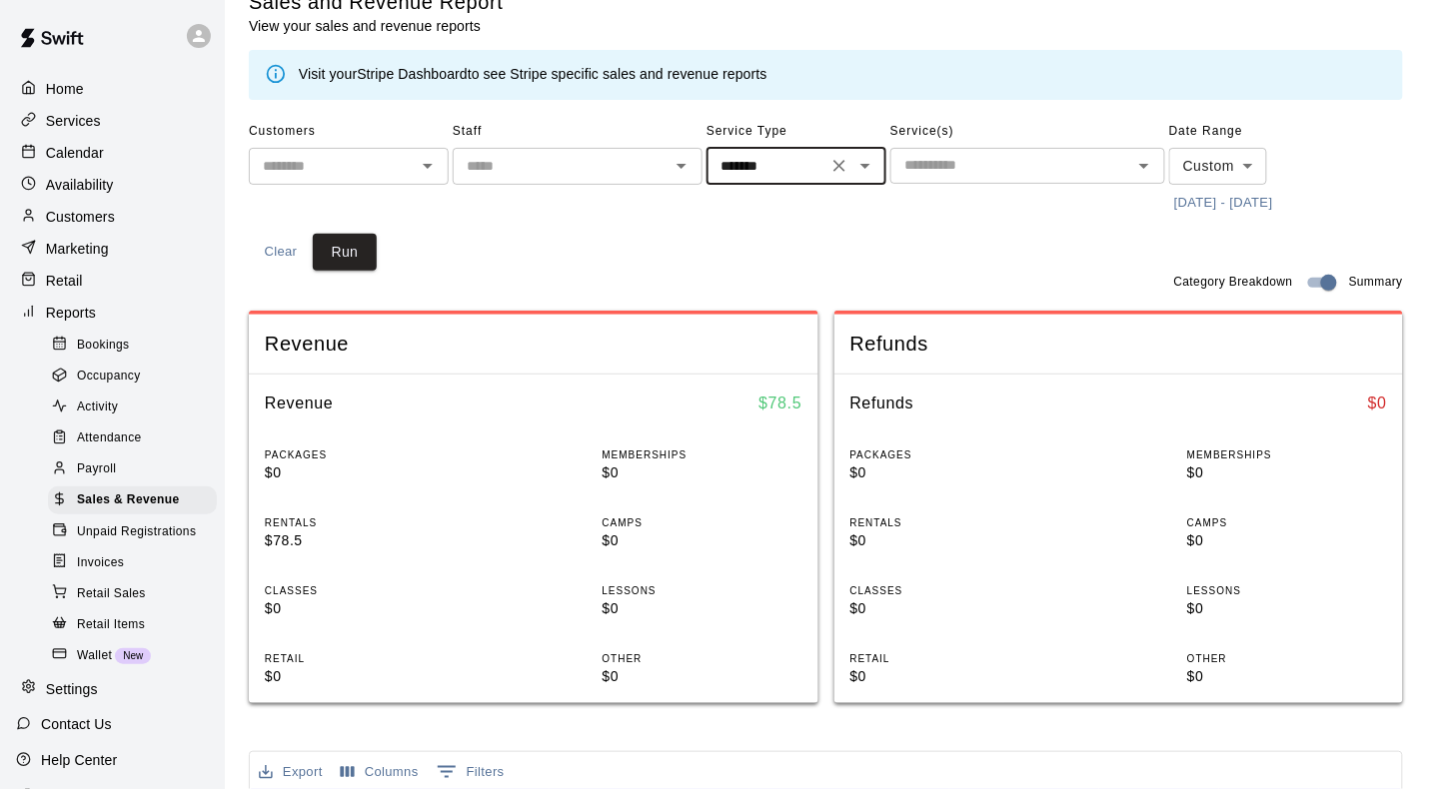
click at [833, 168] on icon "Clear" at bounding box center [839, 166] width 12 height 12
click at [830, 168] on input "text" at bounding box center [779, 166] width 135 height 25
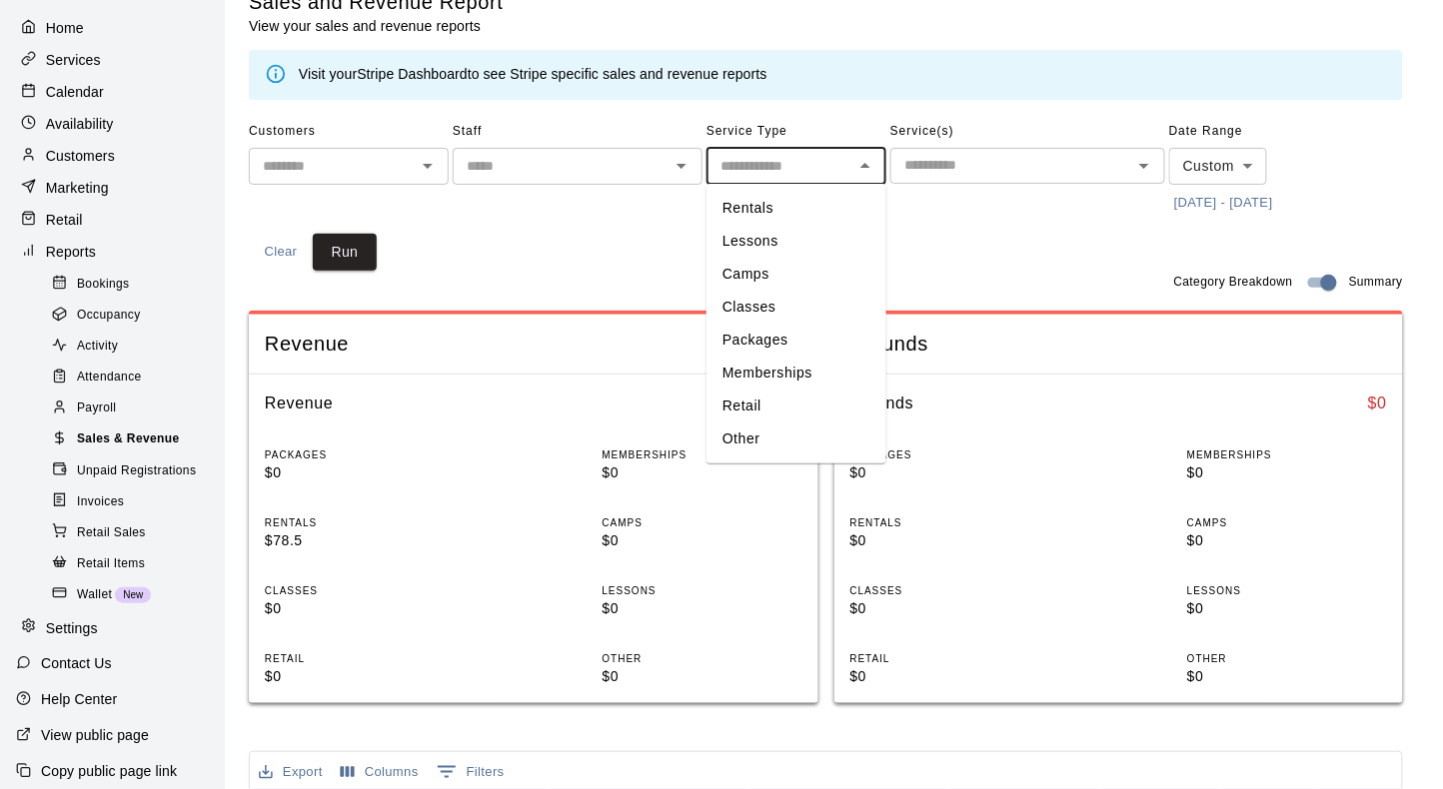
scroll to position [60, 0]
click at [531, 171] on input "text" at bounding box center [561, 166] width 205 height 25
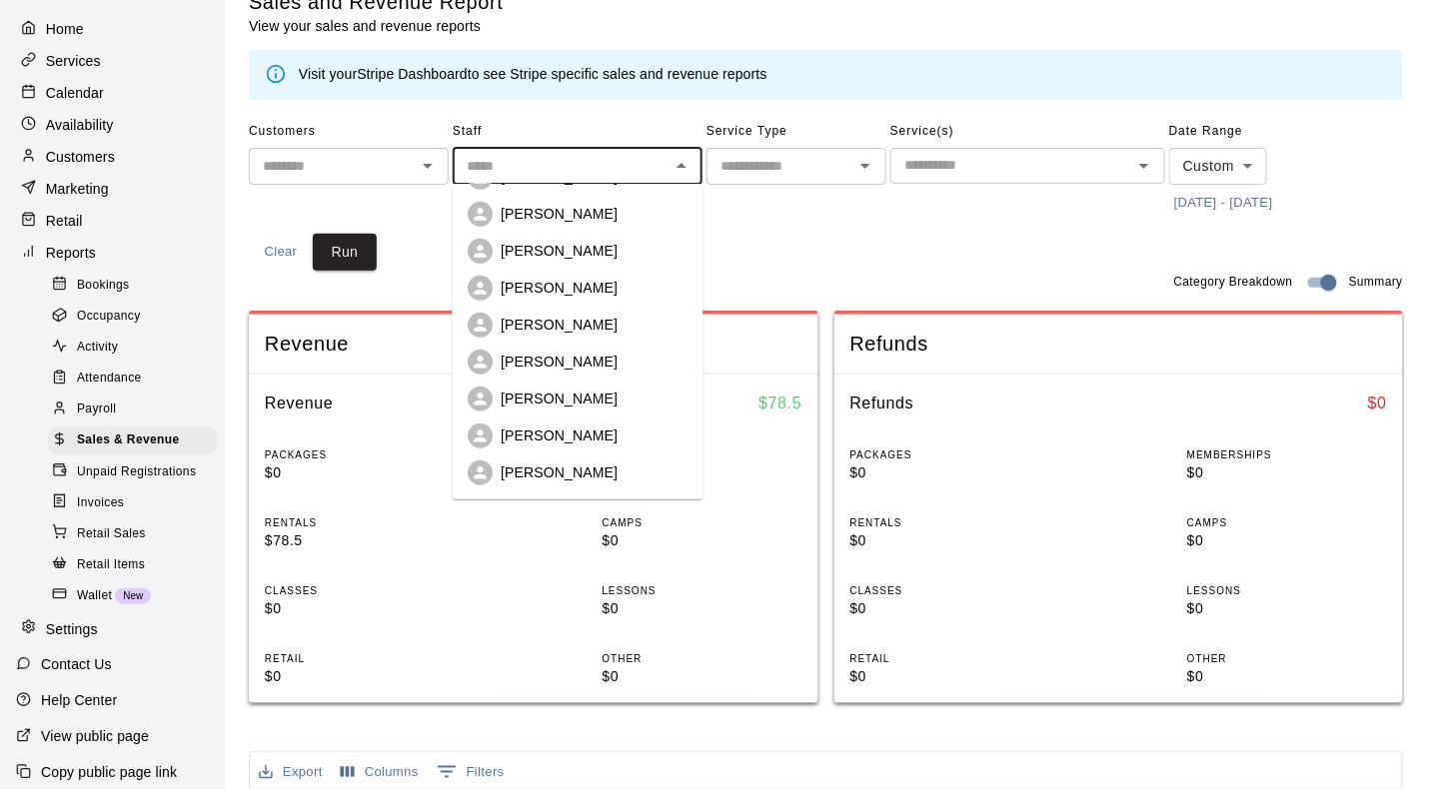
scroll to position [254, 0]
click at [542, 479] on p "[PERSON_NAME]" at bounding box center [560, 474] width 117 height 20
type input "**********"
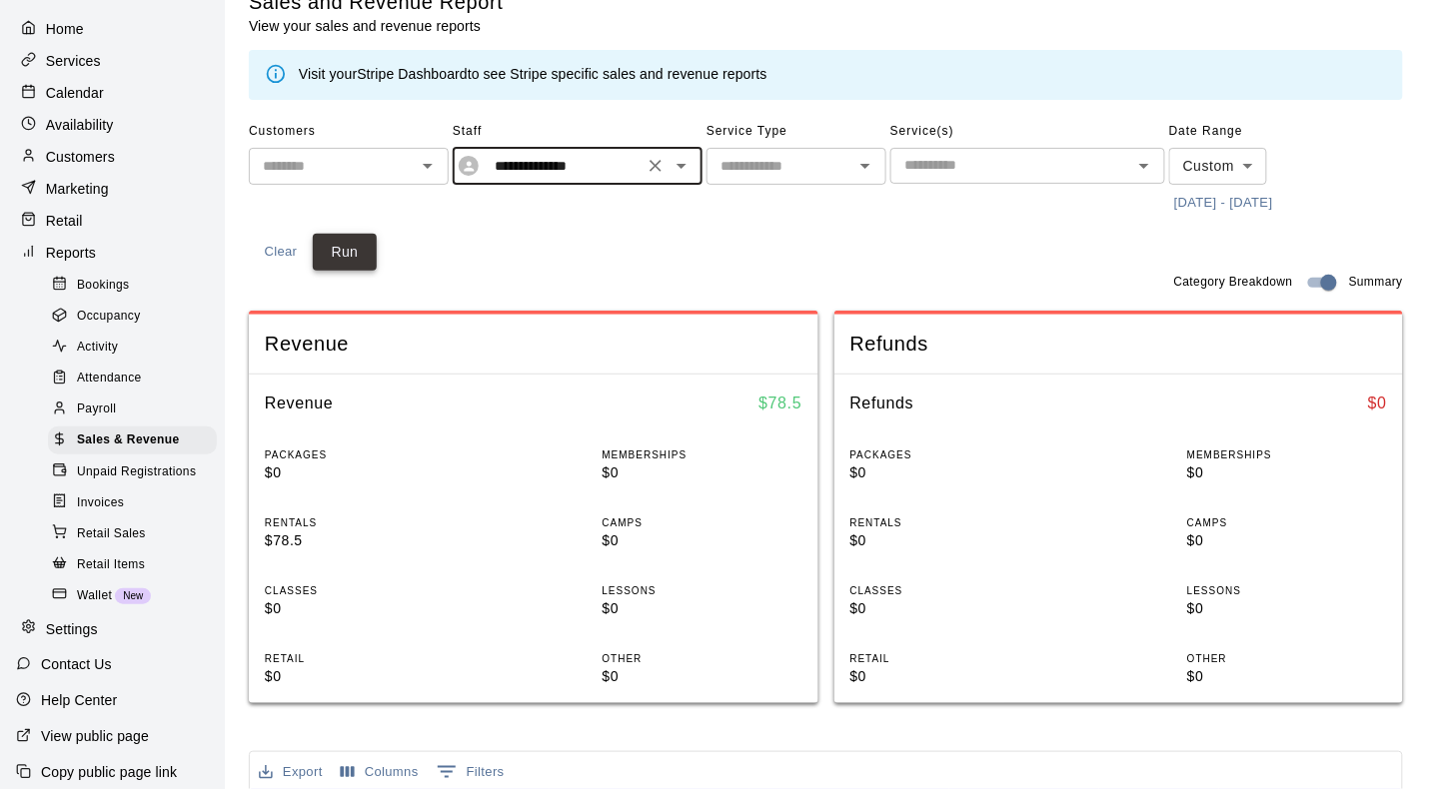
click at [370, 263] on button "Run" at bounding box center [345, 252] width 64 height 37
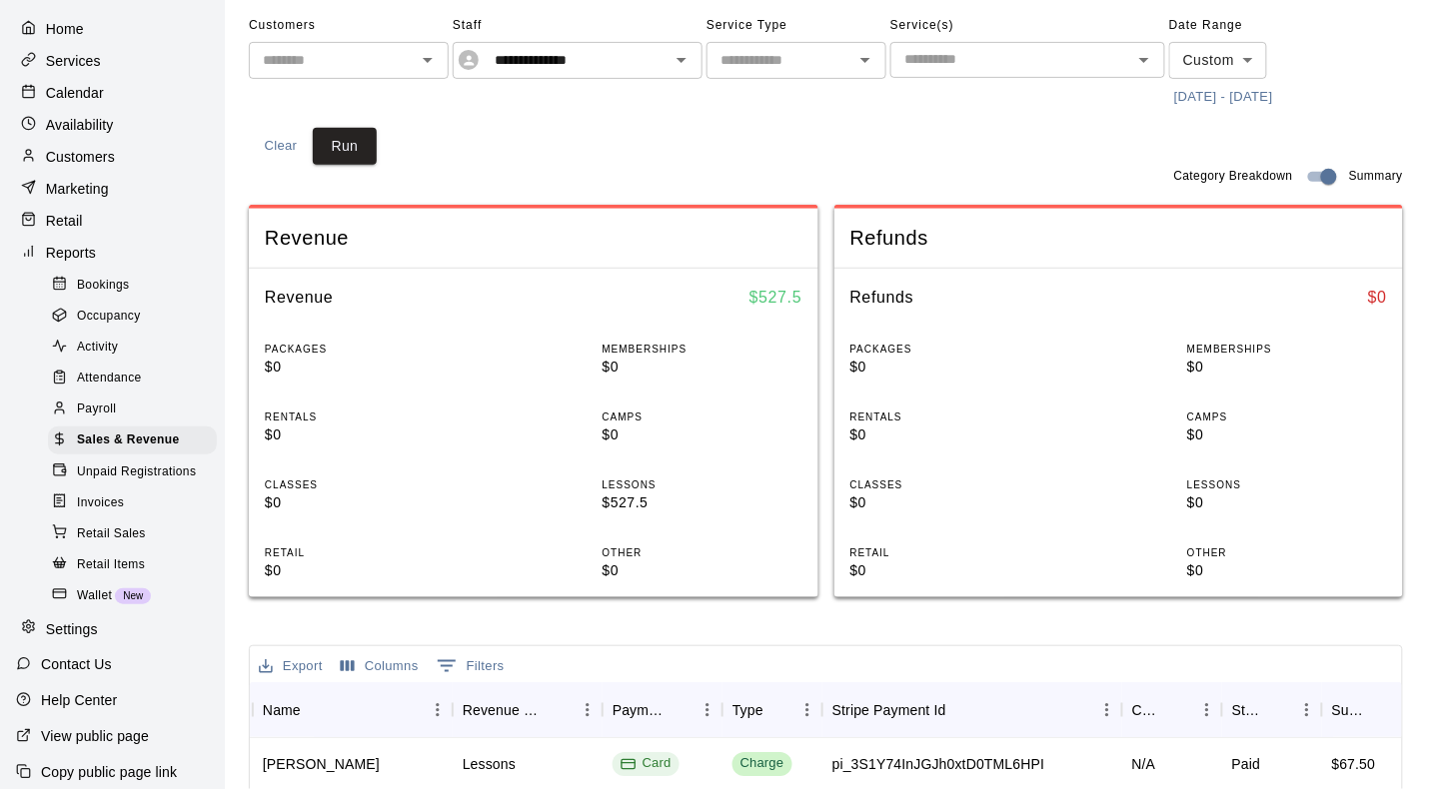
scroll to position [136, 0]
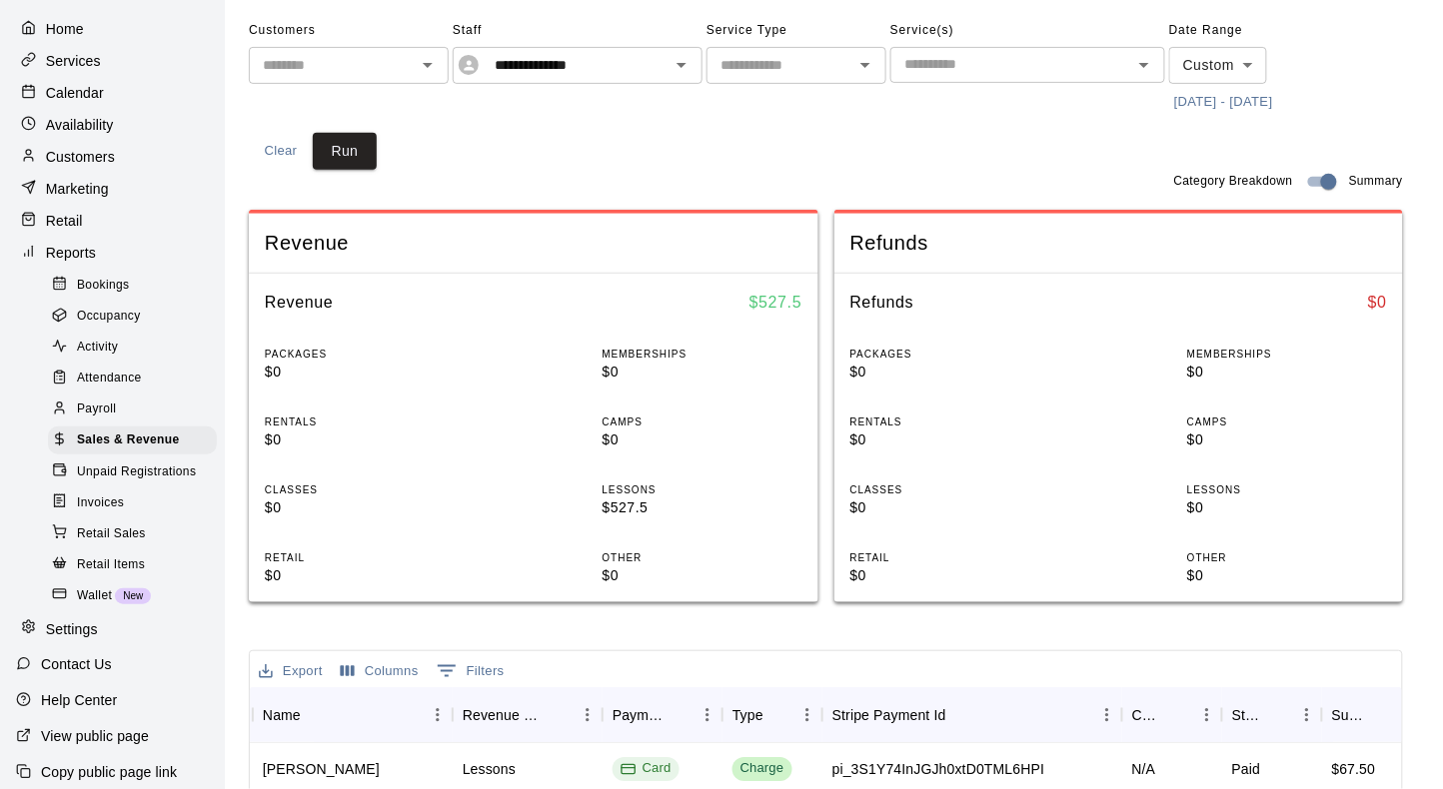
click at [91, 68] on p "Services" at bounding box center [73, 61] width 55 height 20
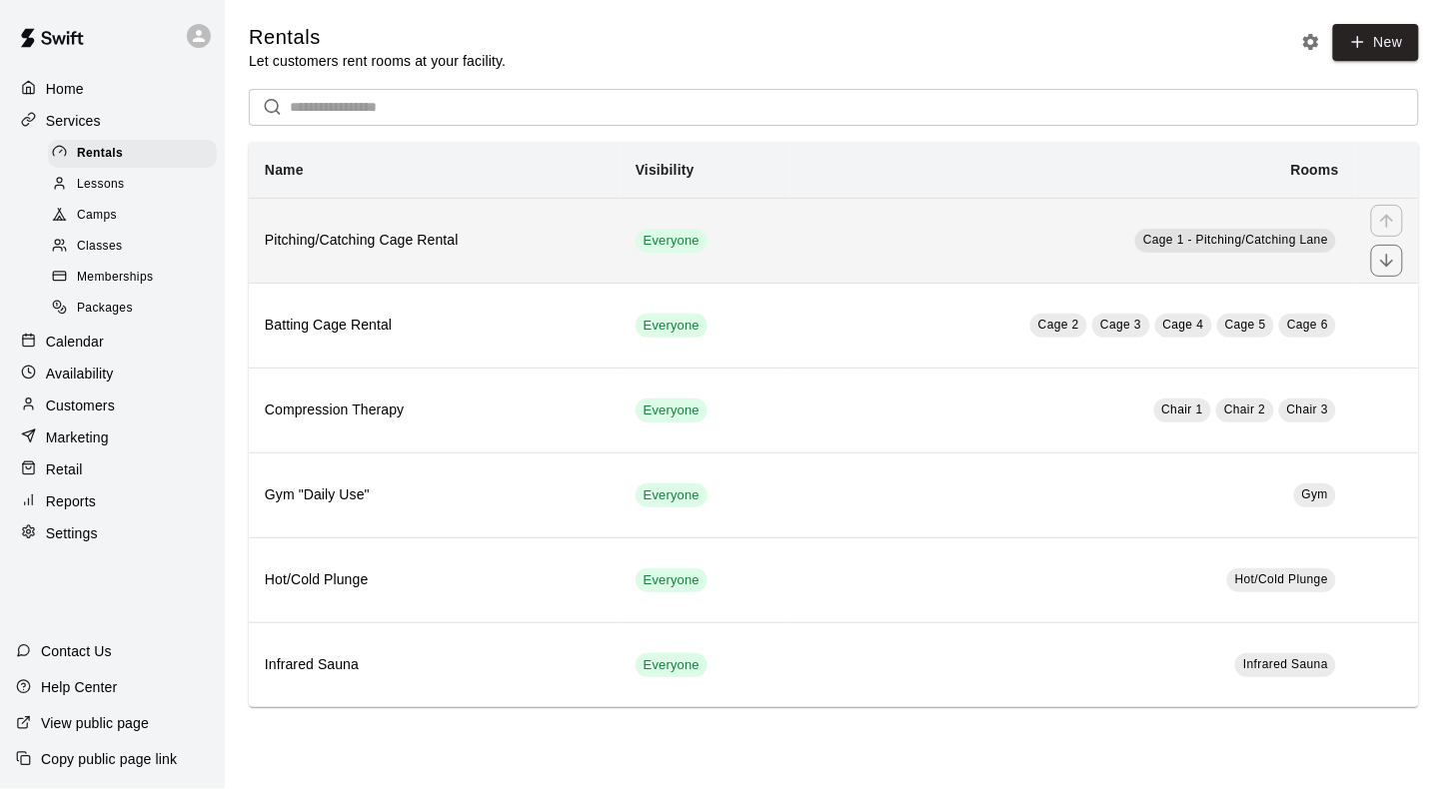
scroll to position [16, 0]
click at [288, 244] on th "Pitching/Catching Cage Rental" at bounding box center [434, 240] width 371 height 85
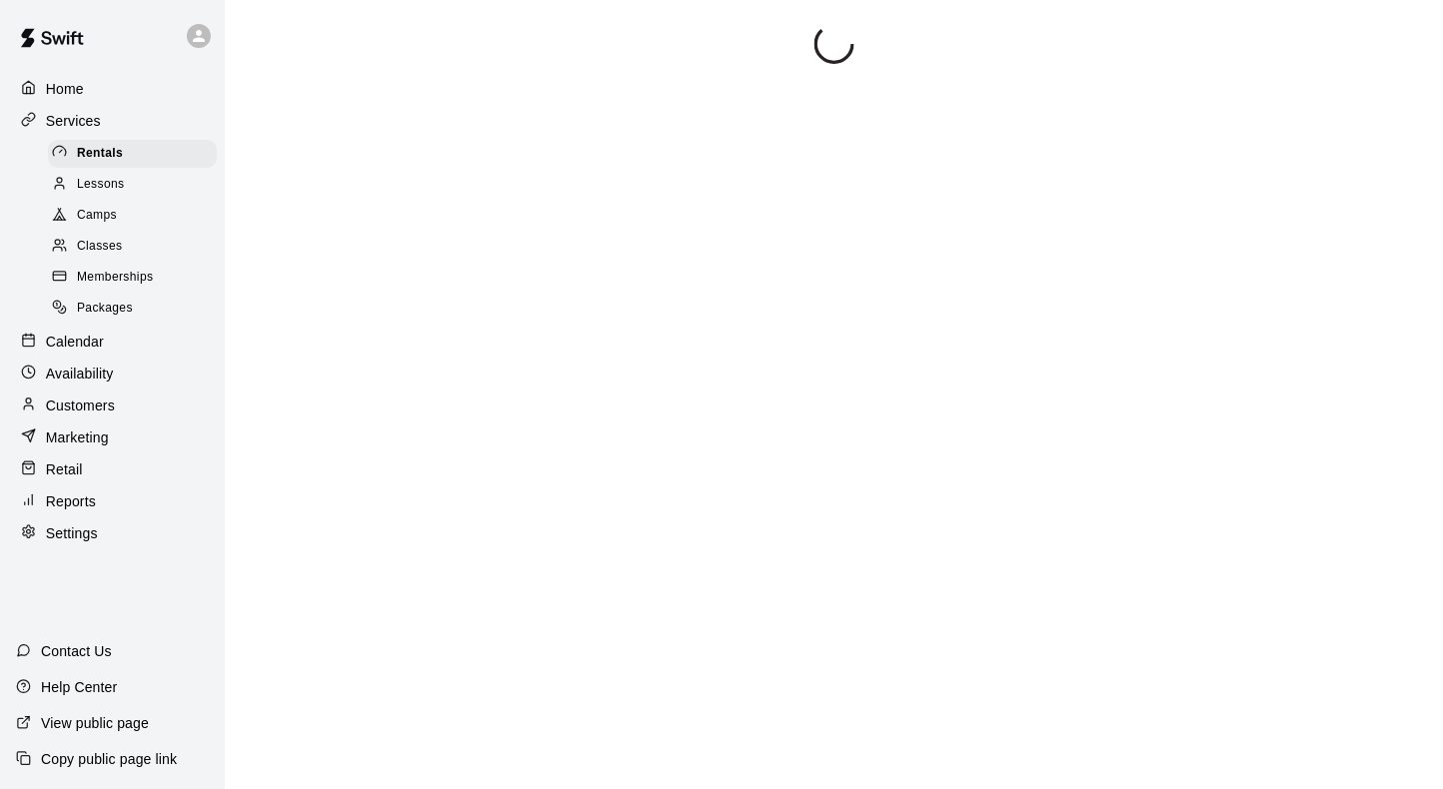
click at [288, 244] on div at bounding box center [834, 418] width 1170 height 789
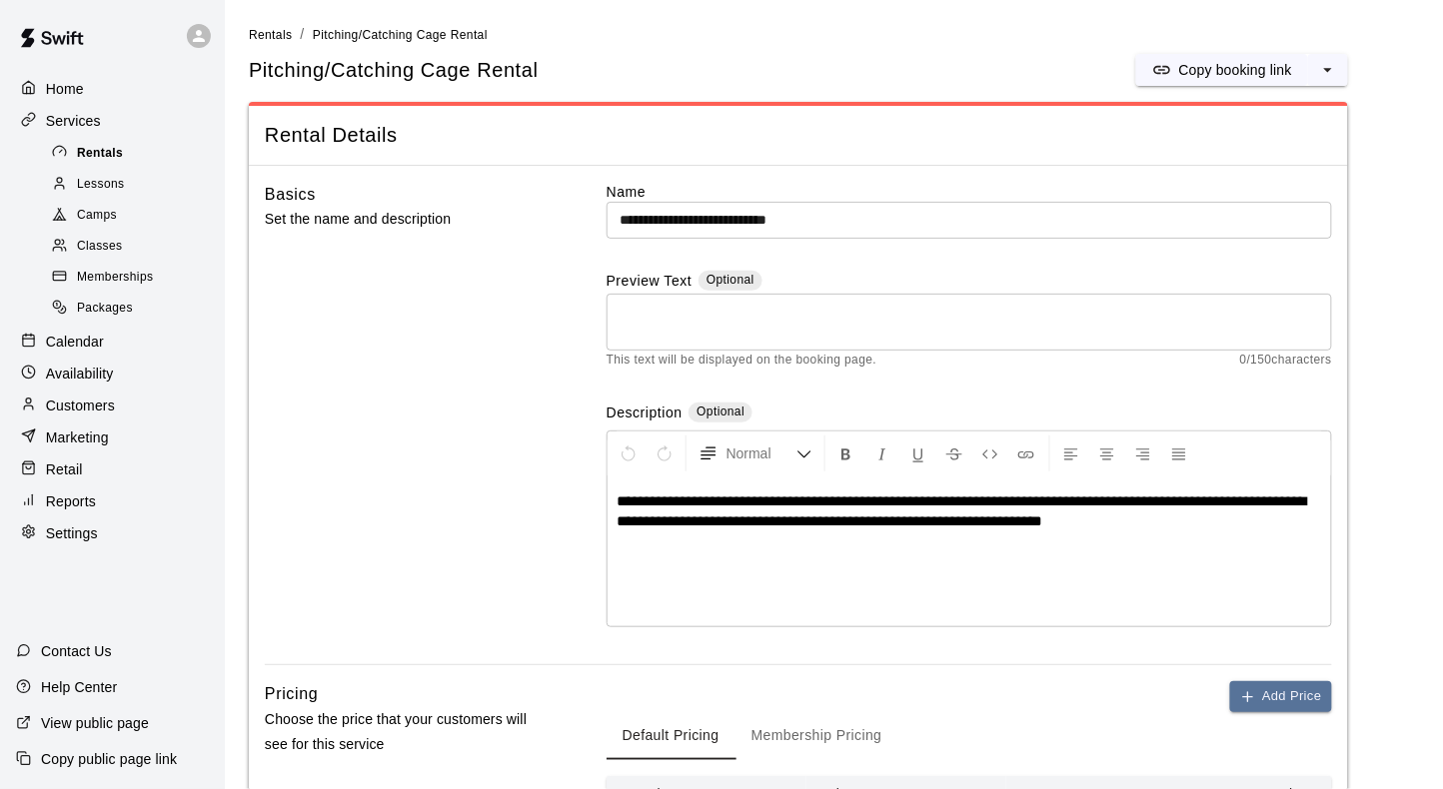
scroll to position [31, 0]
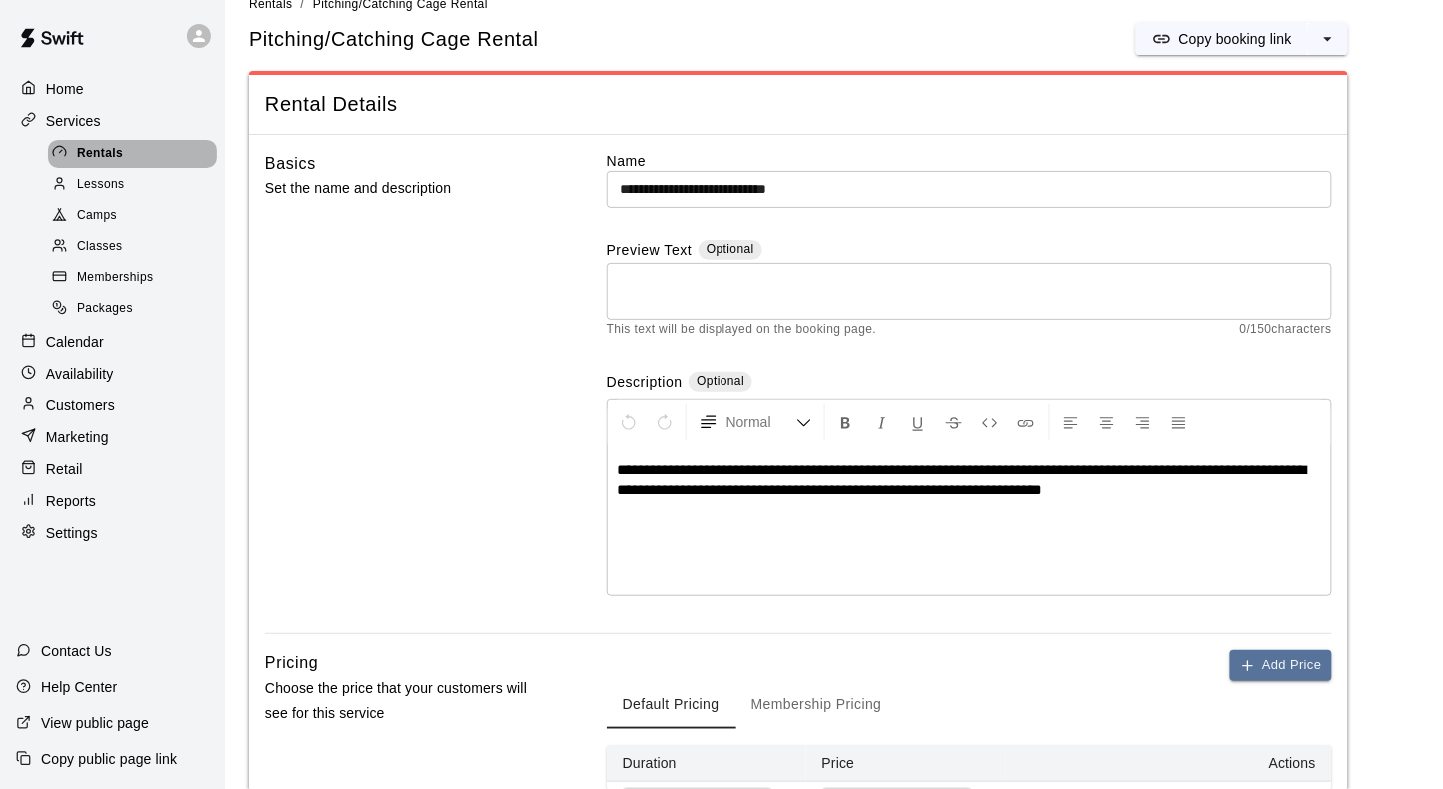
click at [95, 154] on span "Rentals" at bounding box center [100, 154] width 46 height 20
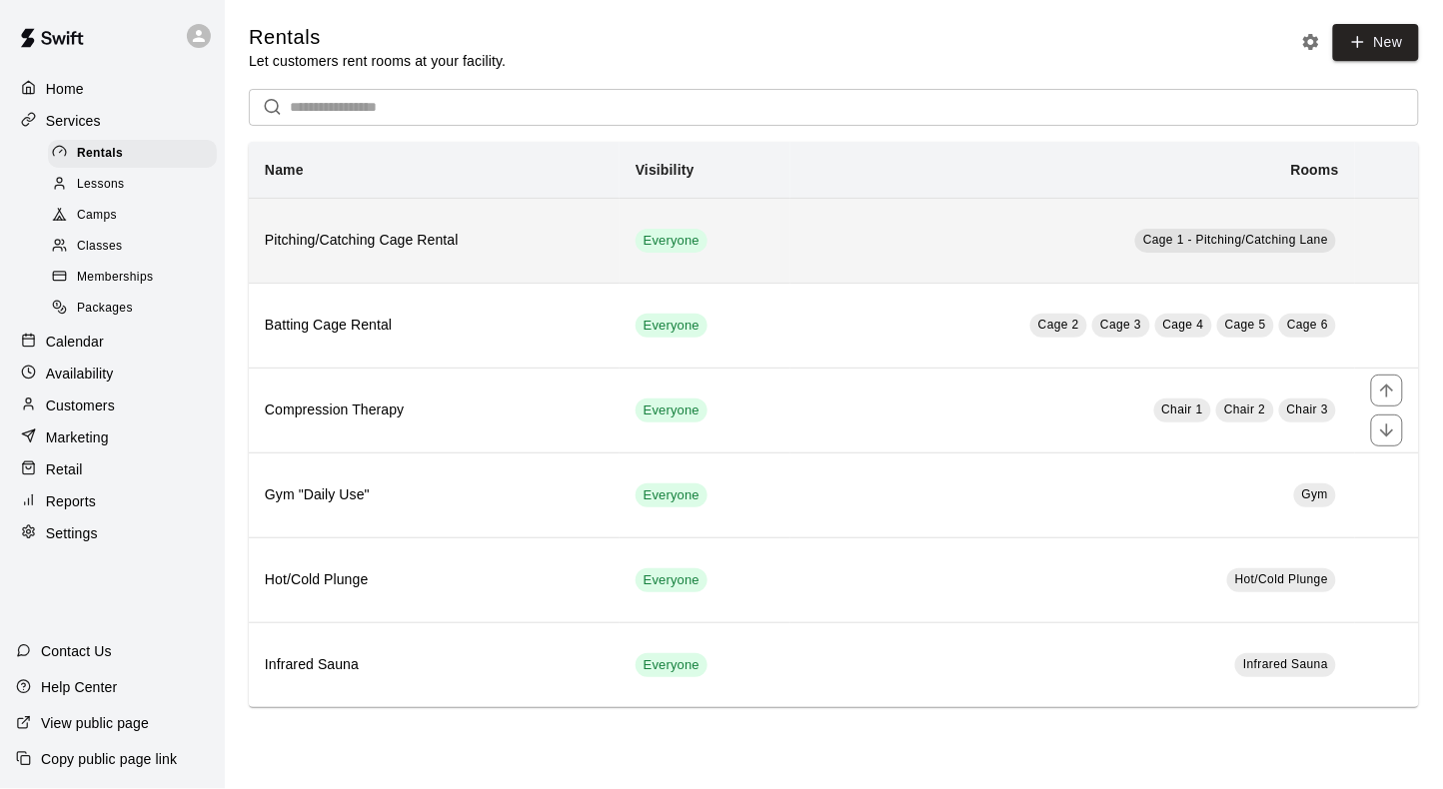
scroll to position [10, 0]
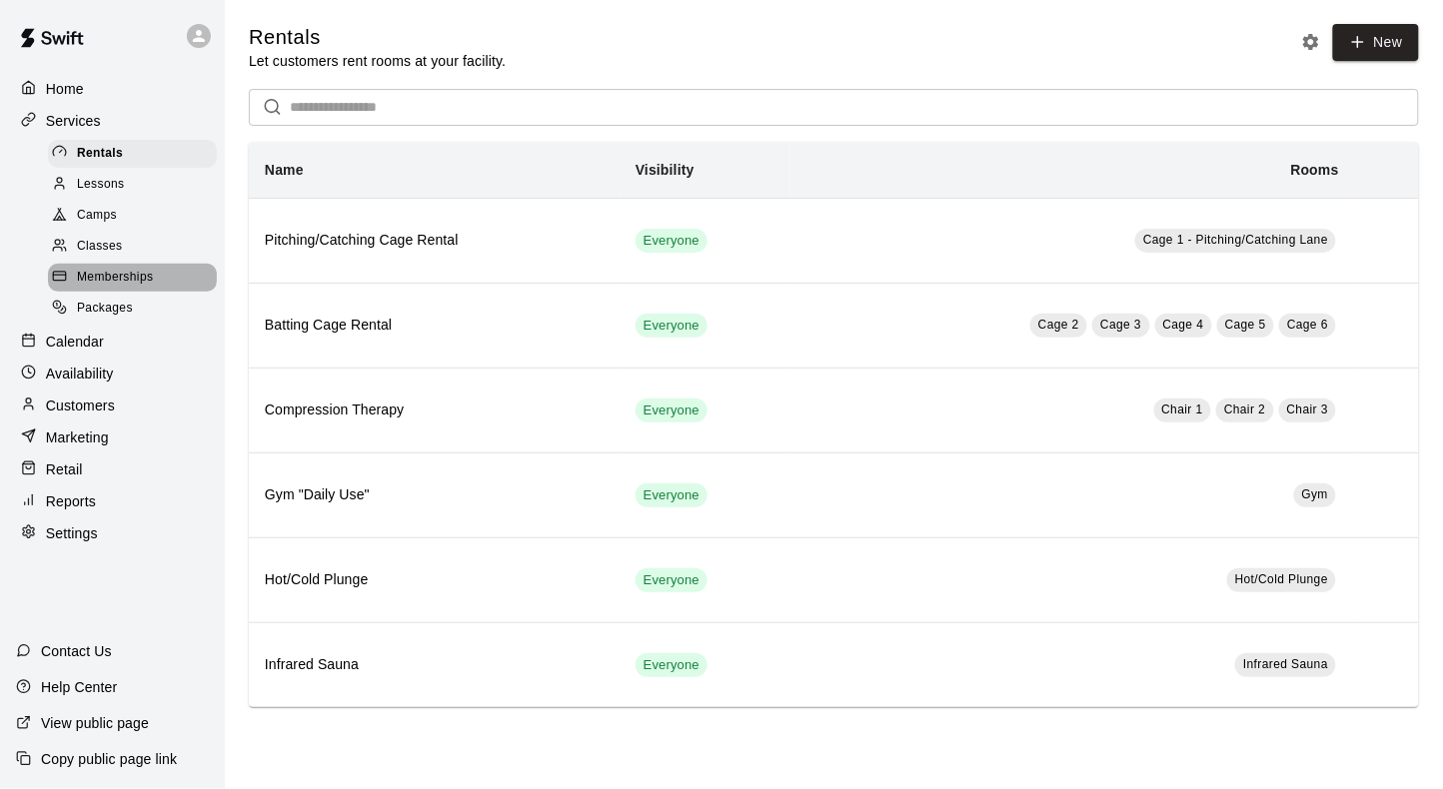
click at [122, 272] on span "Memberships" at bounding box center [115, 278] width 76 height 20
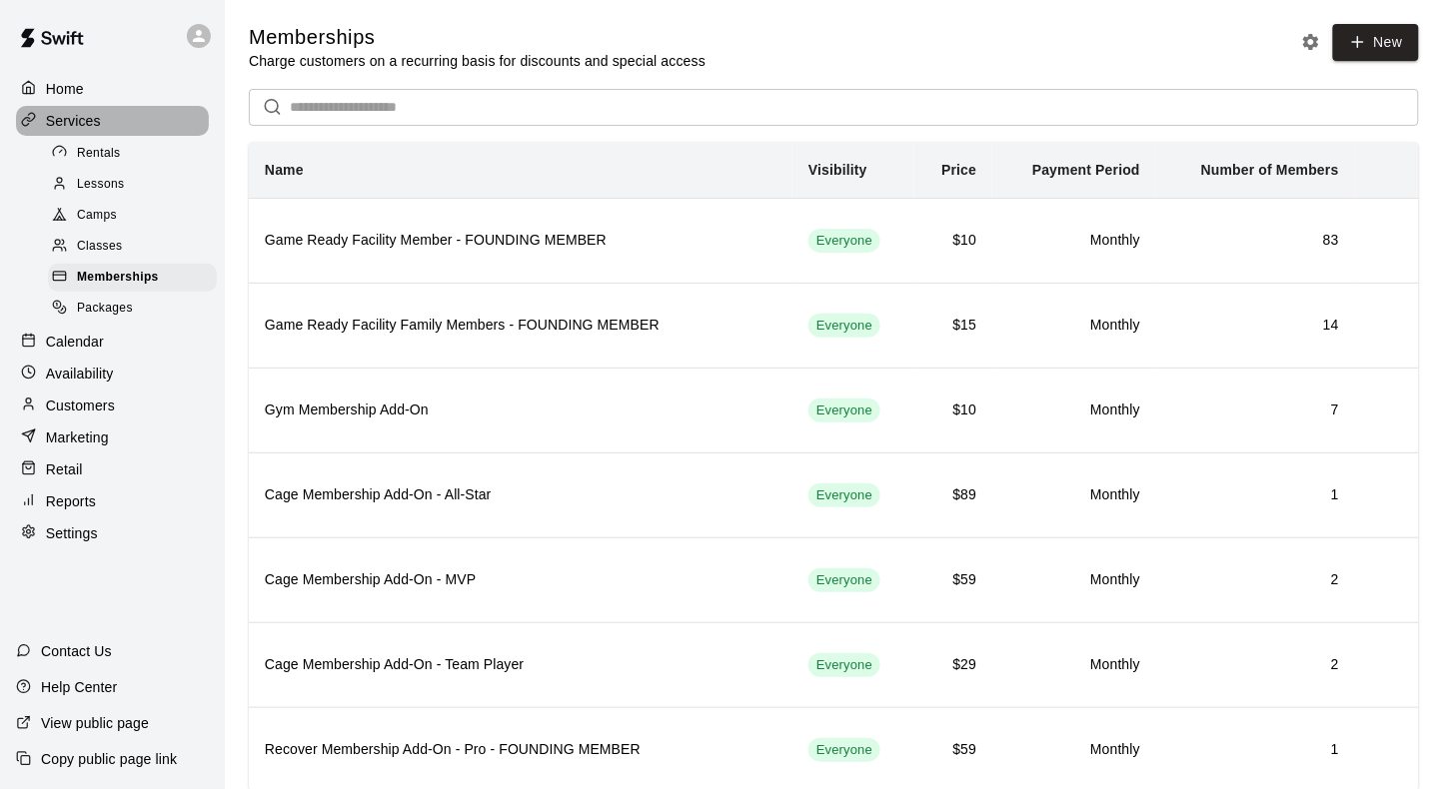
click at [78, 121] on p "Services" at bounding box center [73, 121] width 55 height 20
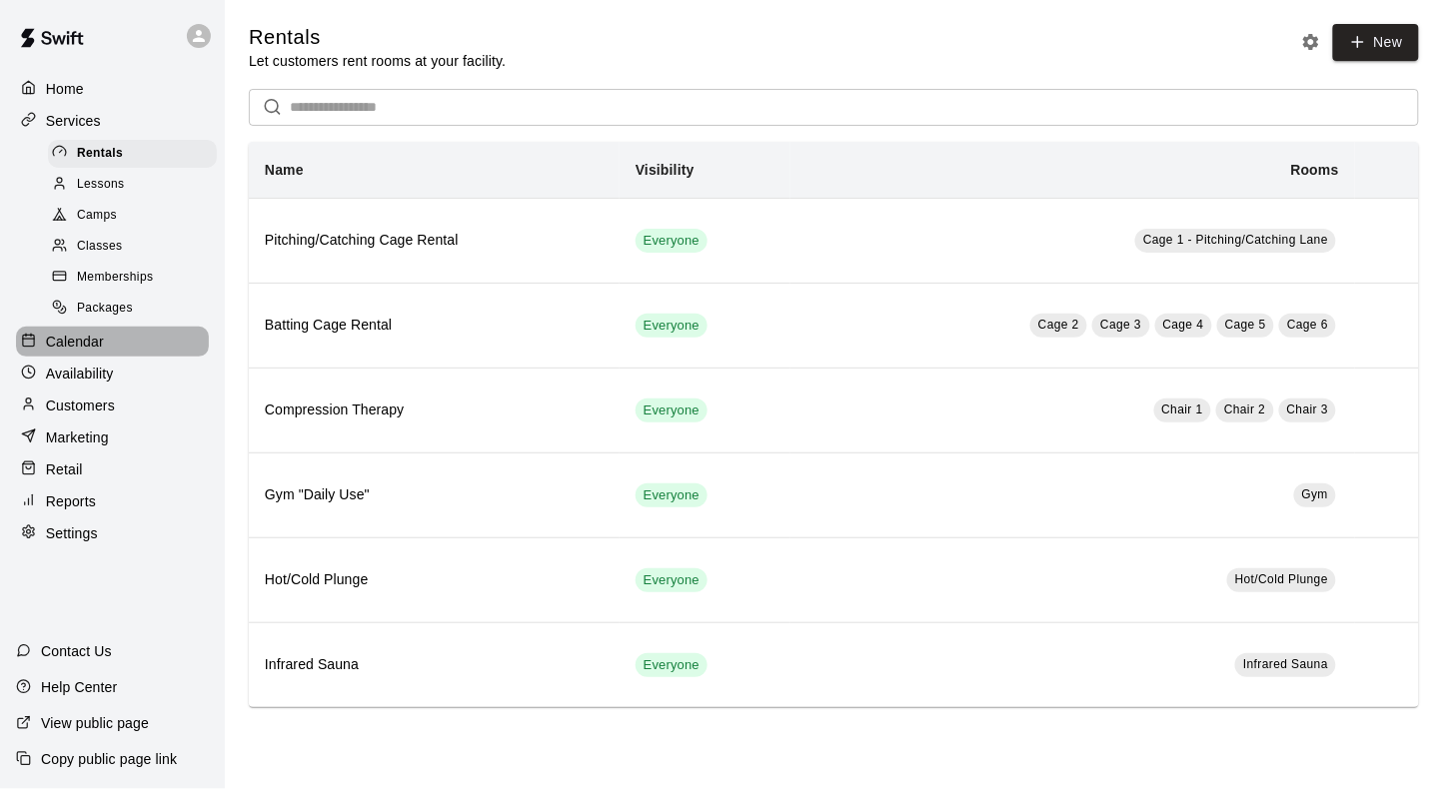
click at [88, 345] on div "Calendar" at bounding box center [112, 342] width 193 height 30
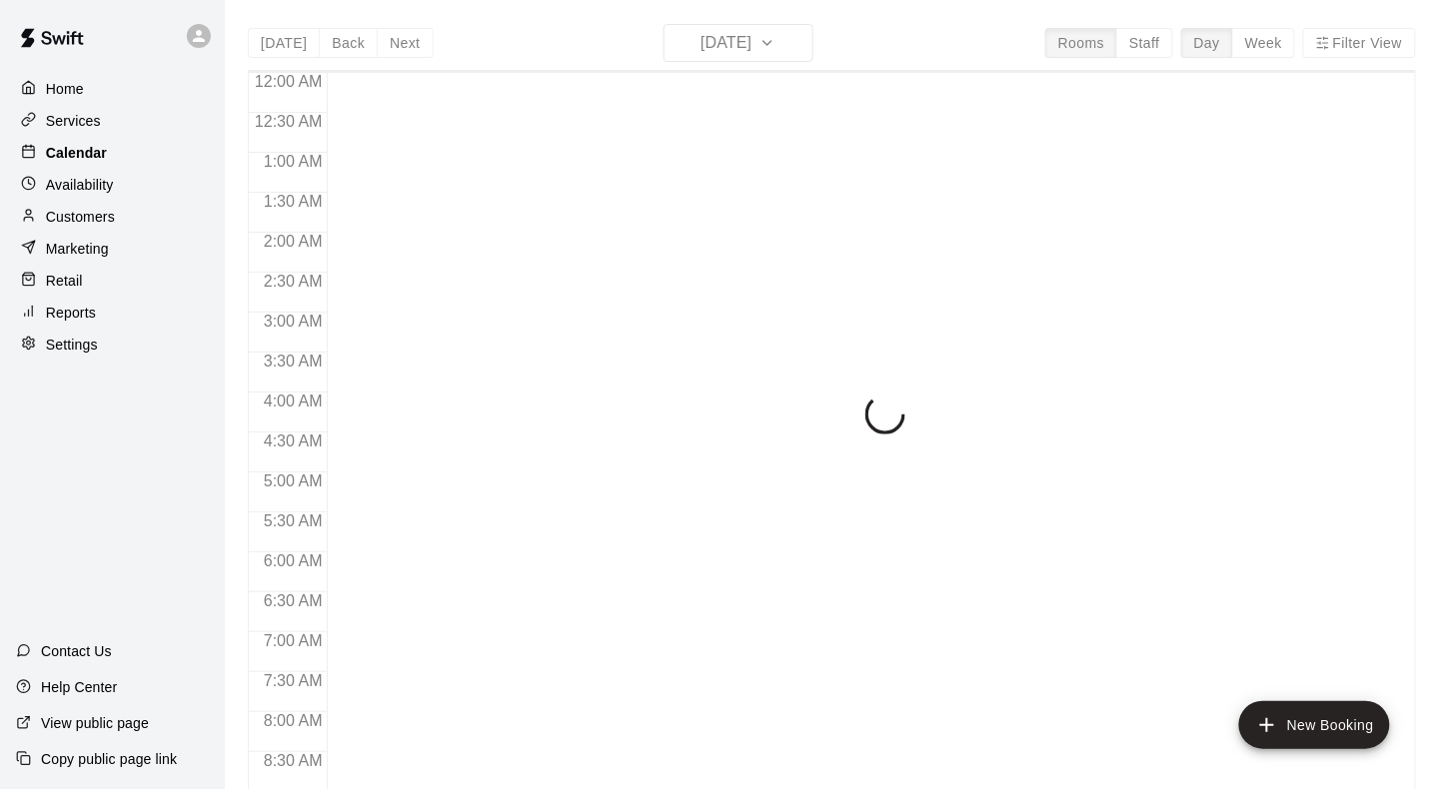
scroll to position [611, 0]
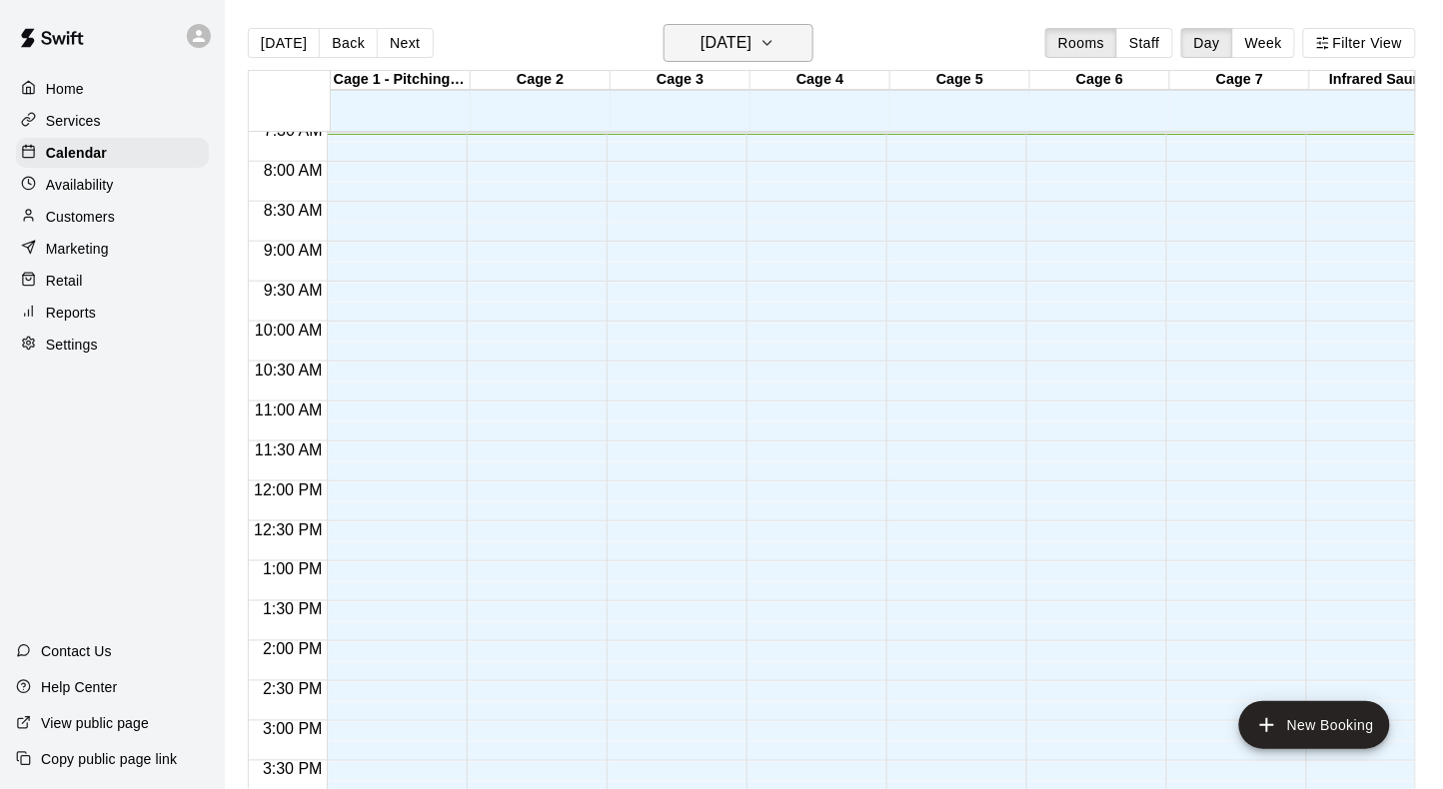
click at [700, 39] on h6 "[DATE]" at bounding box center [725, 43] width 51 height 28
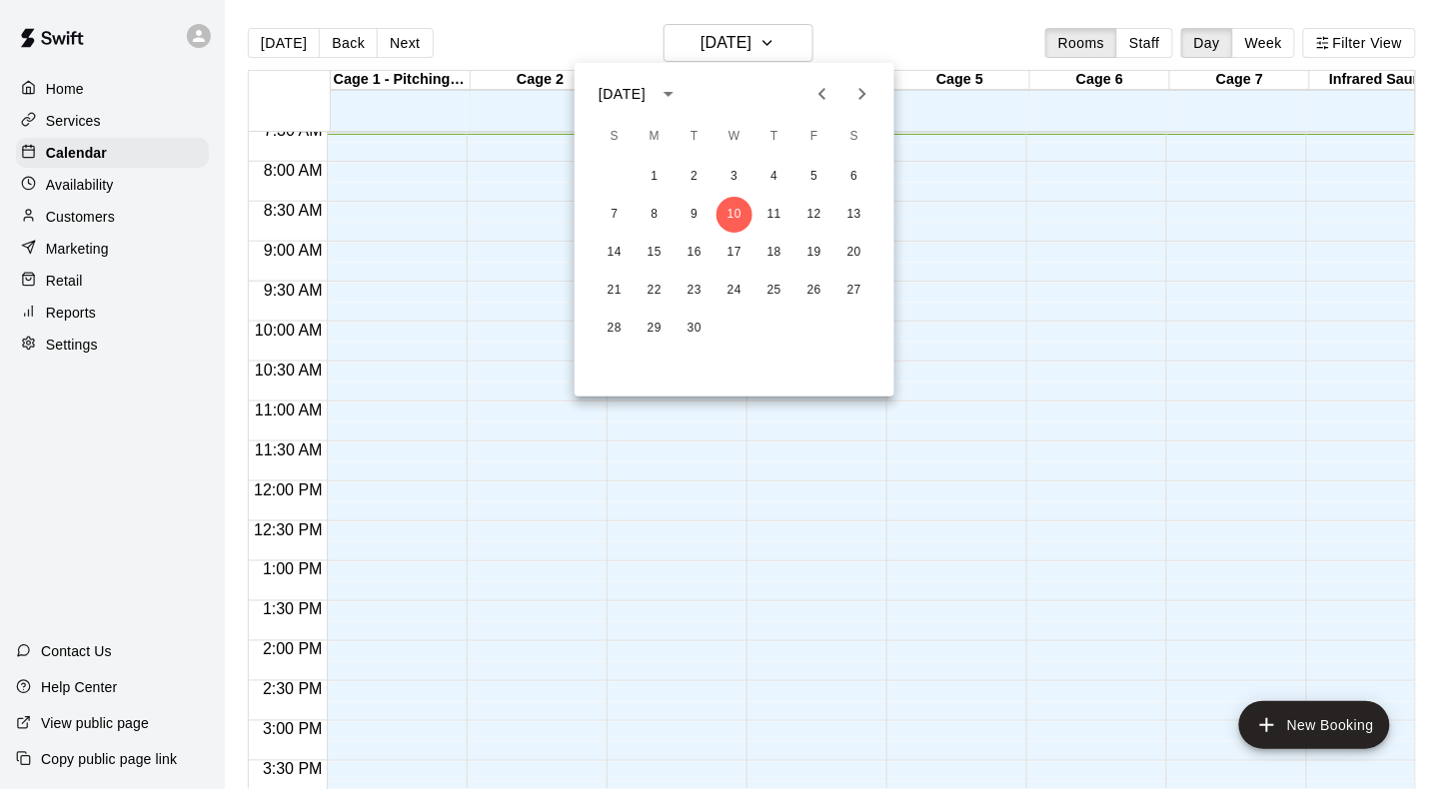
click at [811, 96] on icon "Previous month" at bounding box center [822, 94] width 24 height 24
click at [813, 182] on button "1" at bounding box center [814, 177] width 36 height 36
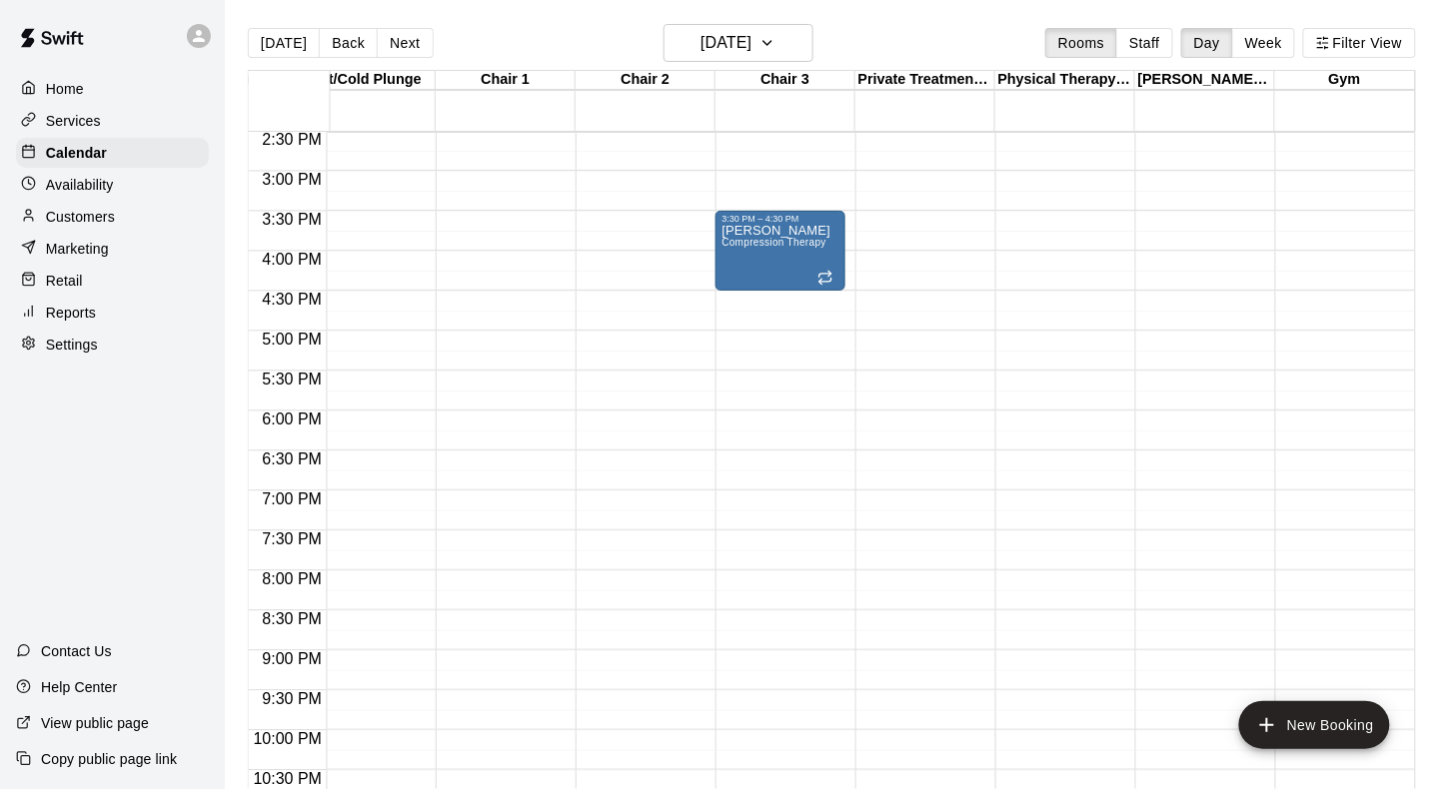
scroll to position [0, 1151]
click at [395, 47] on button "Next" at bounding box center [405, 43] width 56 height 30
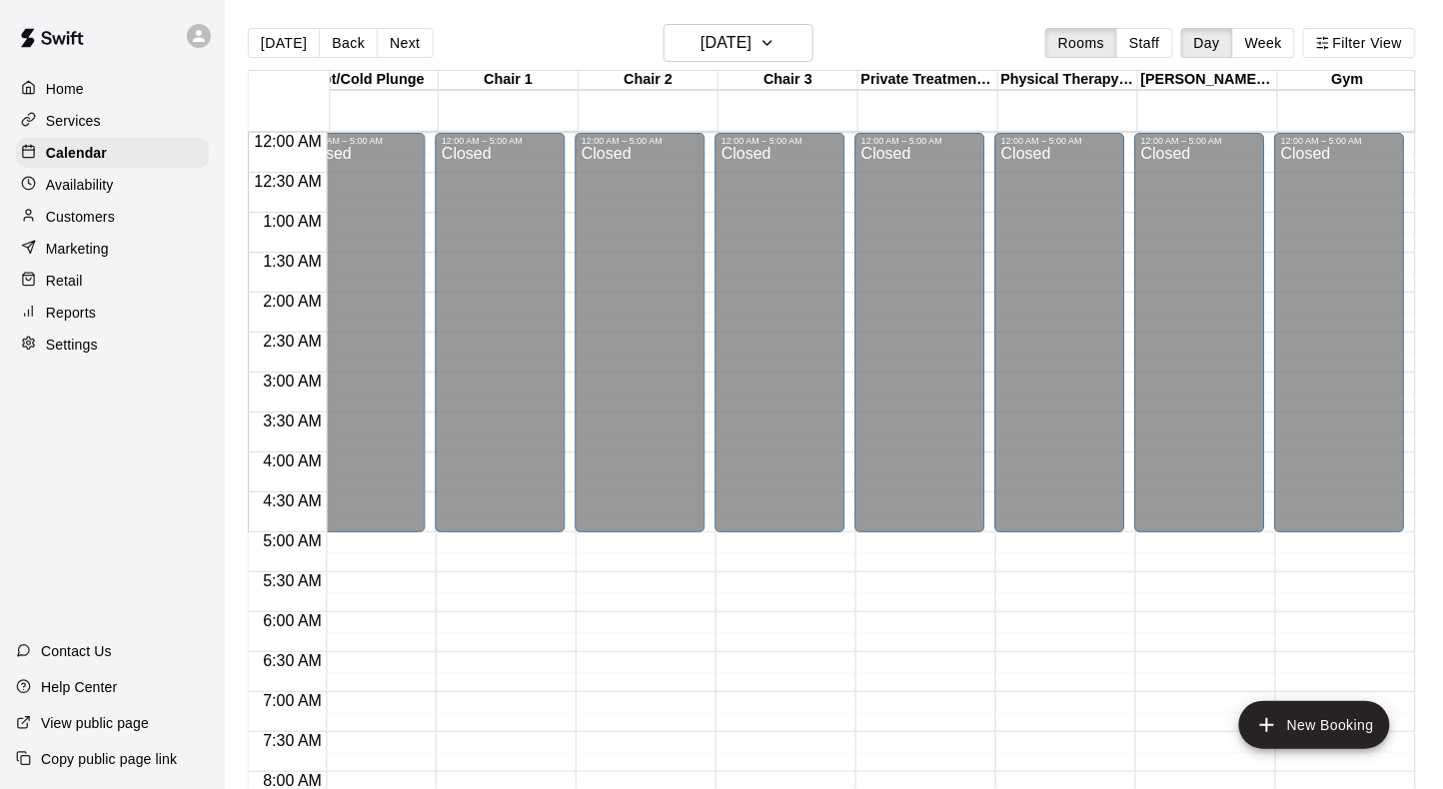
scroll to position [0, 1153]
click at [395, 41] on button "Next" at bounding box center [405, 43] width 56 height 30
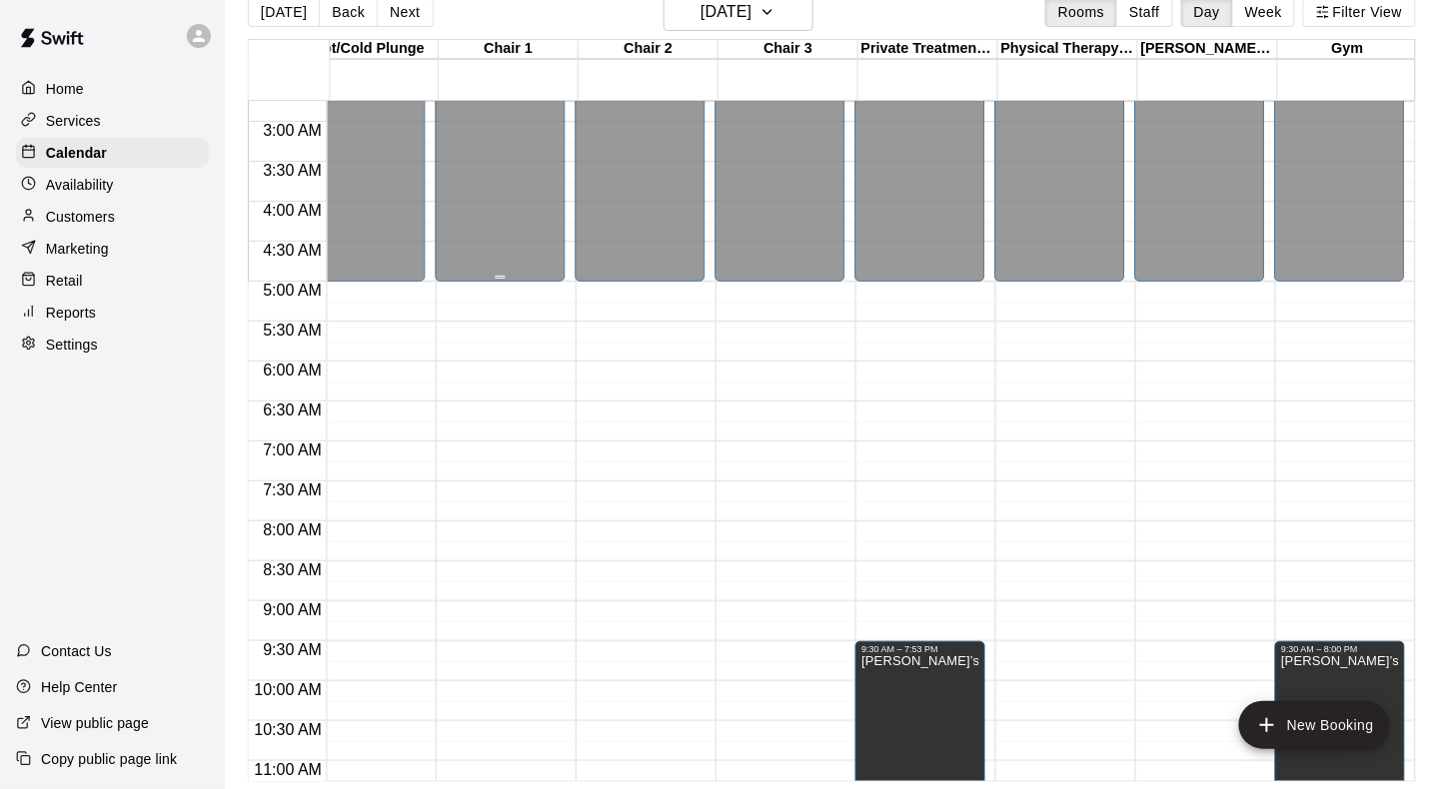
scroll to position [194, 1153]
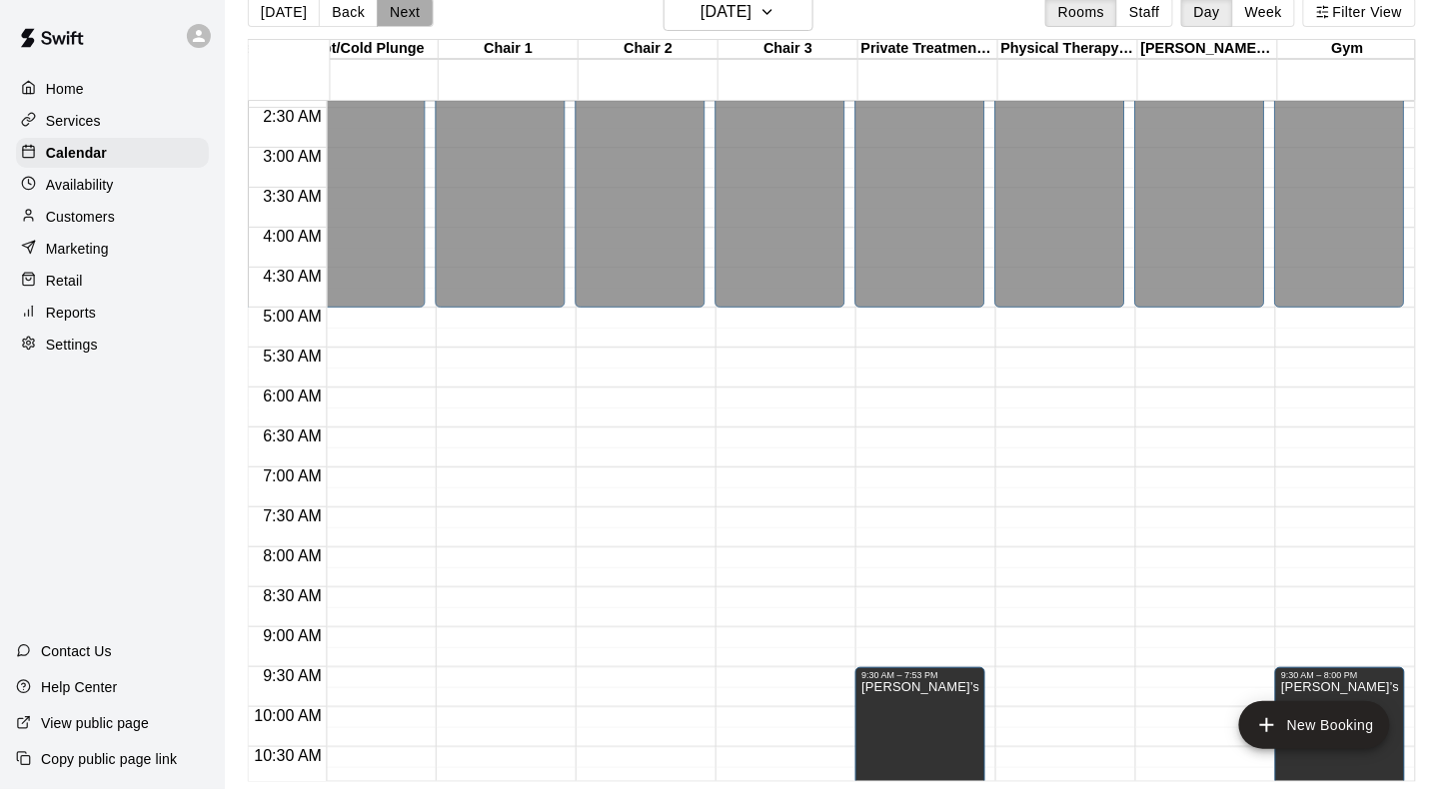
click at [404, 15] on button "Next" at bounding box center [405, 12] width 56 height 30
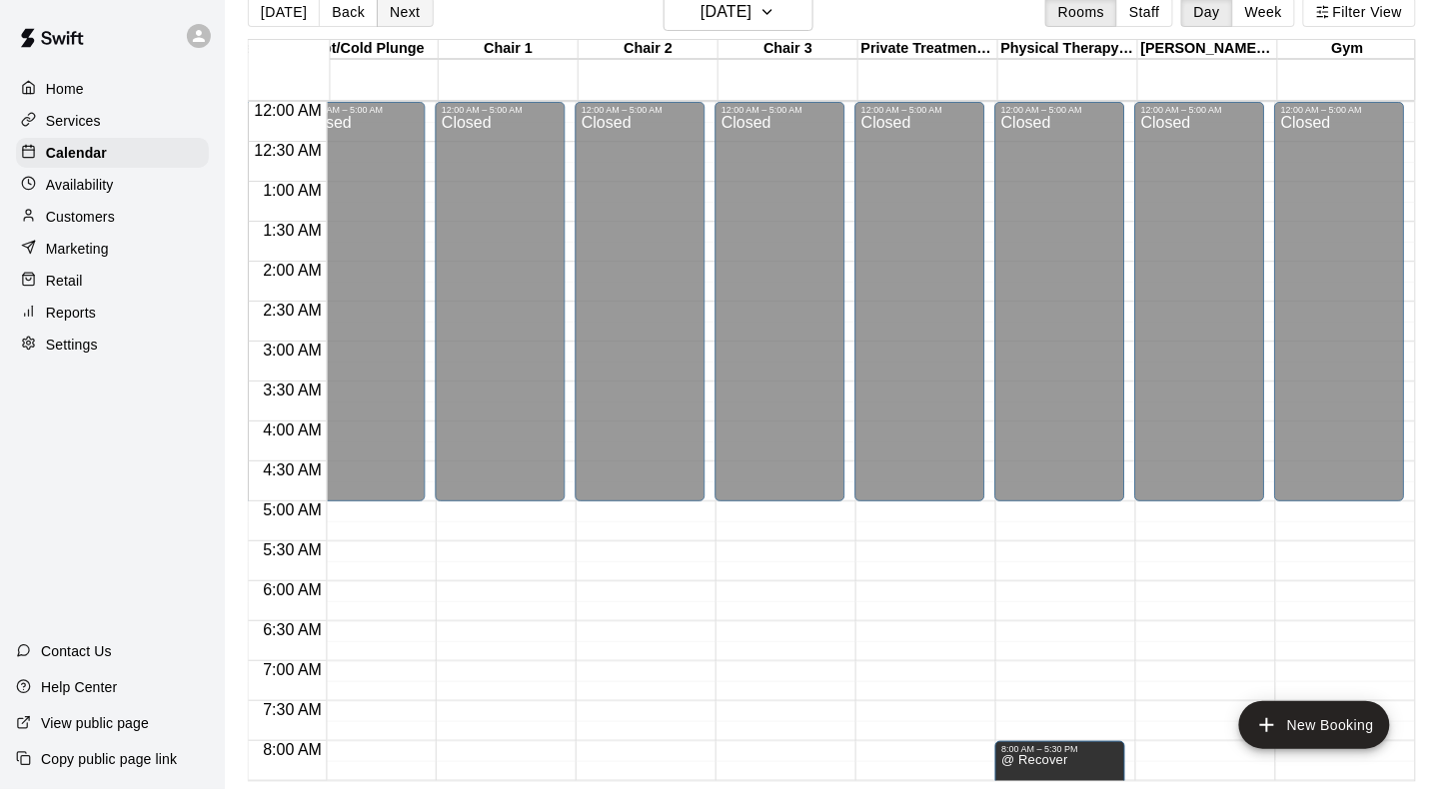
scroll to position [0, 1153]
click at [409, 3] on button "Next" at bounding box center [405, 12] width 56 height 30
click at [416, 23] on button "Next" at bounding box center [405, 12] width 56 height 30
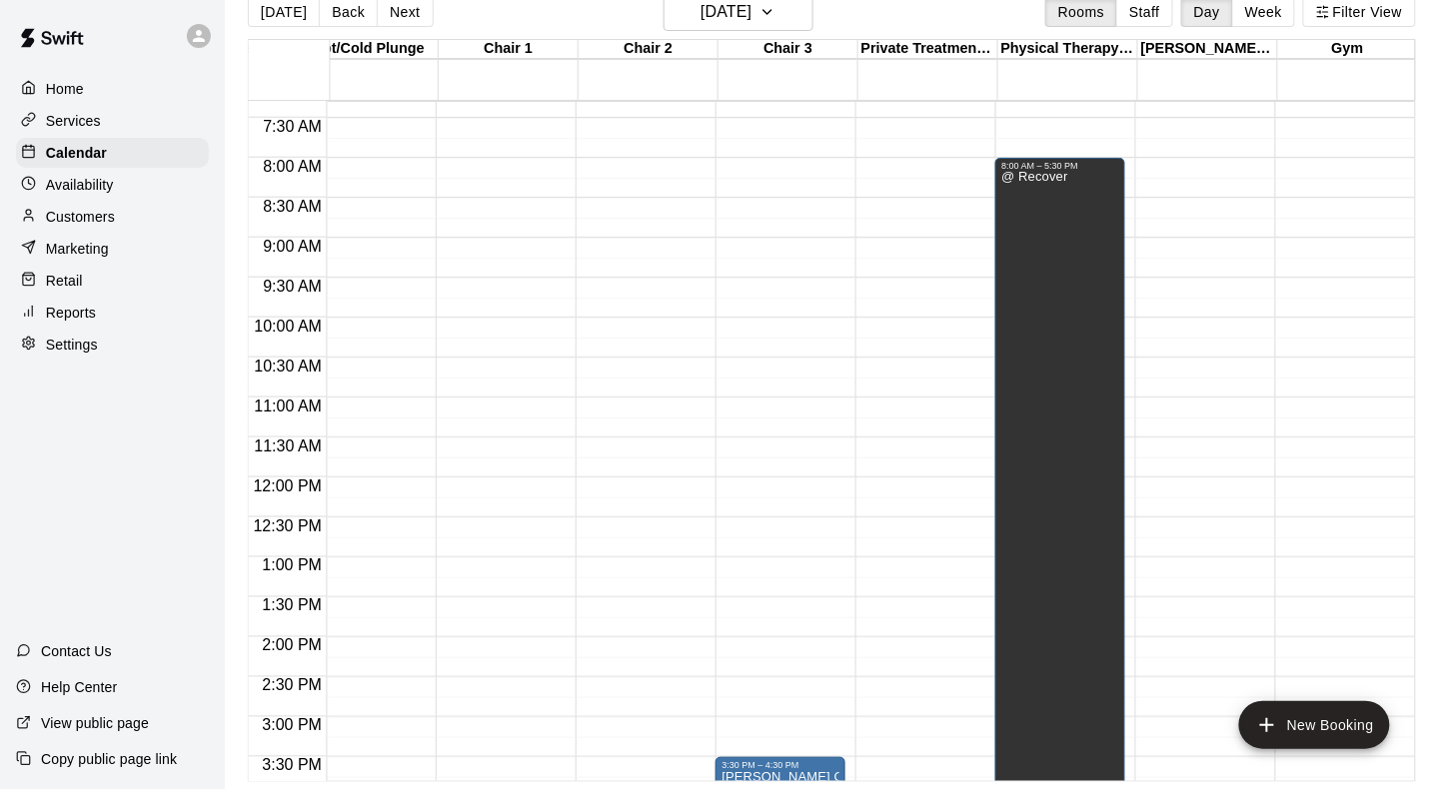
scroll to position [380, 1153]
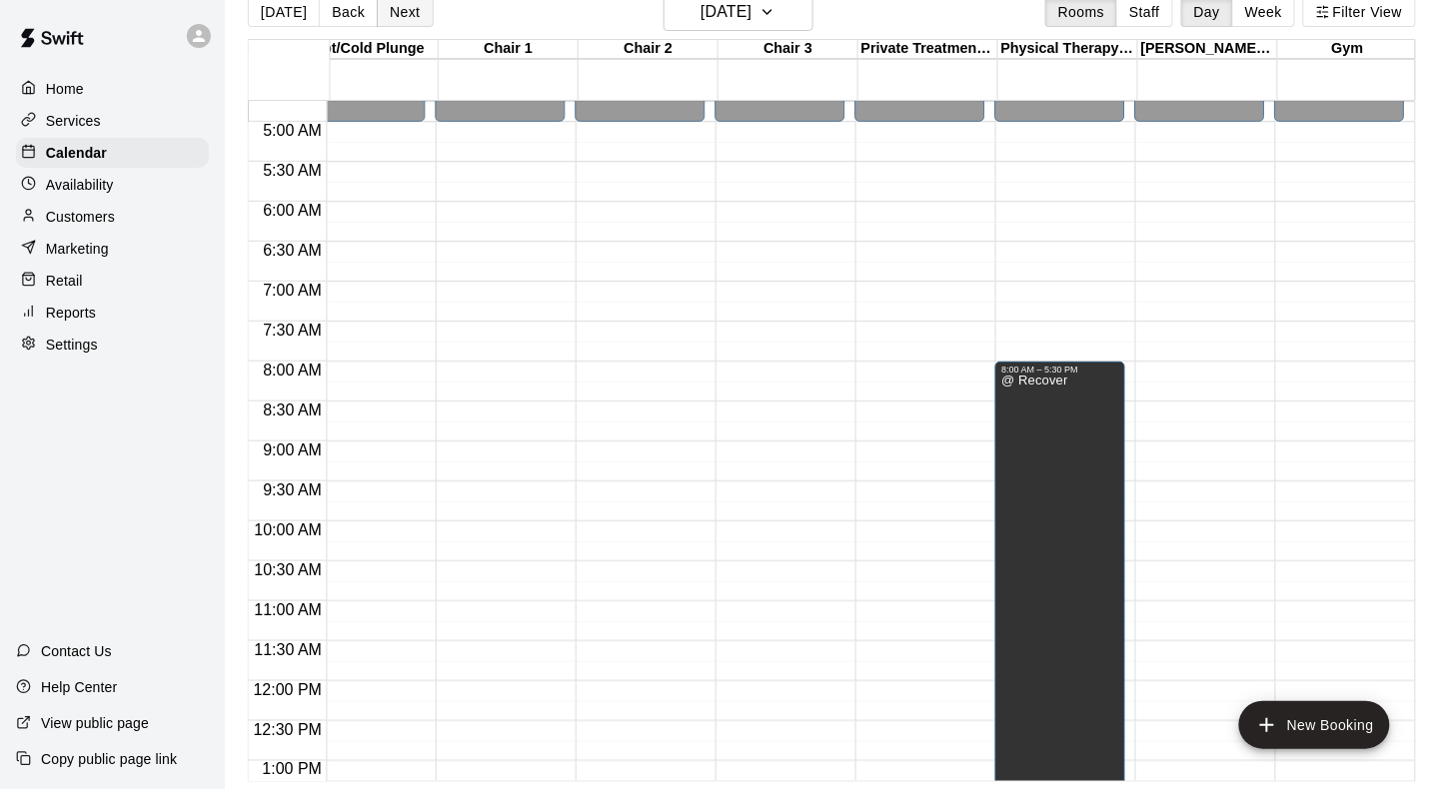
click at [397, 17] on button "Next" at bounding box center [405, 12] width 56 height 30
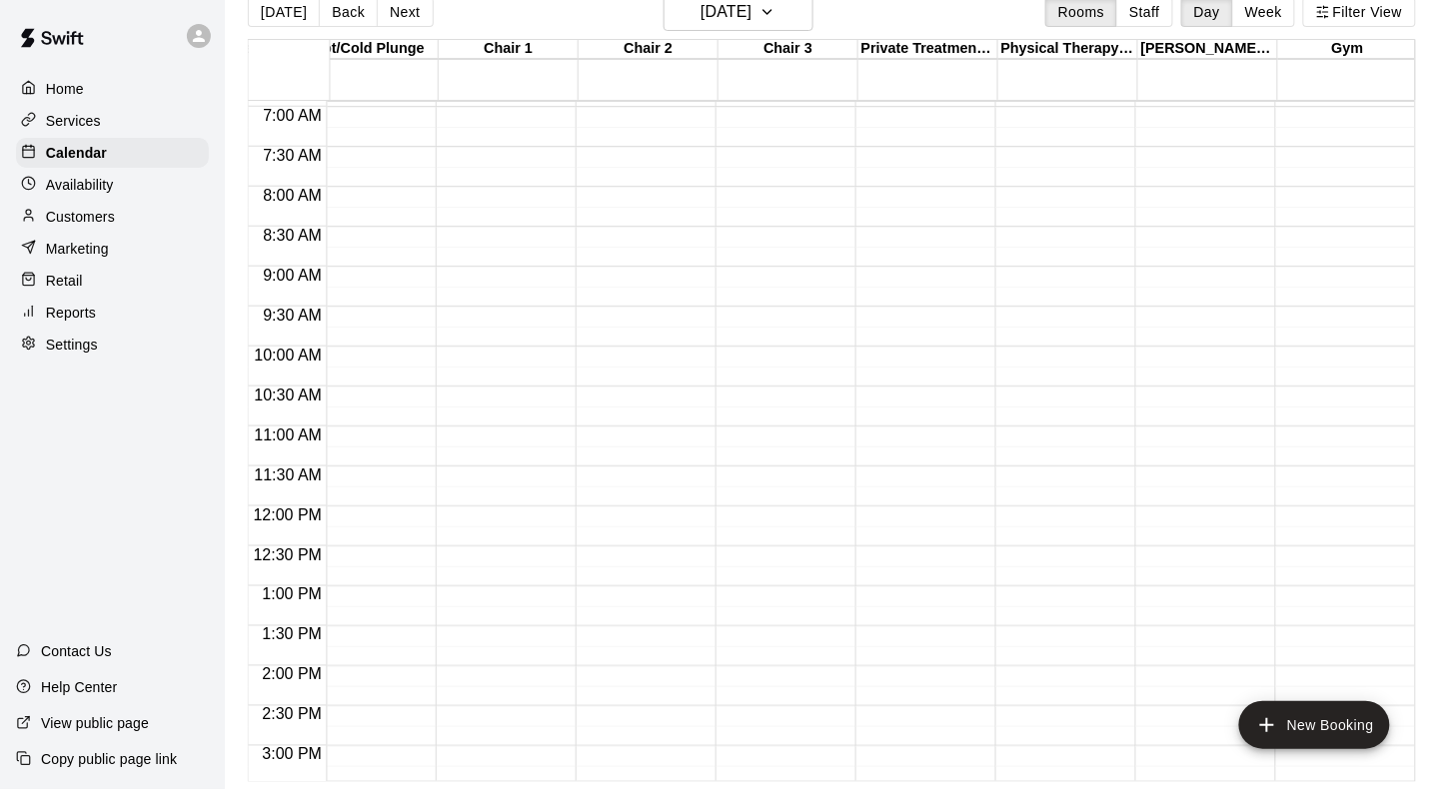
scroll to position [181, 1153]
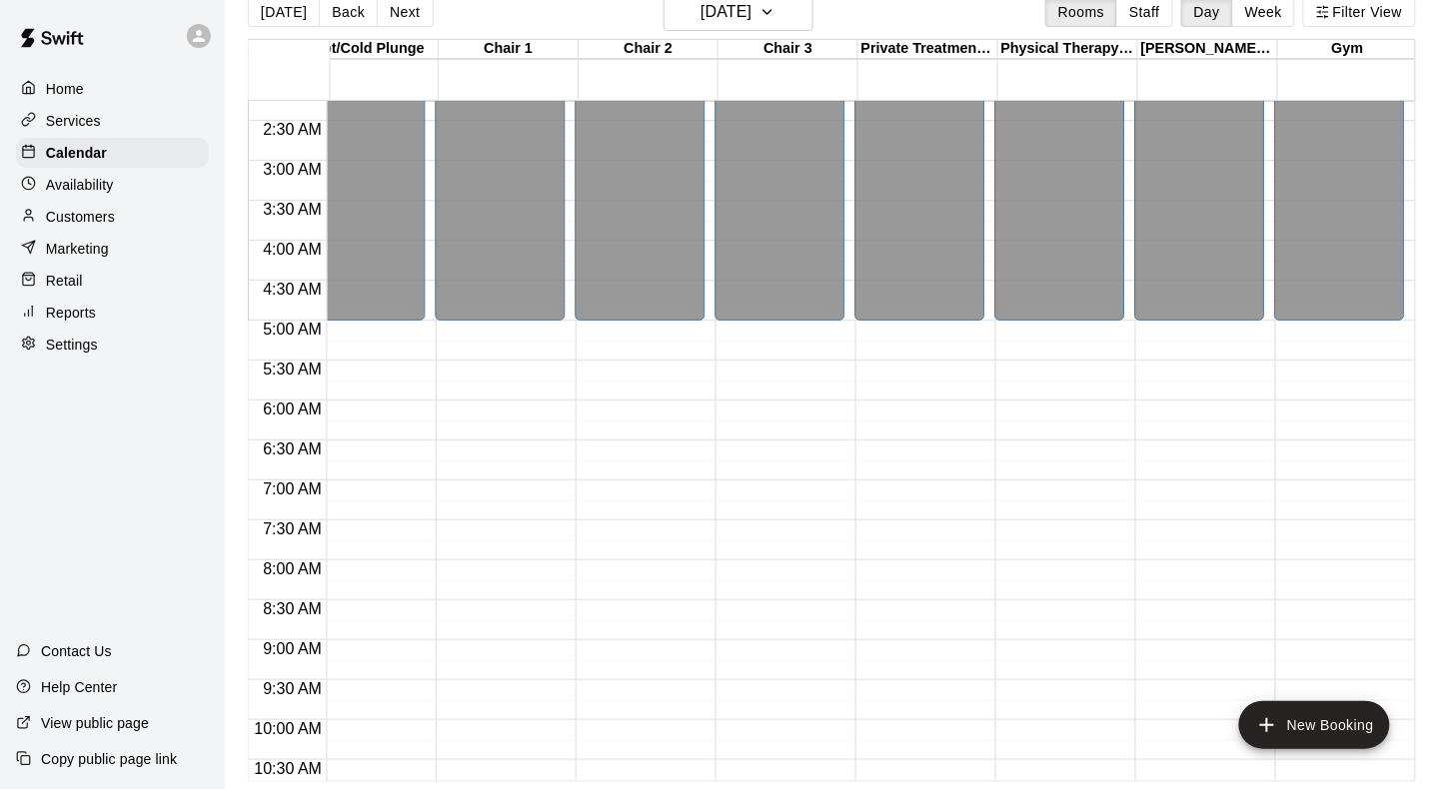
click at [398, 27] on div "[DATE] Back [DATE][DATE] Rooms Staff Day Week Filter View" at bounding box center [832, 16] width 1168 height 46
click at [408, 11] on button "Next" at bounding box center [405, 12] width 56 height 30
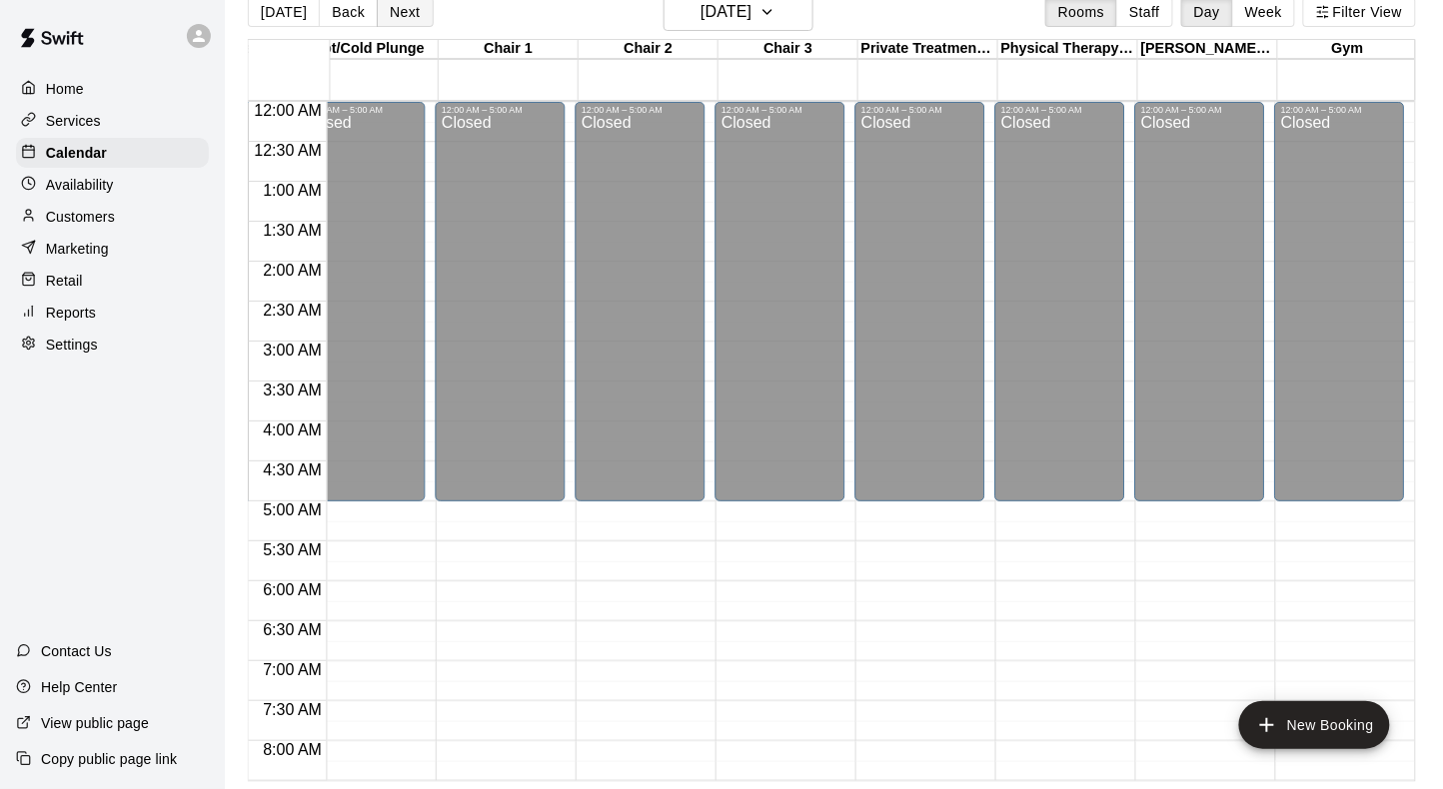
scroll to position [0, 1153]
click at [409, 7] on button "Next" at bounding box center [405, 12] width 56 height 30
click at [407, 19] on button "Next" at bounding box center [405, 12] width 56 height 30
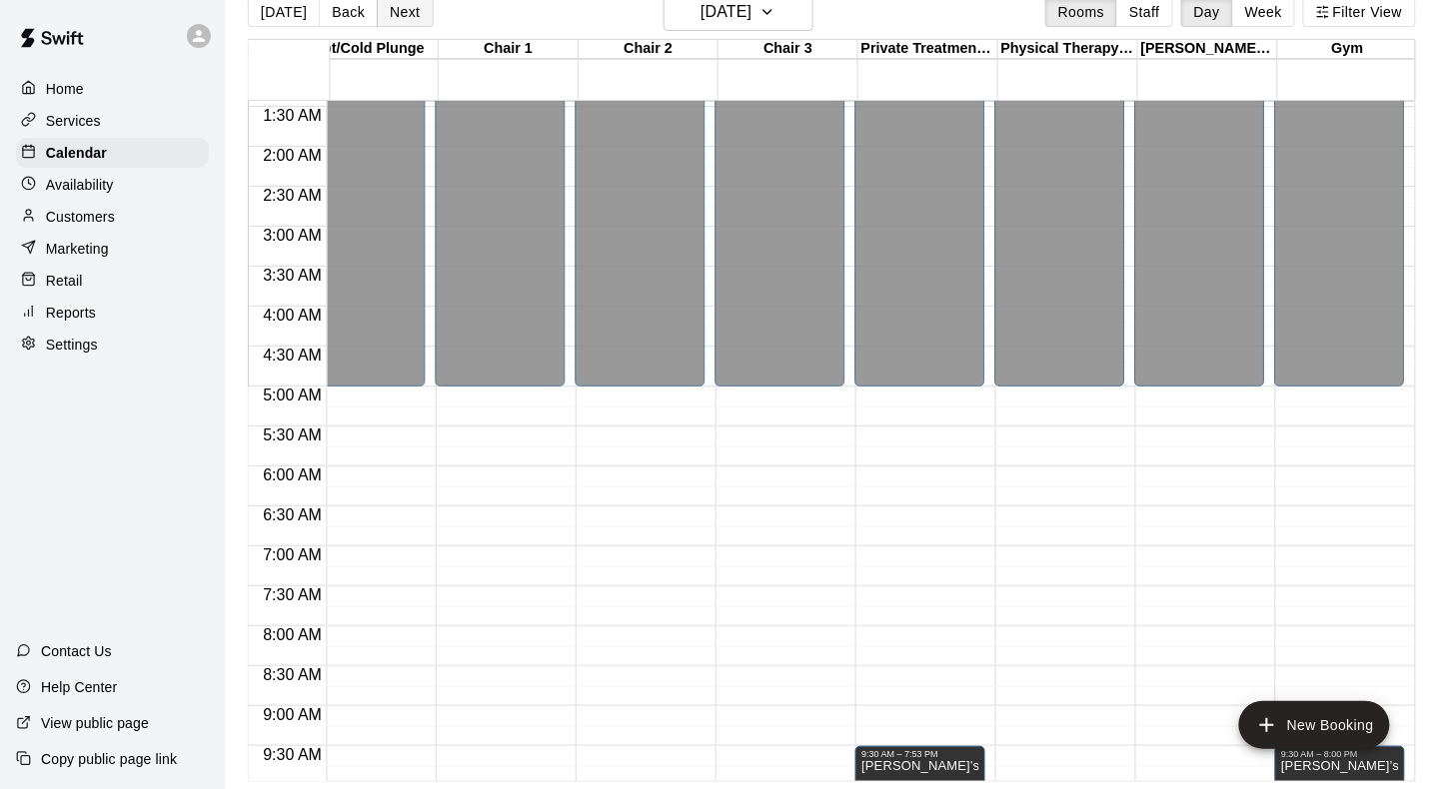
click at [377, 7] on button "Next" at bounding box center [405, 12] width 56 height 30
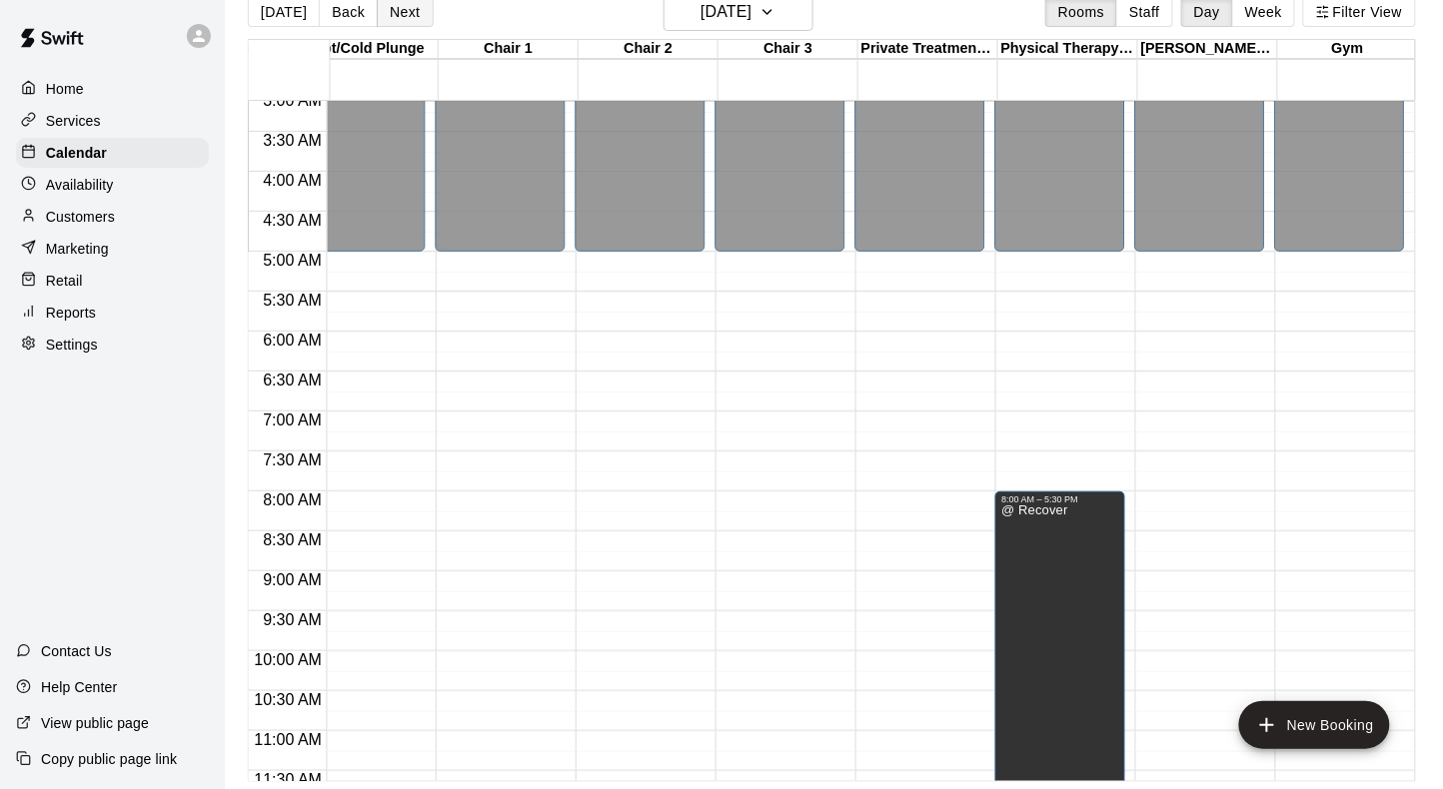
click at [412, 11] on button "Next" at bounding box center [405, 12] width 56 height 30
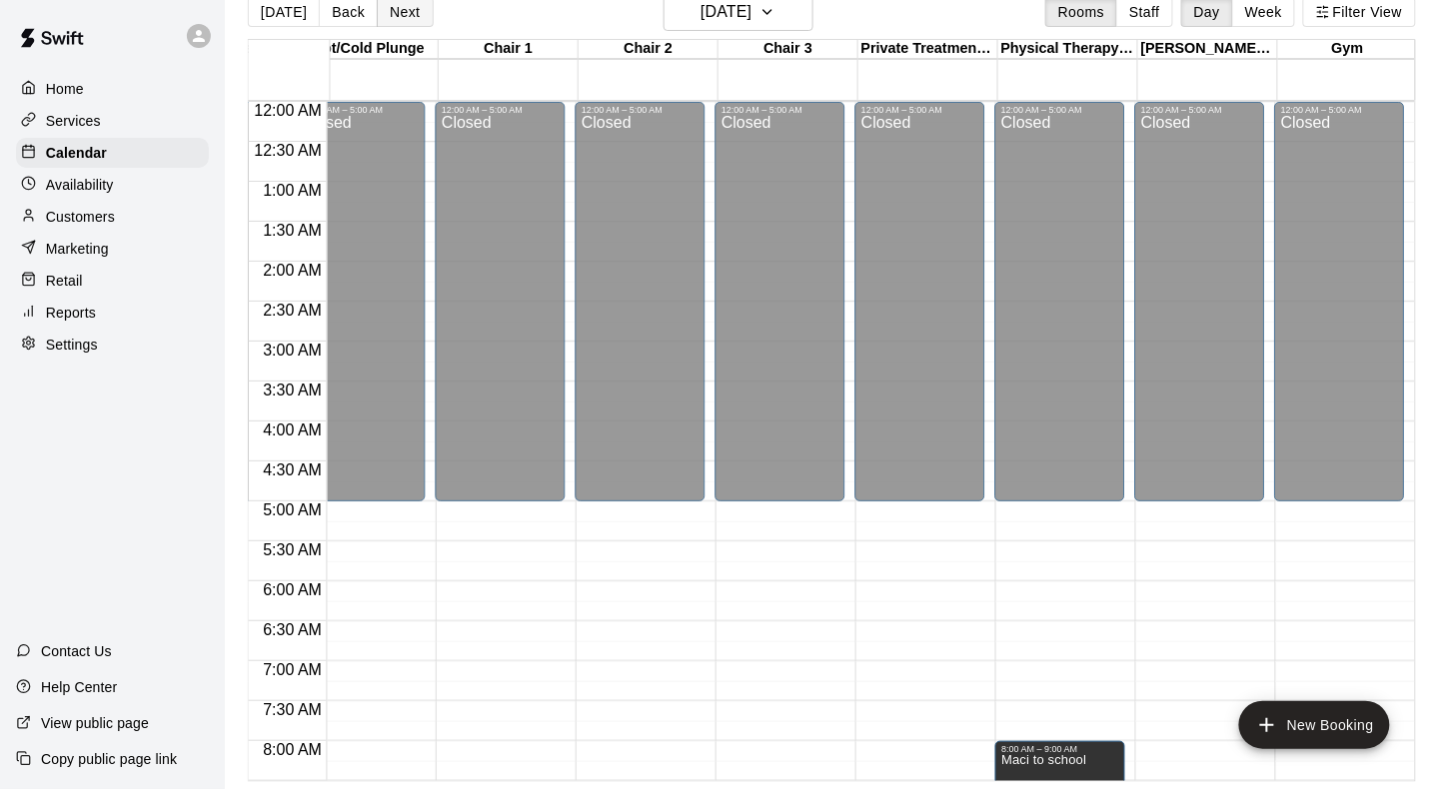
click at [389, 16] on button "Next" at bounding box center [405, 12] width 56 height 30
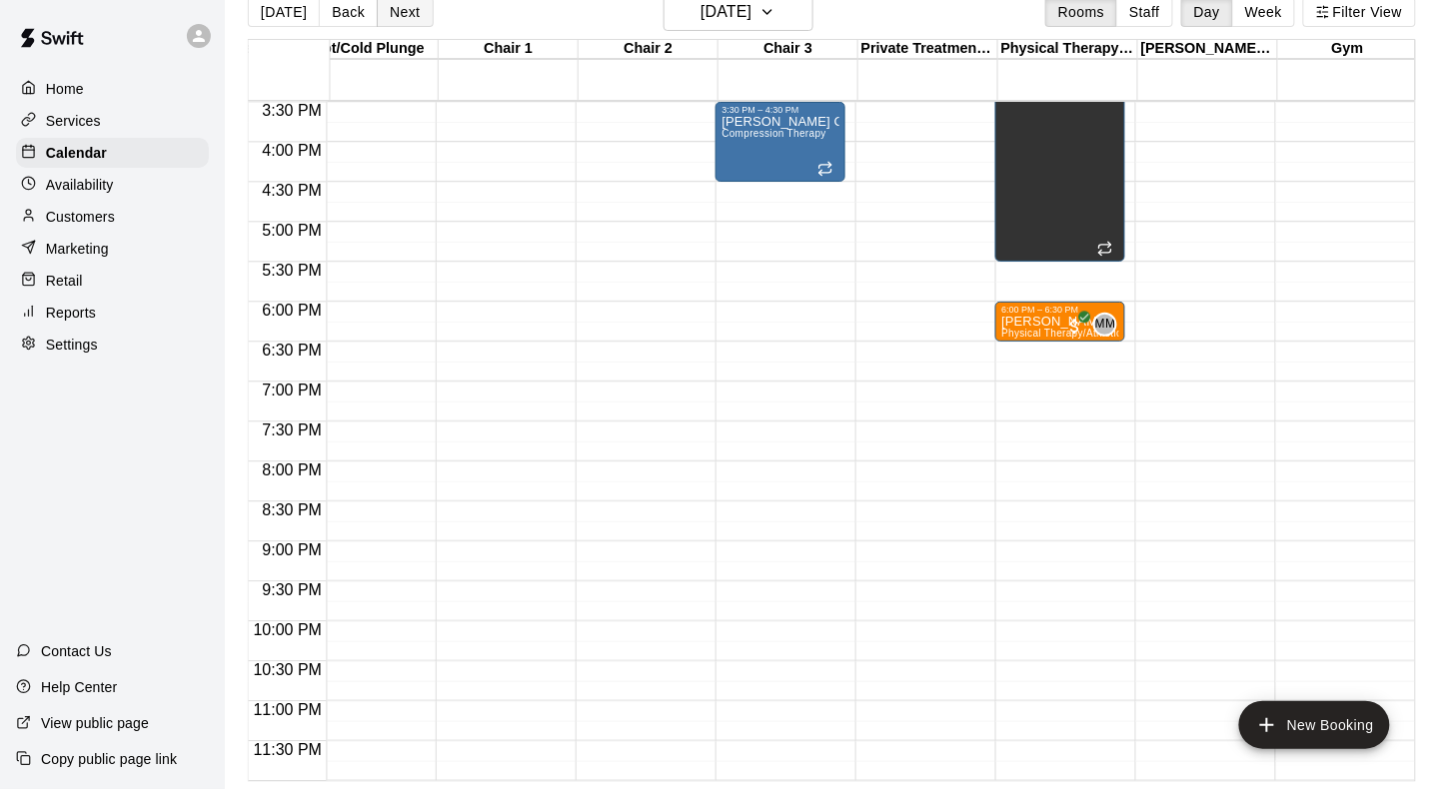
click at [396, 5] on button "Next" at bounding box center [405, 12] width 56 height 30
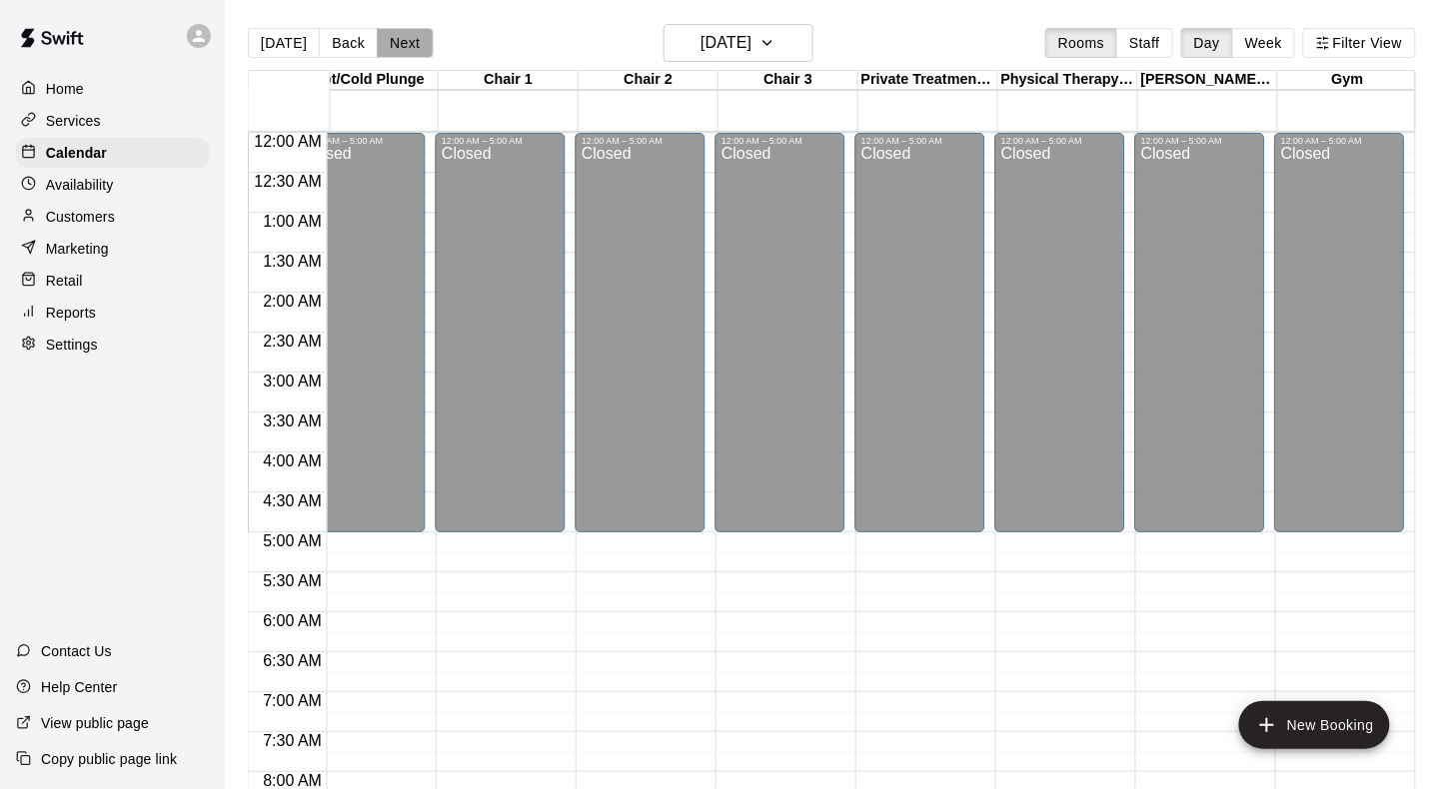
click at [399, 36] on button "Next" at bounding box center [405, 43] width 56 height 30
click at [397, 45] on button "Next" at bounding box center [405, 43] width 56 height 30
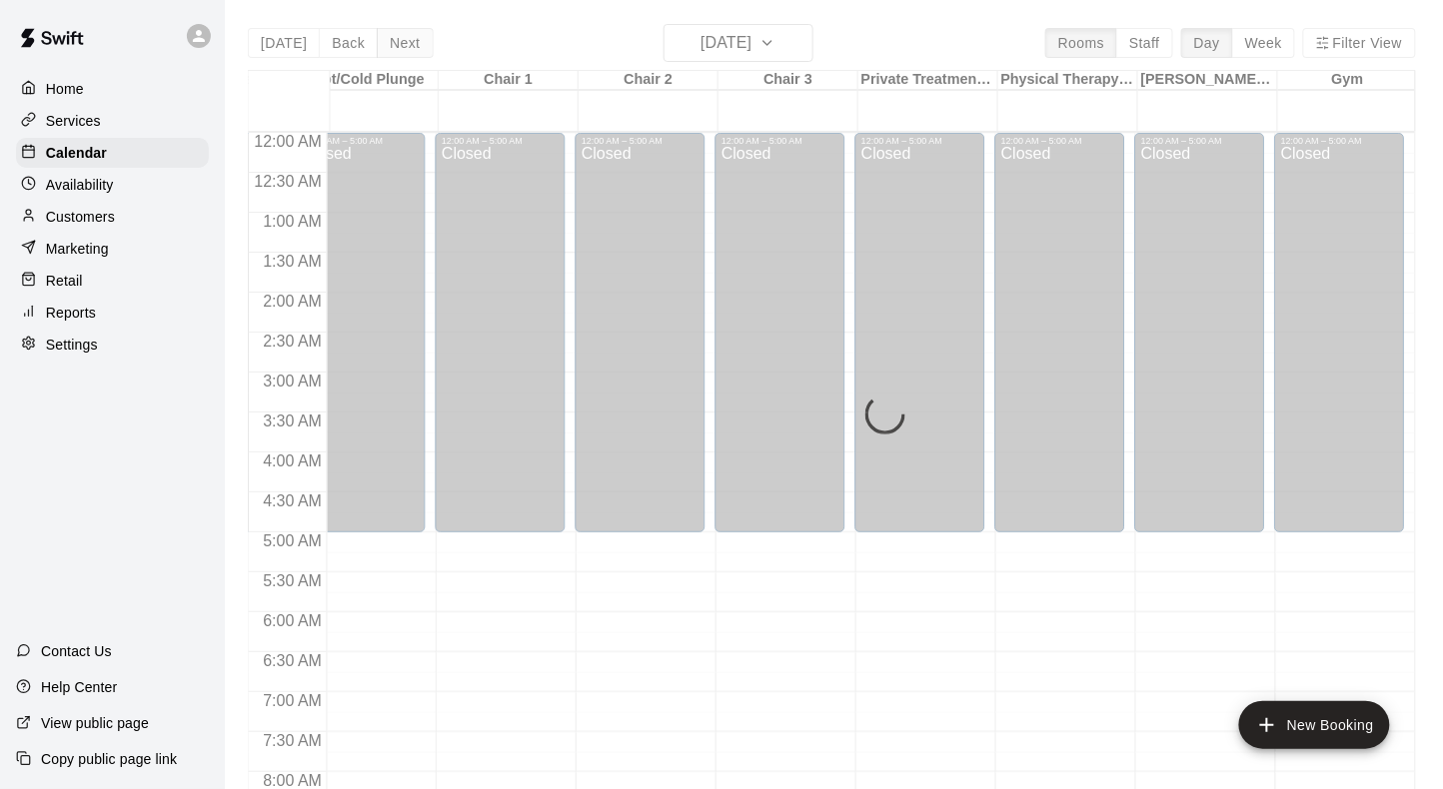
click at [397, 45] on div "[DATE] Back [DATE][DATE] Rooms Staff Day Week Filter View Cage 1 - Pitching/Cat…" at bounding box center [832, 418] width 1168 height 789
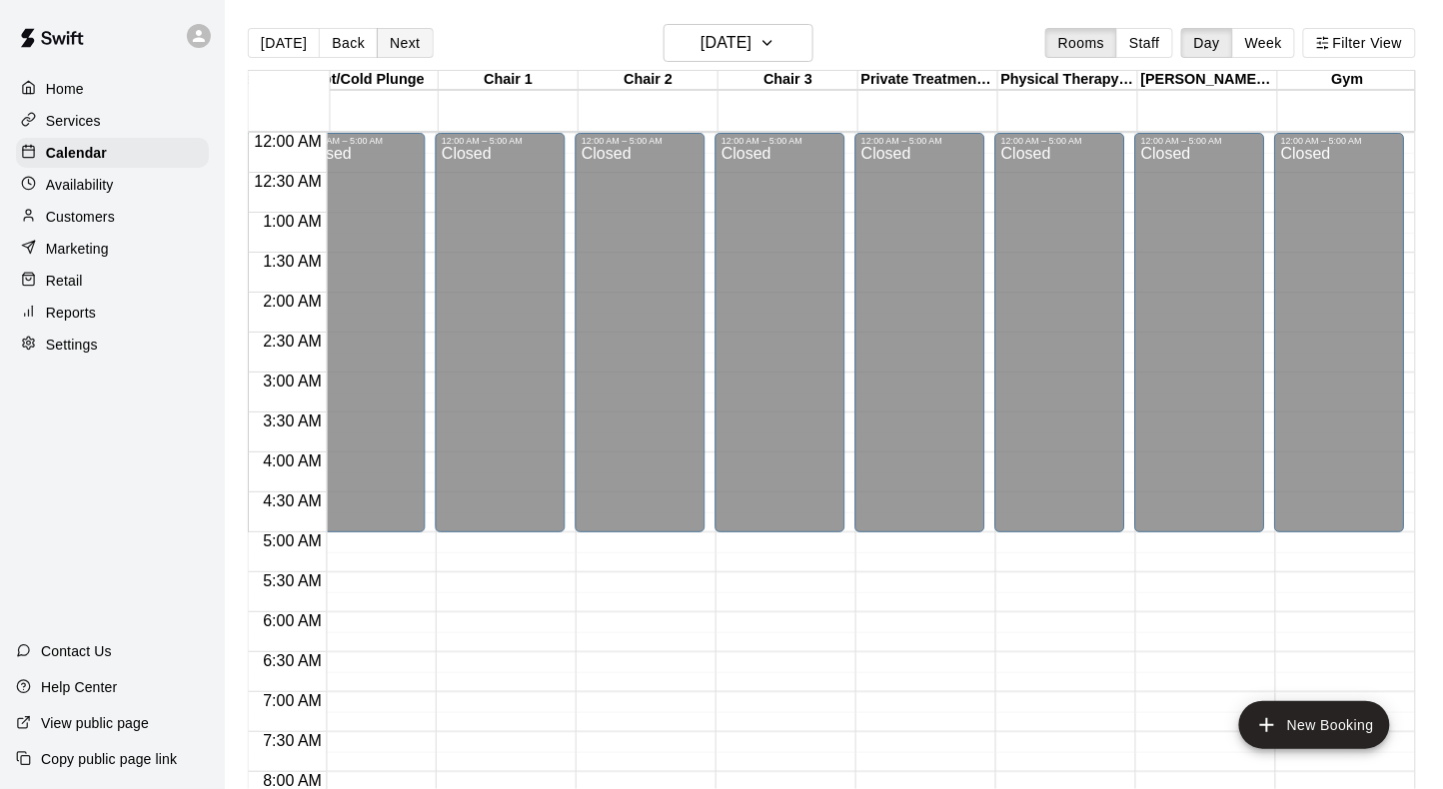
click at [410, 42] on button "Next" at bounding box center [405, 43] width 56 height 30
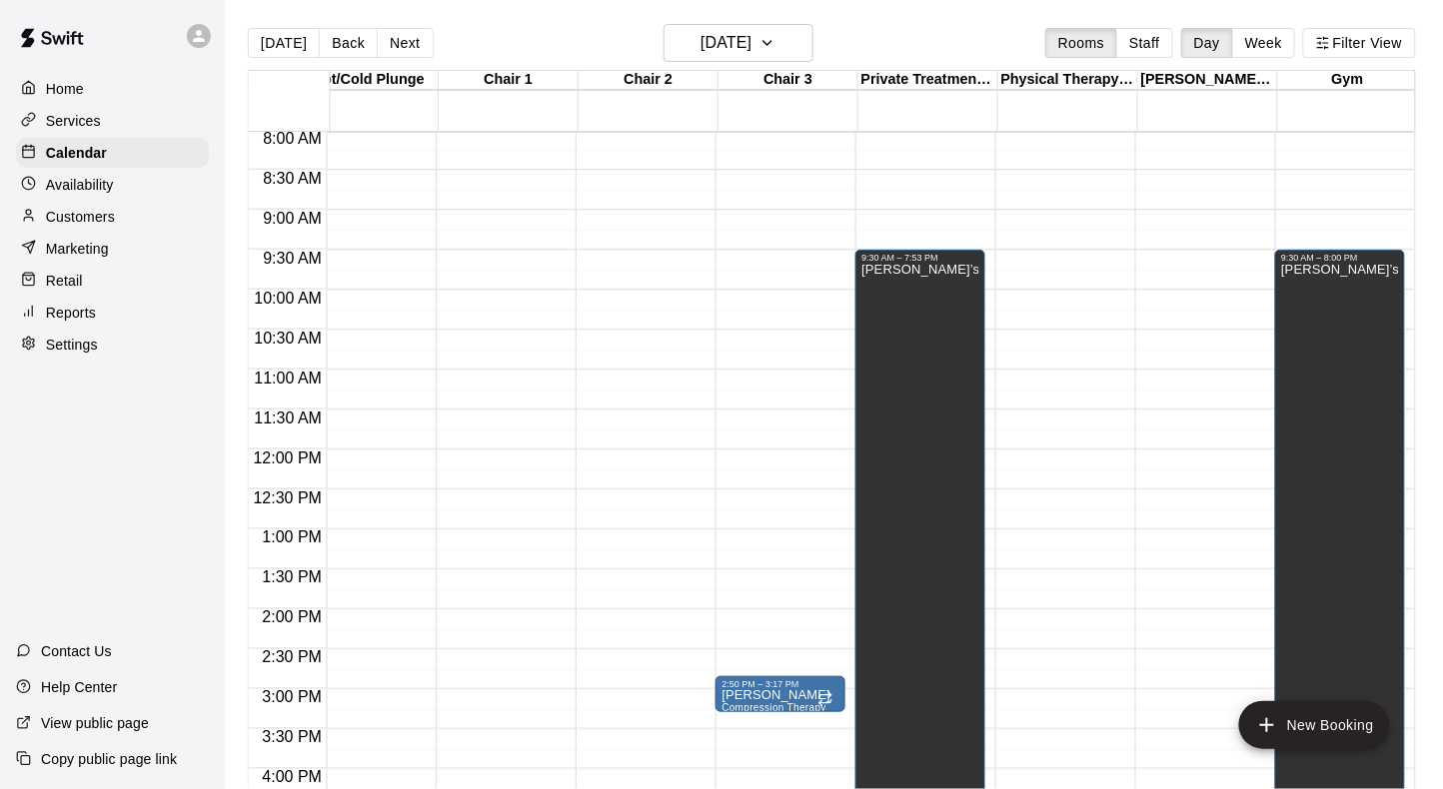
scroll to position [616, 1153]
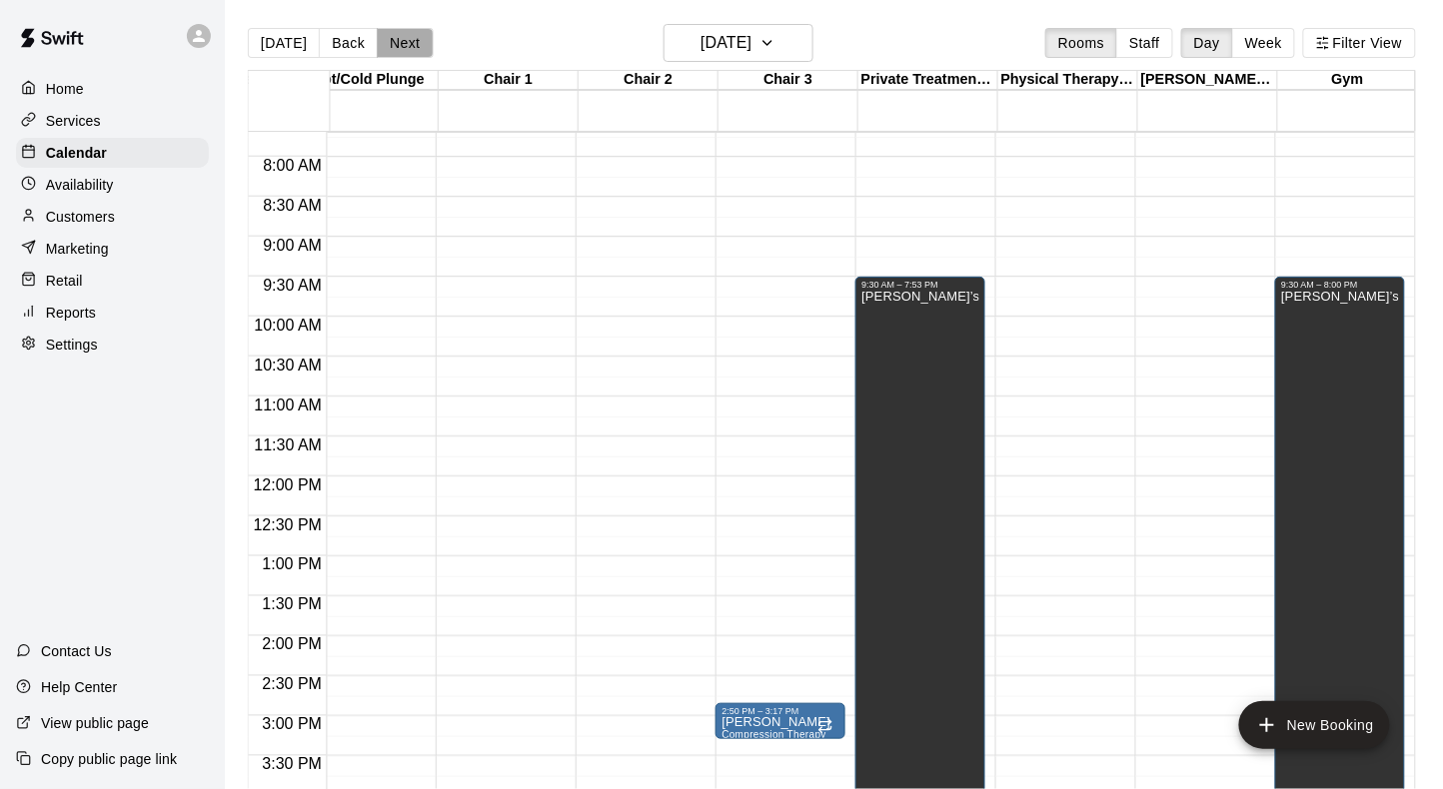
click at [397, 45] on button "Next" at bounding box center [405, 43] width 56 height 30
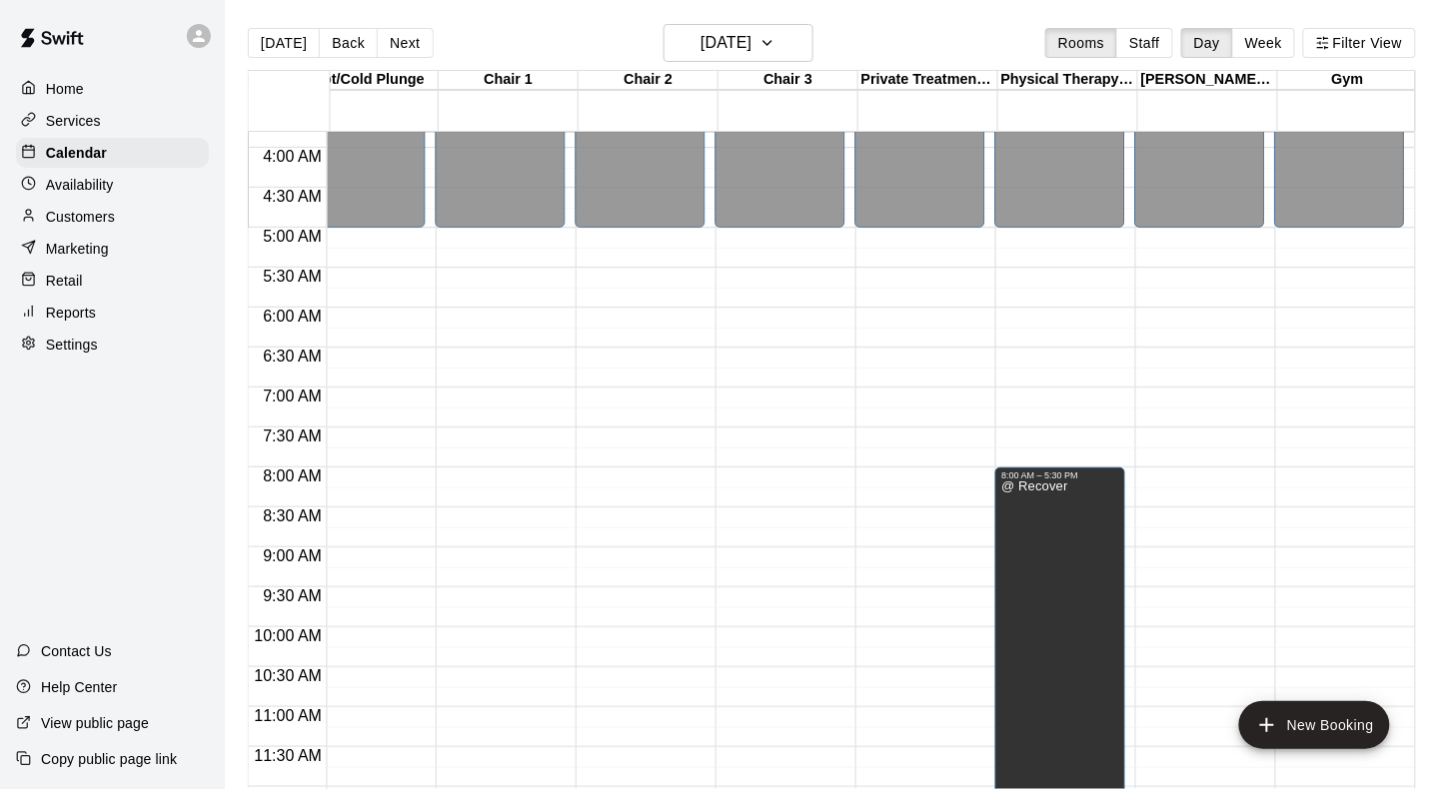
scroll to position [241, 1153]
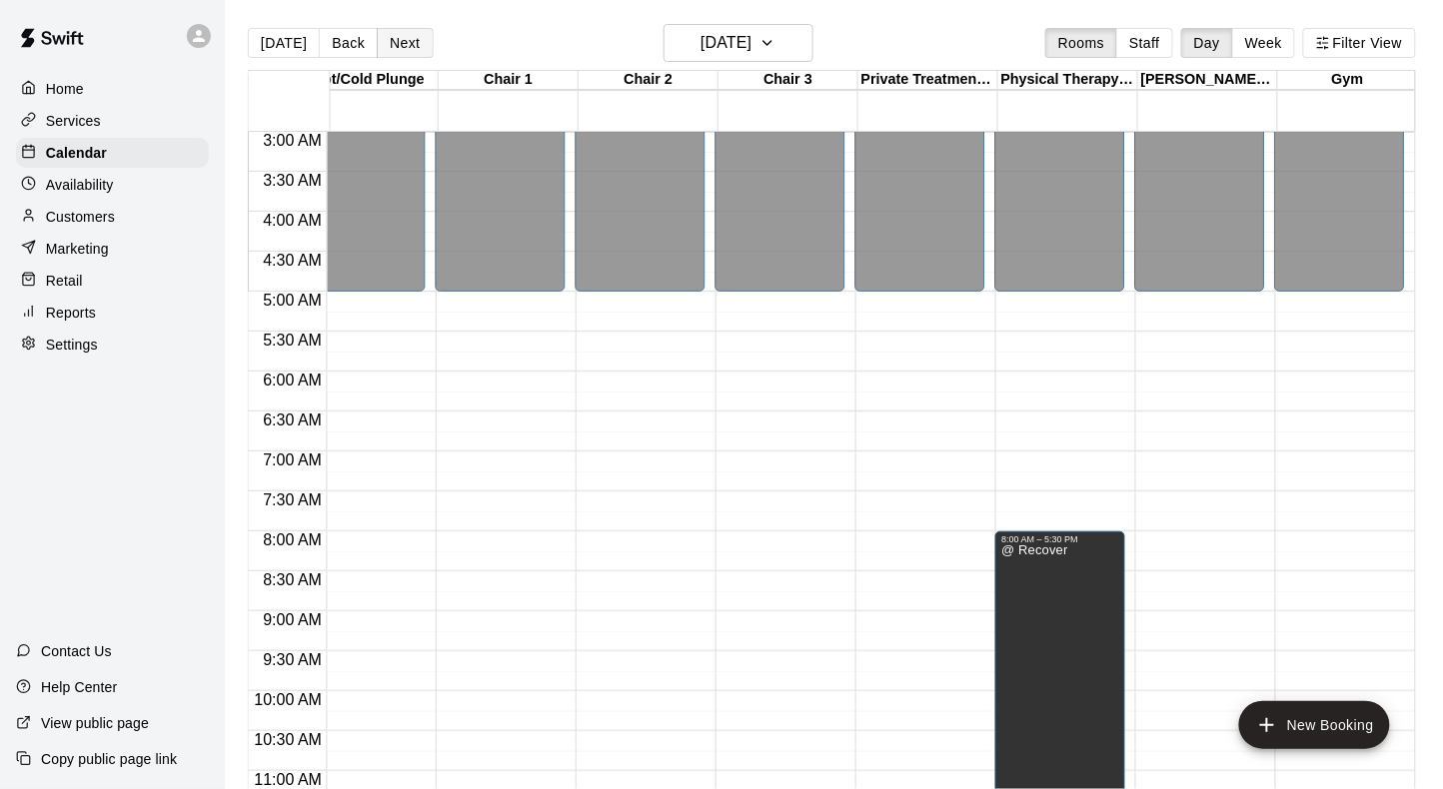
click at [395, 51] on button "Next" at bounding box center [405, 43] width 56 height 30
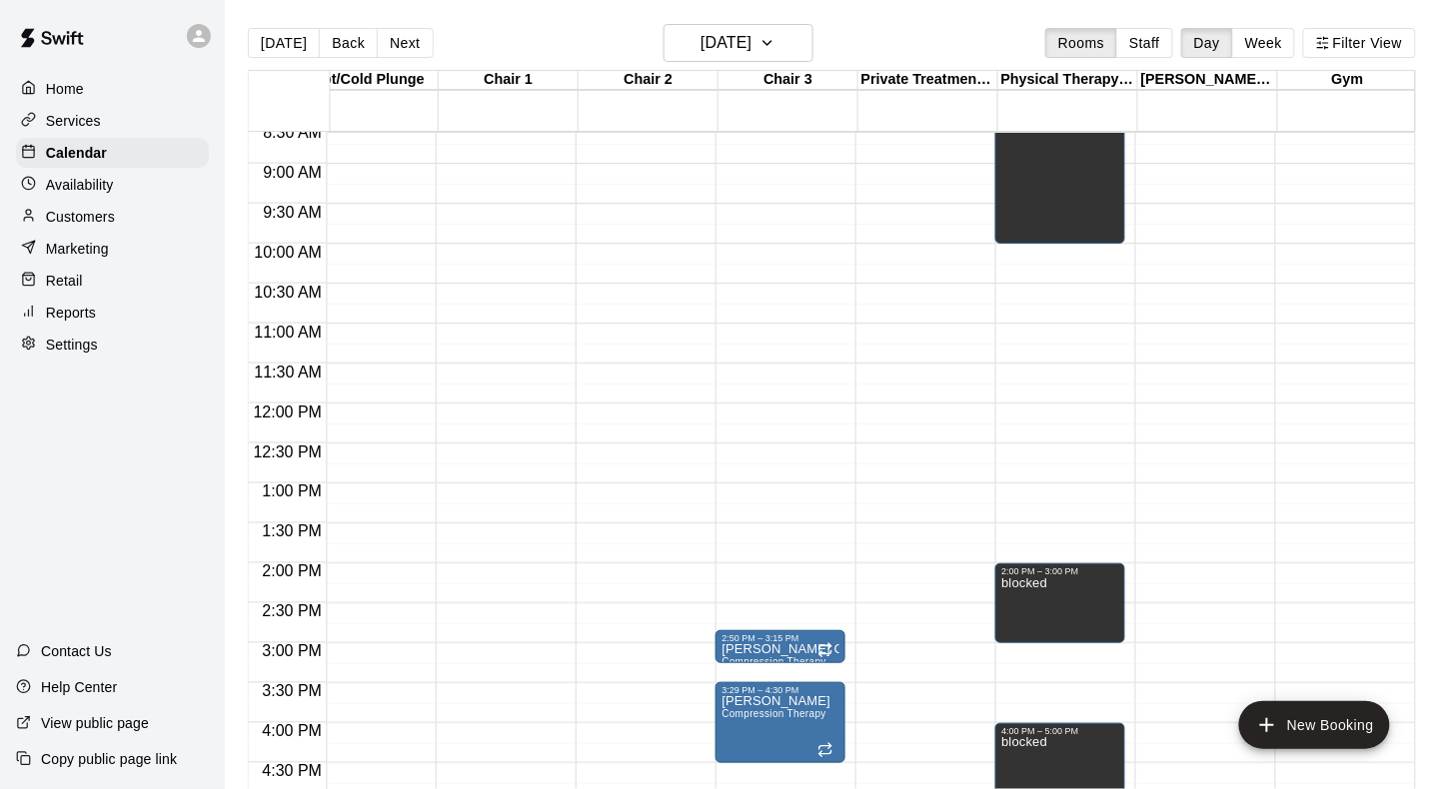
scroll to position [1050, 1153]
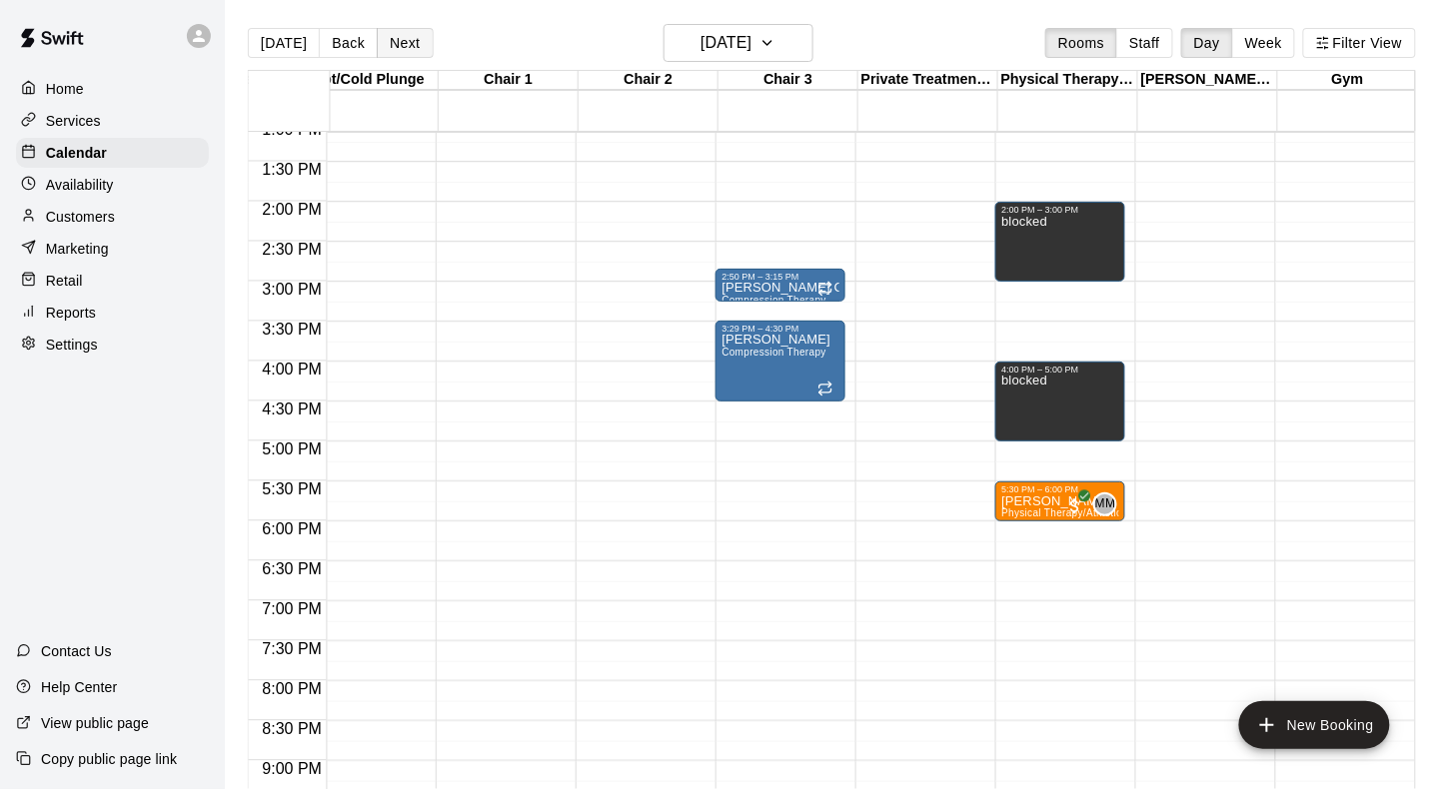
click at [412, 39] on button "Next" at bounding box center [405, 43] width 56 height 30
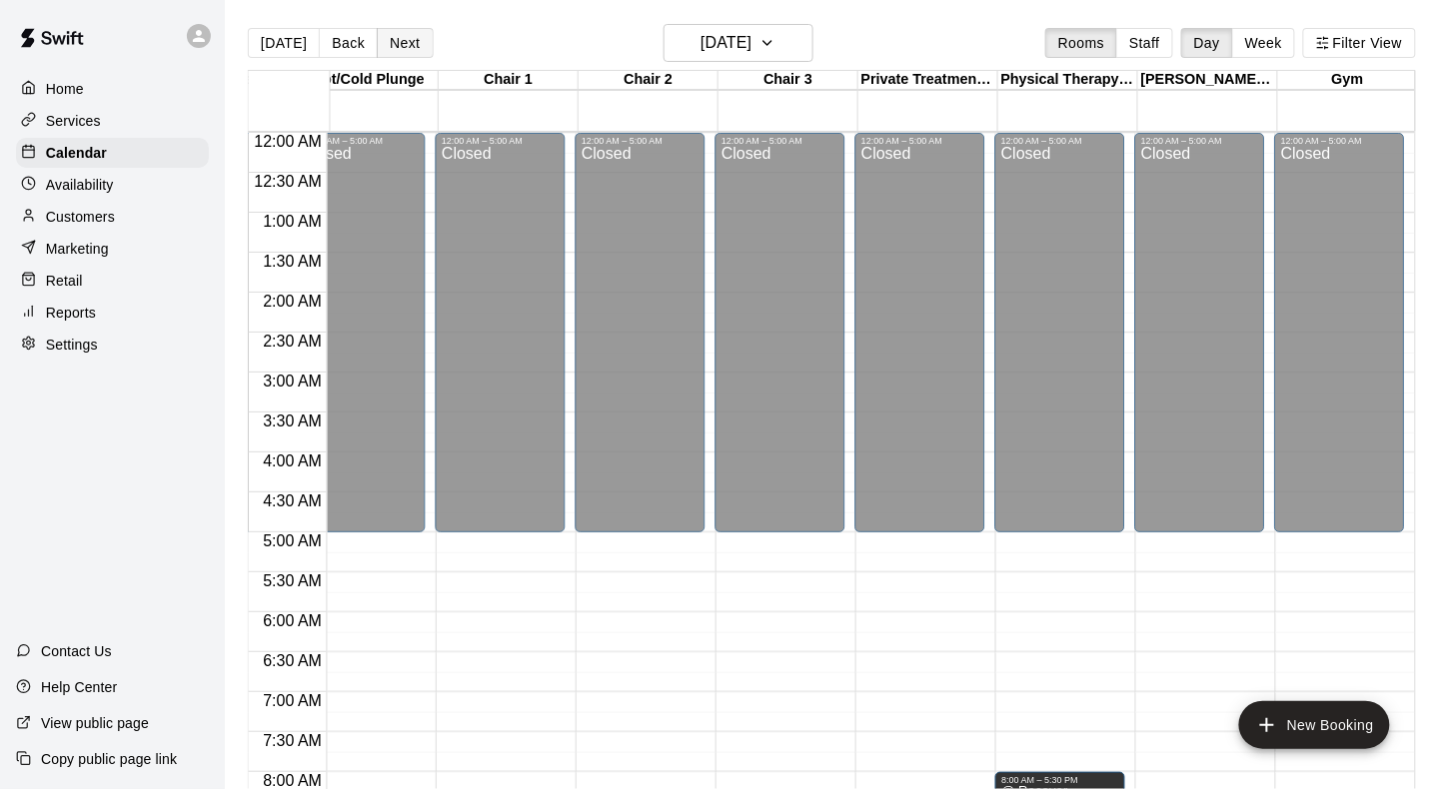
scroll to position [0, 1153]
click at [414, 45] on button "Next" at bounding box center [405, 43] width 56 height 30
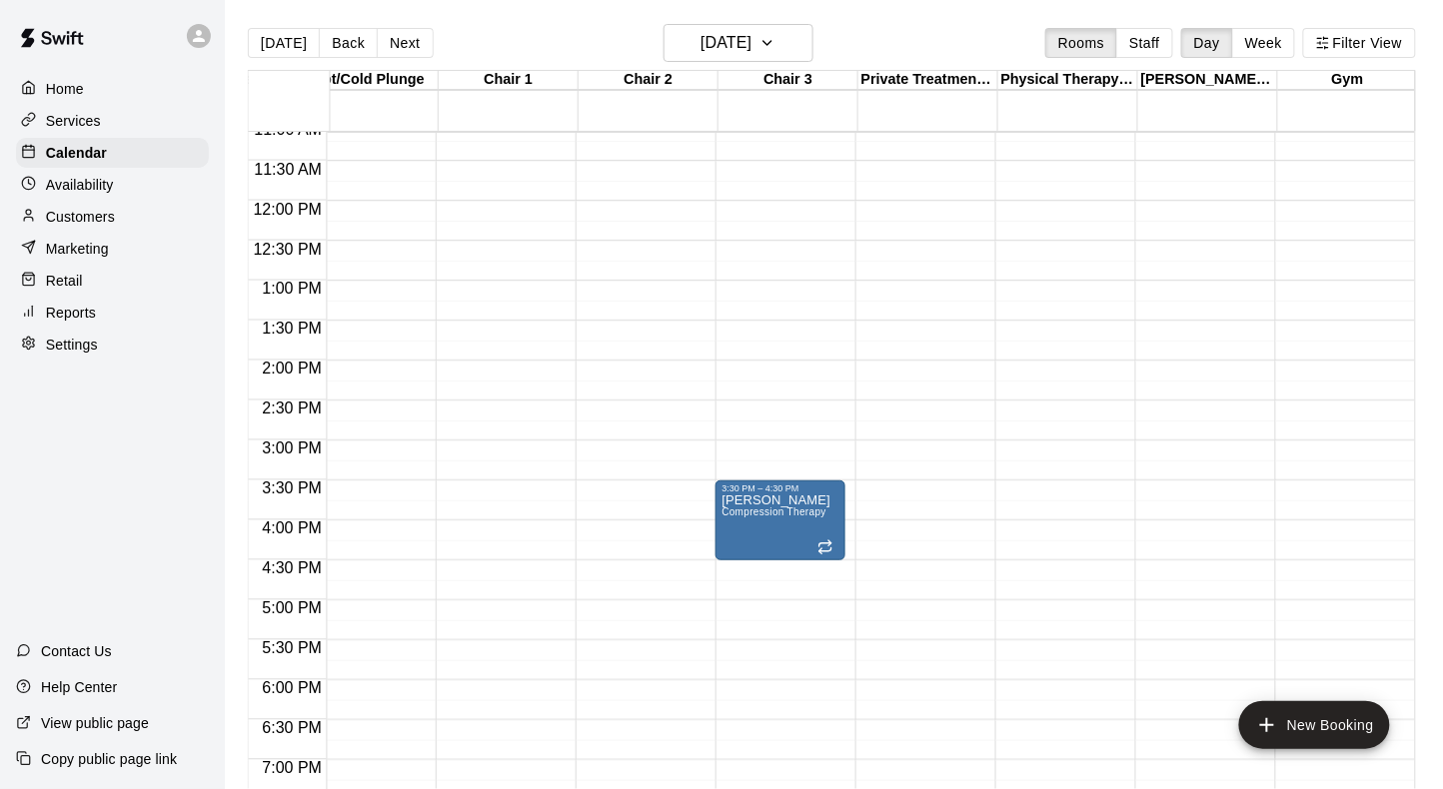
scroll to position [928, 1153]
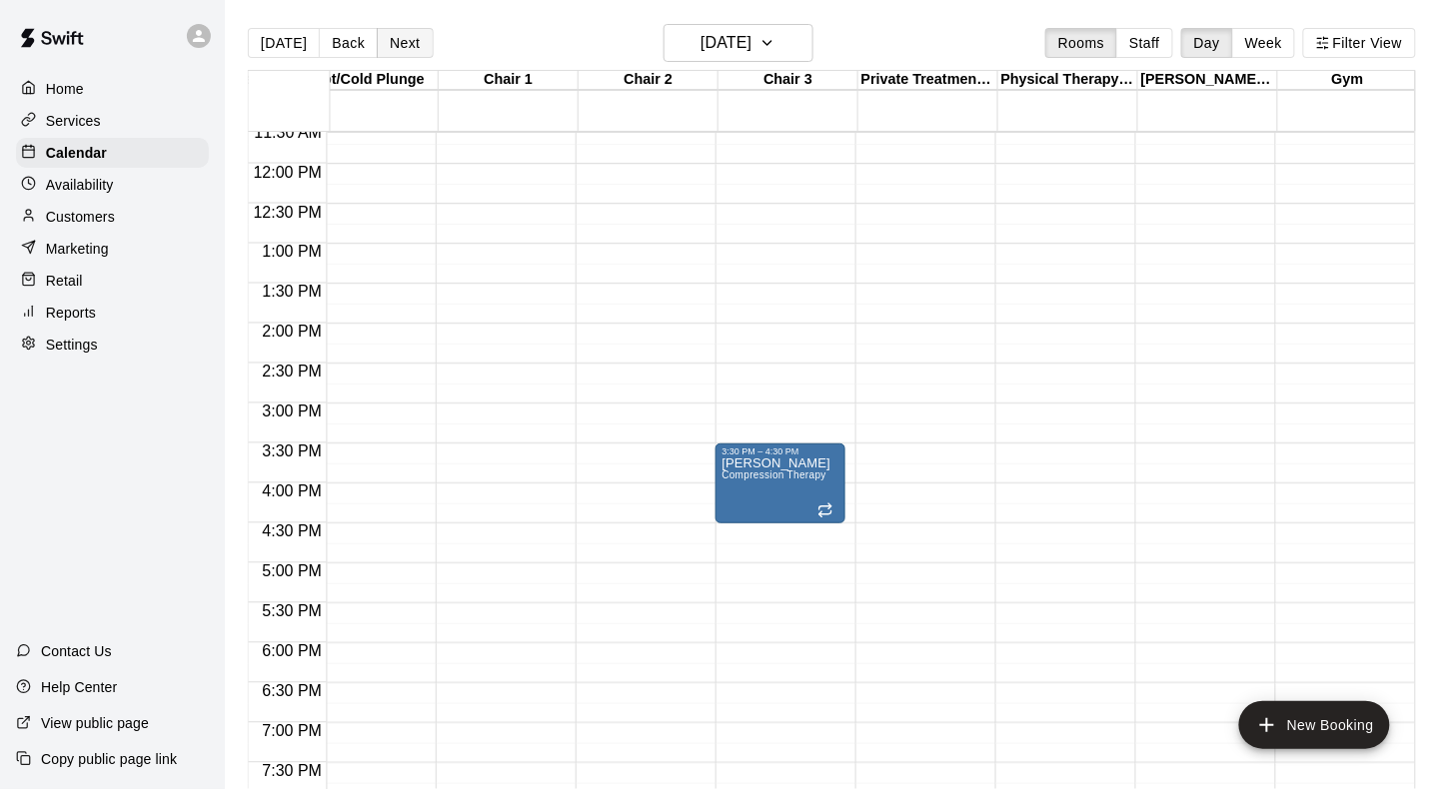
click at [410, 37] on button "Next" at bounding box center [405, 43] width 56 height 30
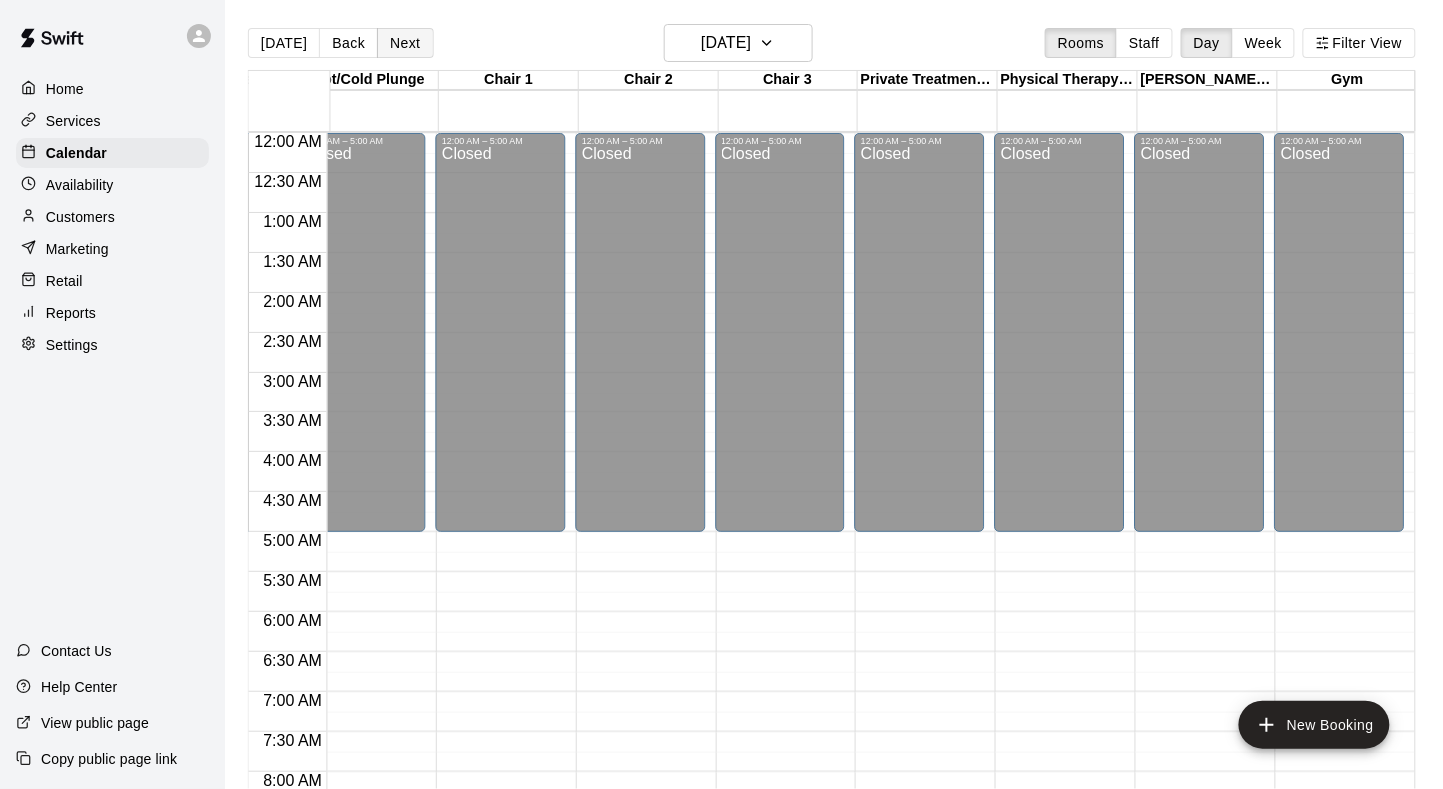
scroll to position [0, 1153]
click at [399, 39] on button "Next" at bounding box center [405, 43] width 56 height 30
click at [412, 36] on button "Next" at bounding box center [405, 43] width 56 height 30
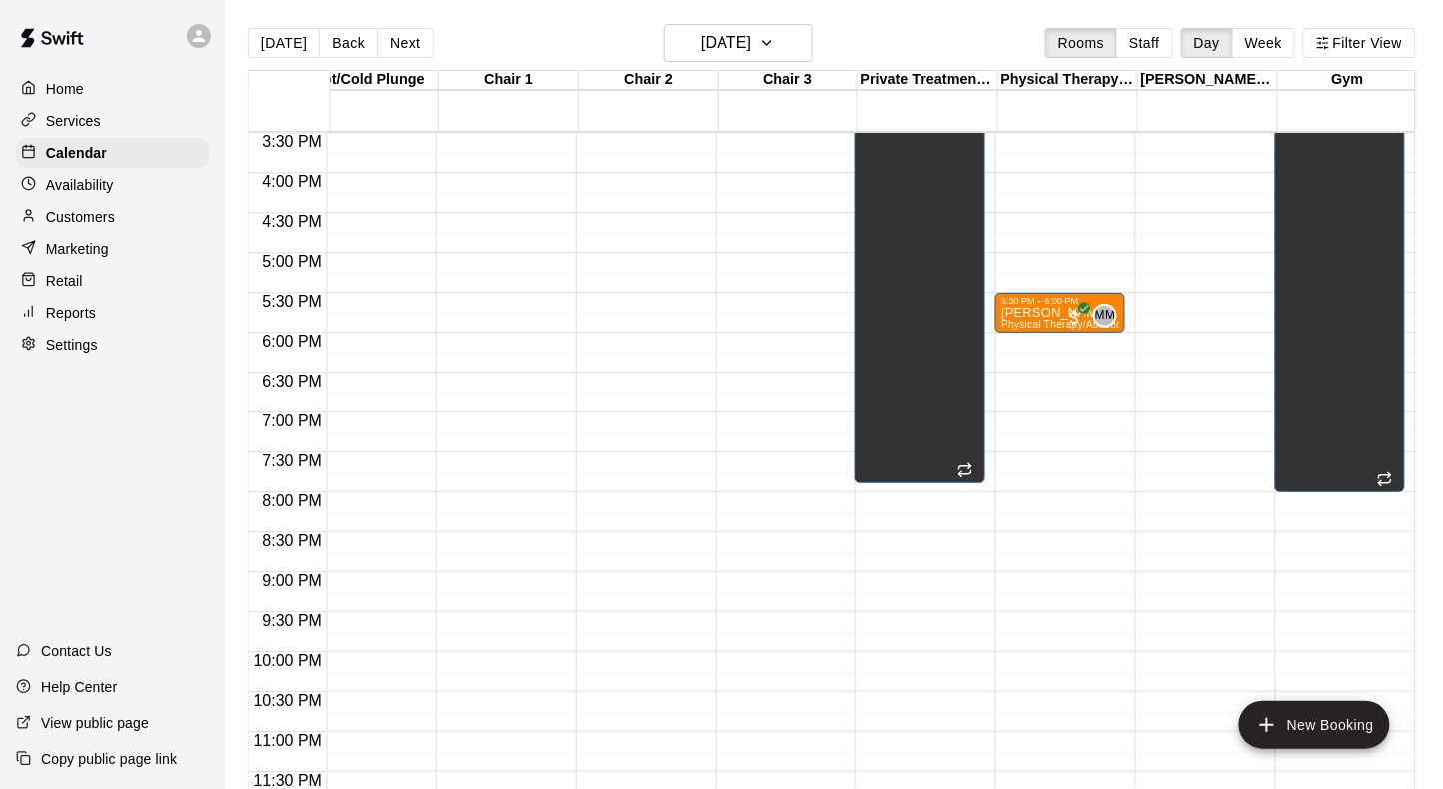
scroll to position [1239, 1153]
click at [405, 38] on button "Next" at bounding box center [405, 43] width 56 height 30
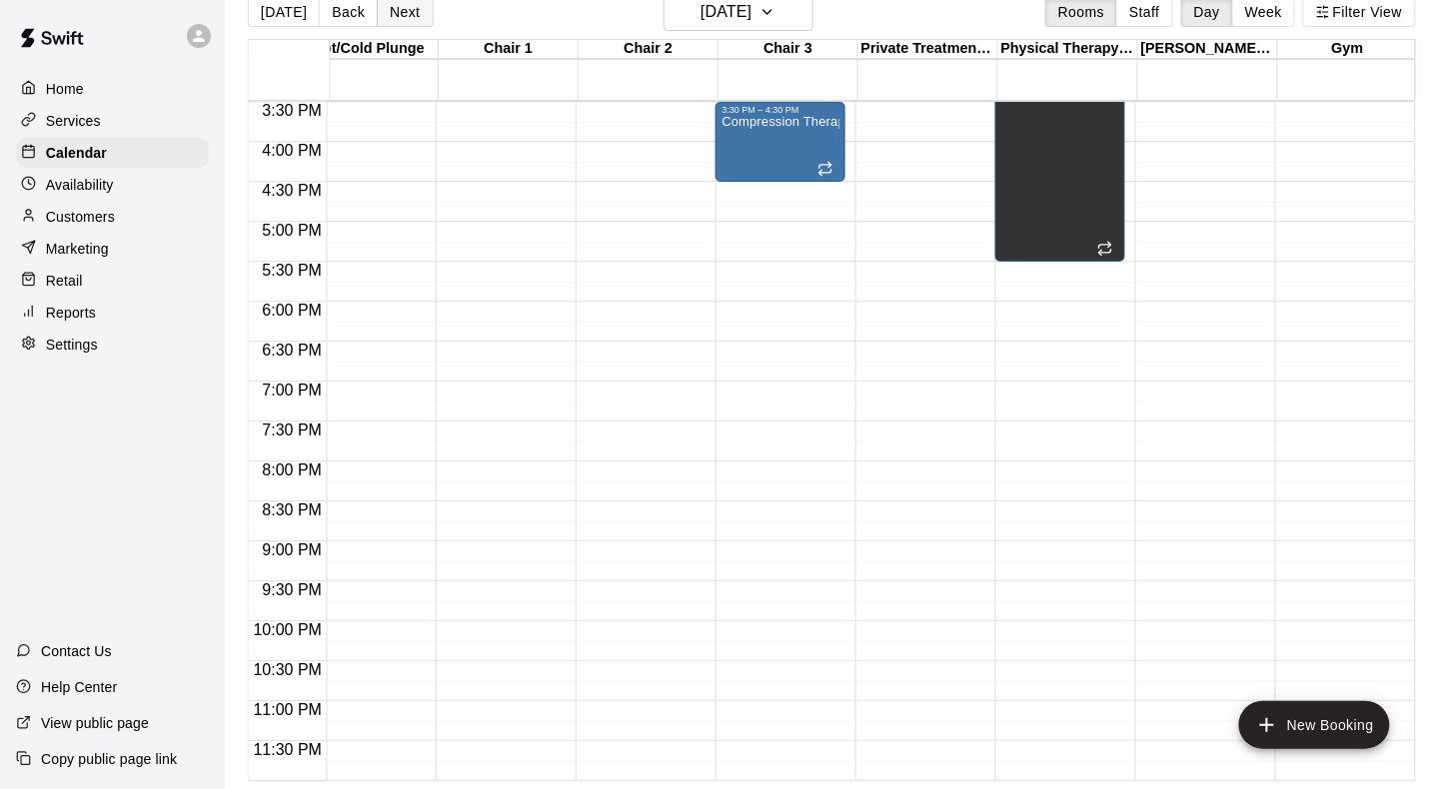
click at [403, 9] on button "Next" at bounding box center [405, 12] width 56 height 30
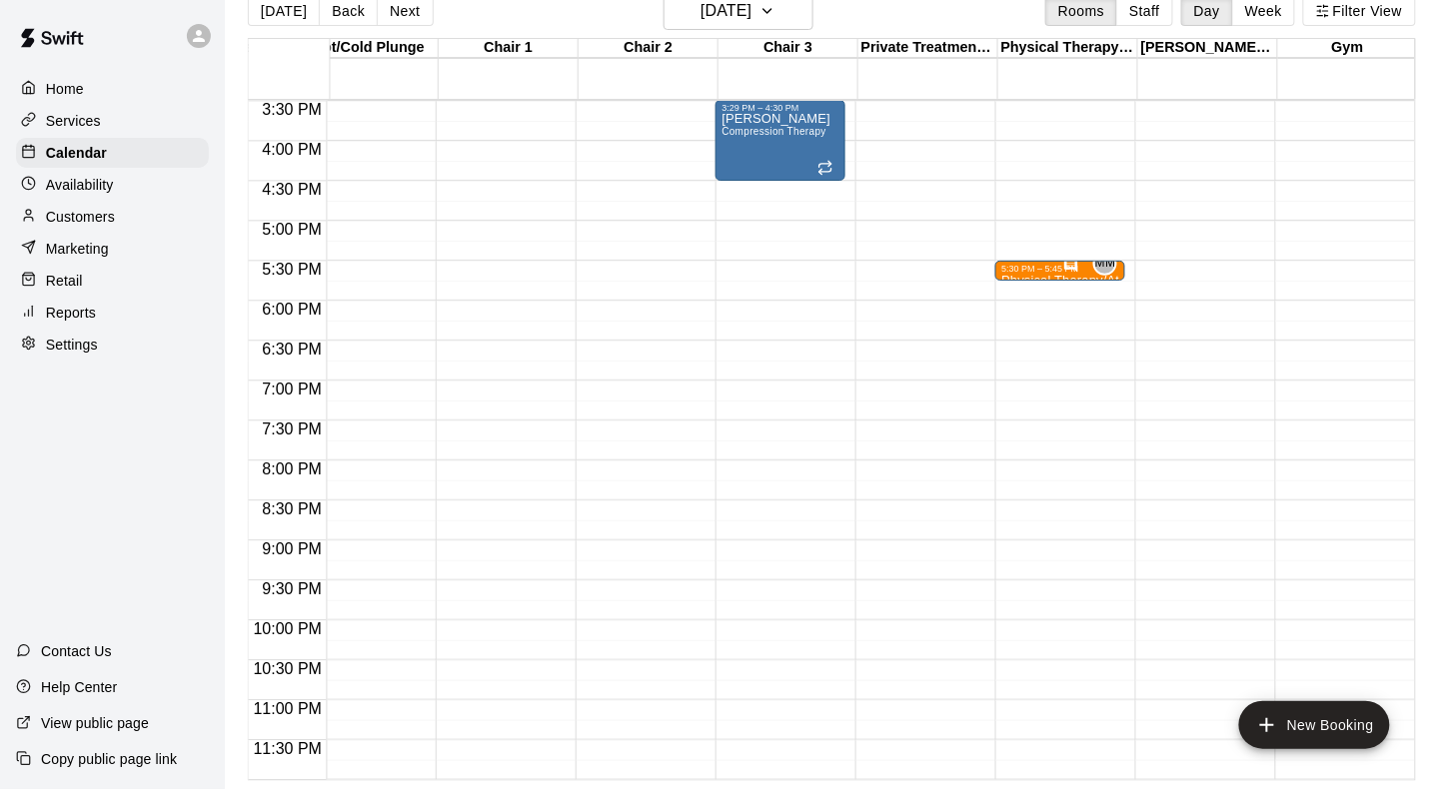
scroll to position [31, 0]
click at [1063, 269] on icon "Has notes" at bounding box center [1071, 267] width 16 height 16
click at [1086, 281] on icon "edit" at bounding box center [1080, 277] width 24 height 24
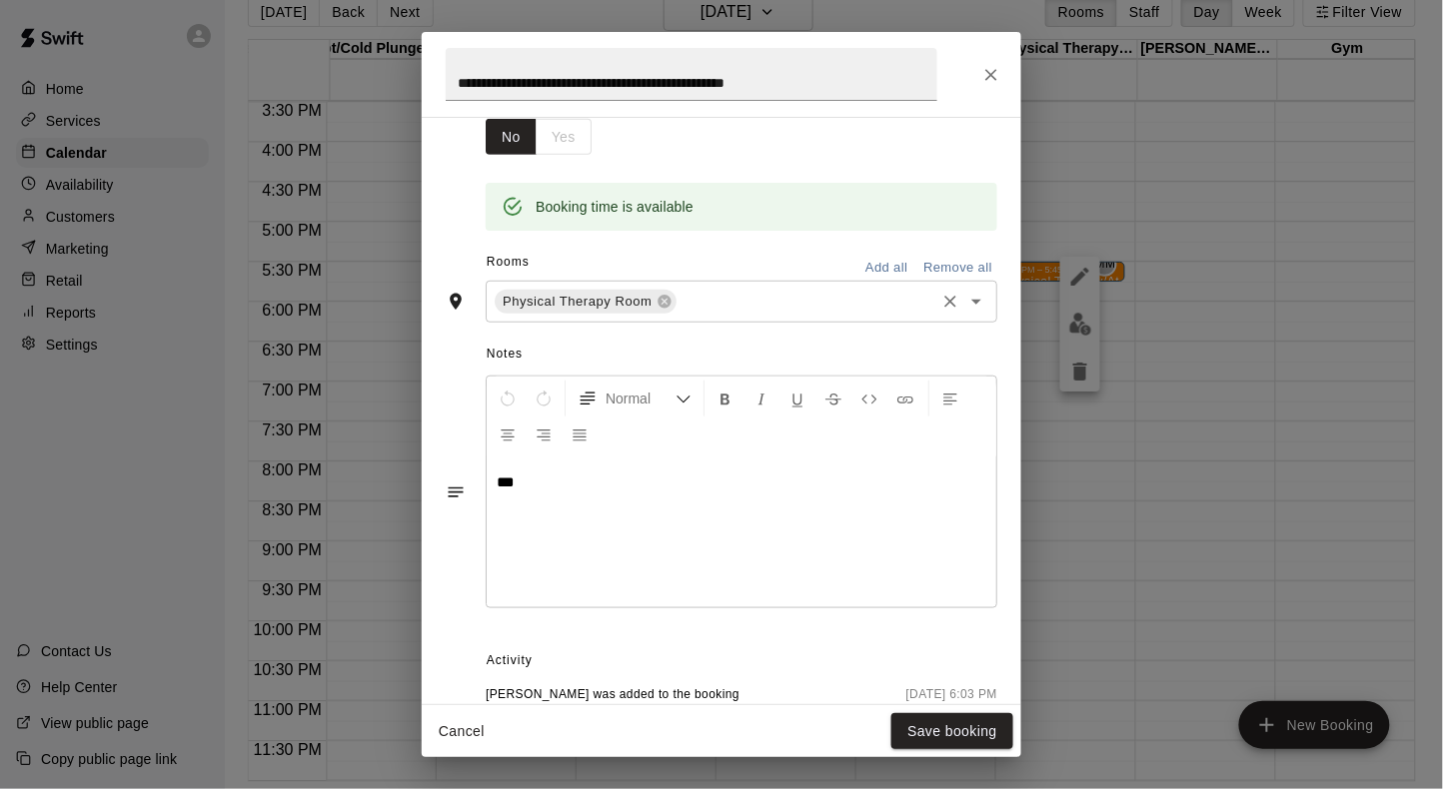
scroll to position [351, 0]
click at [993, 67] on icon "Close" at bounding box center [991, 75] width 20 height 20
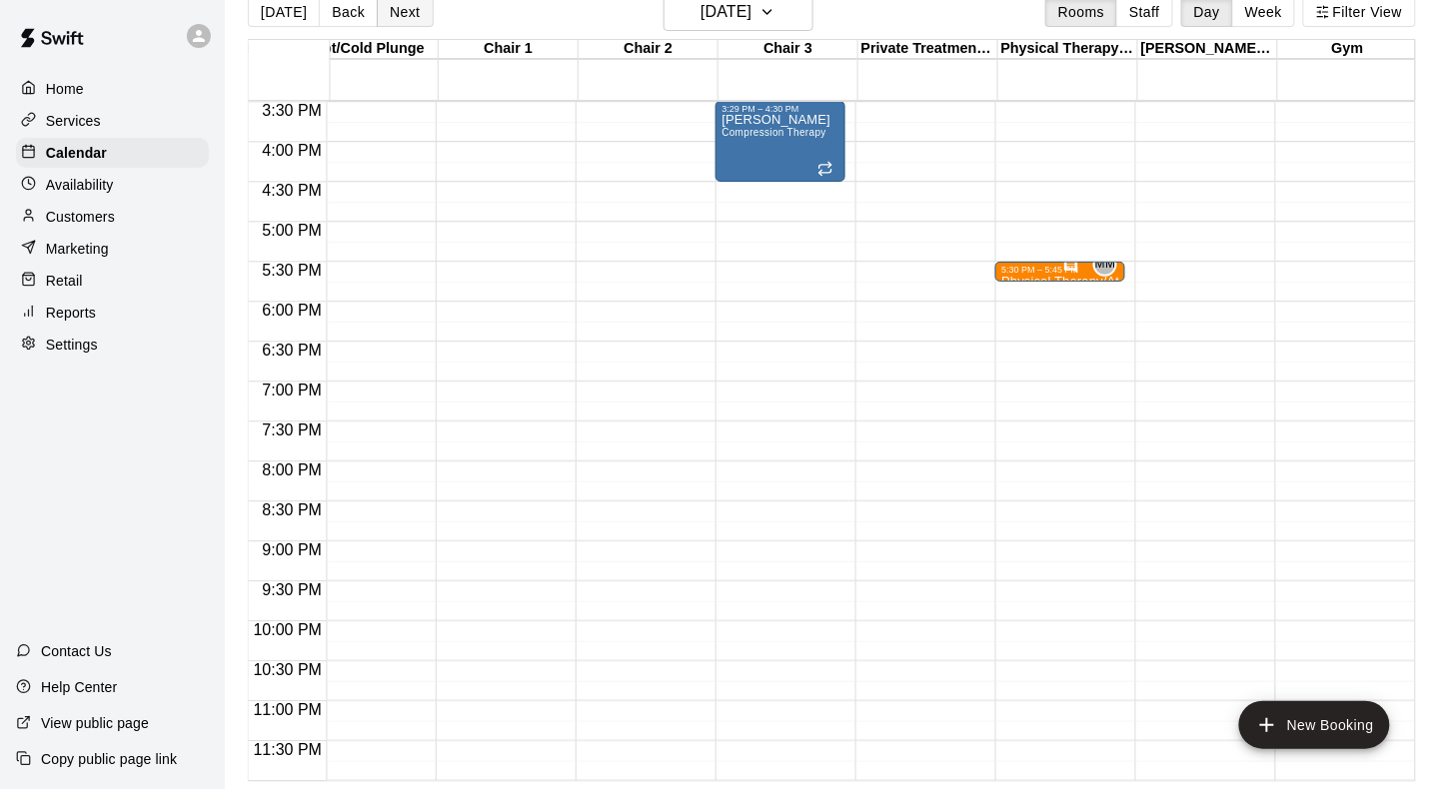
click at [394, 15] on button "Next" at bounding box center [405, 12] width 56 height 30
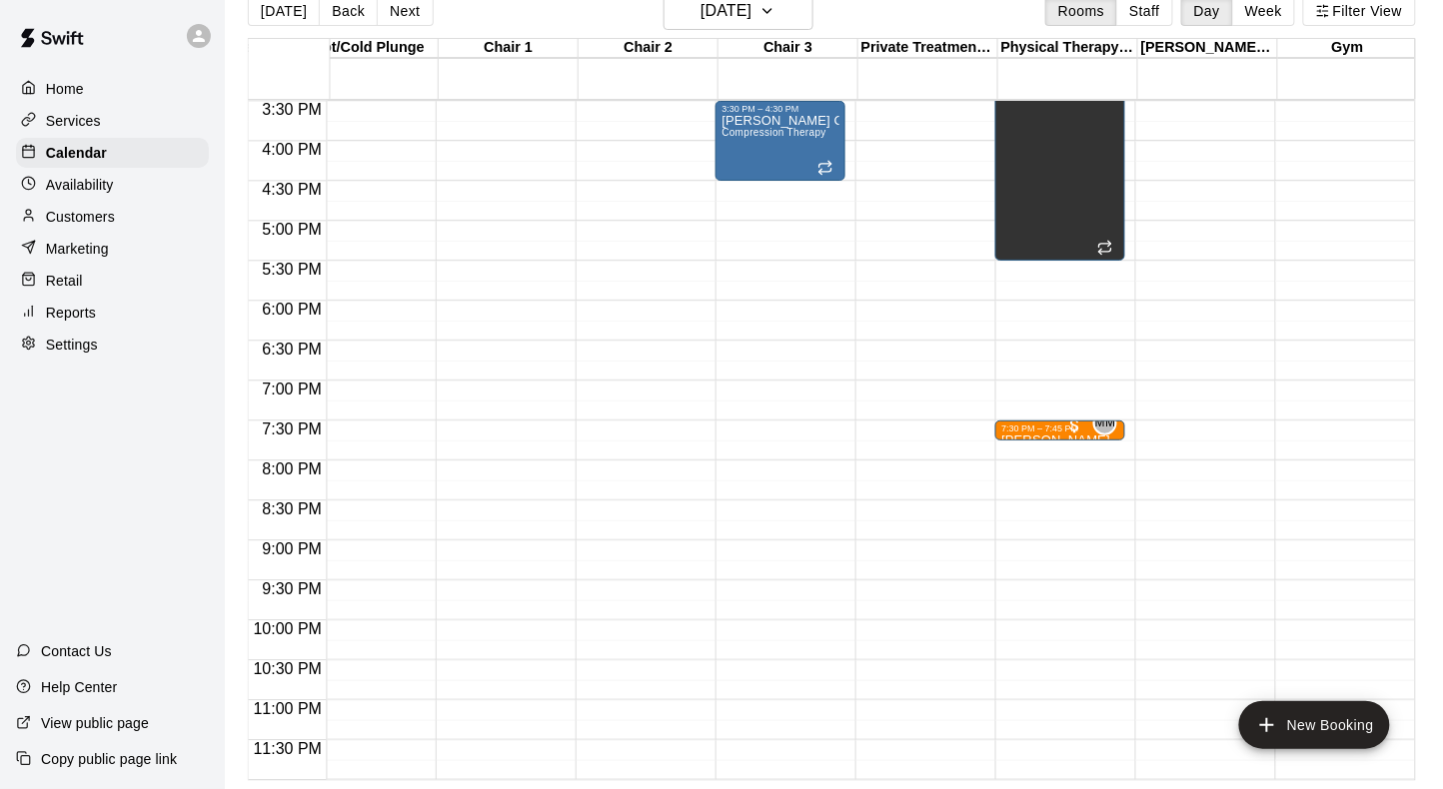
scroll to position [31, 0]
click at [1053, 430] on div "7:30 PM – 7:45 PM" at bounding box center [1060, 430] width 118 height 10
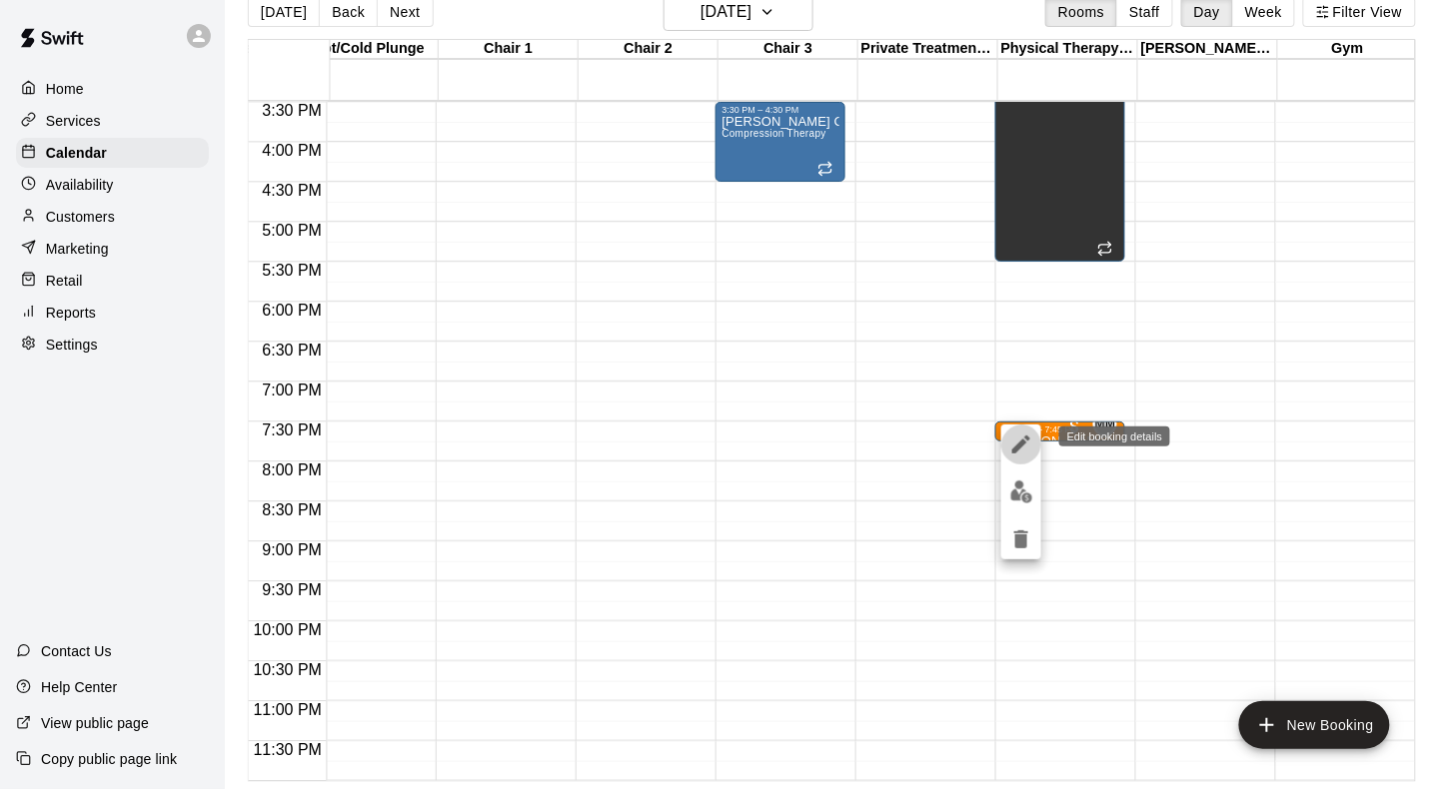
click at [1028, 445] on icon "edit" at bounding box center [1021, 445] width 18 height 18
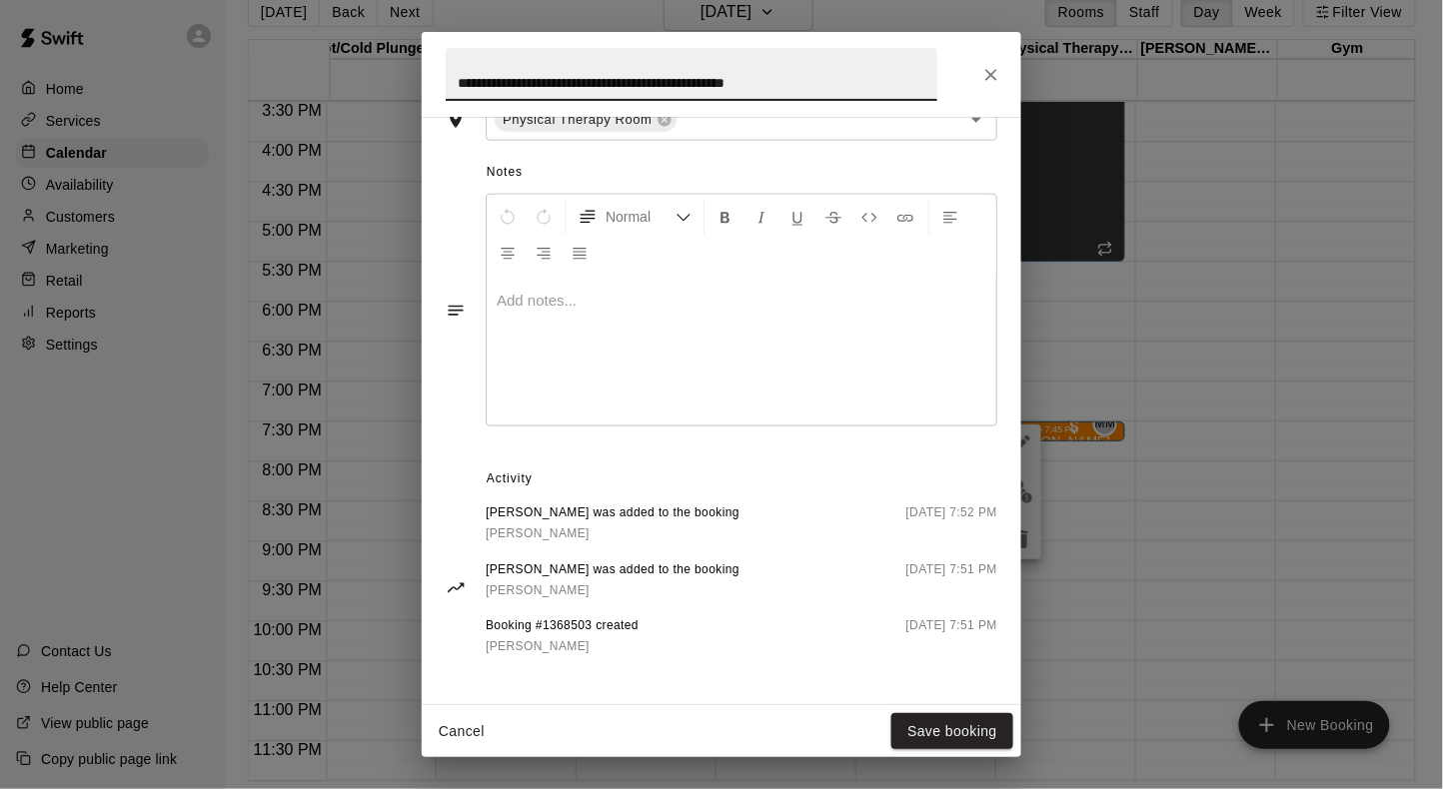
scroll to position [531, 0]
click at [989, 74] on icon "Close" at bounding box center [991, 75] width 12 height 12
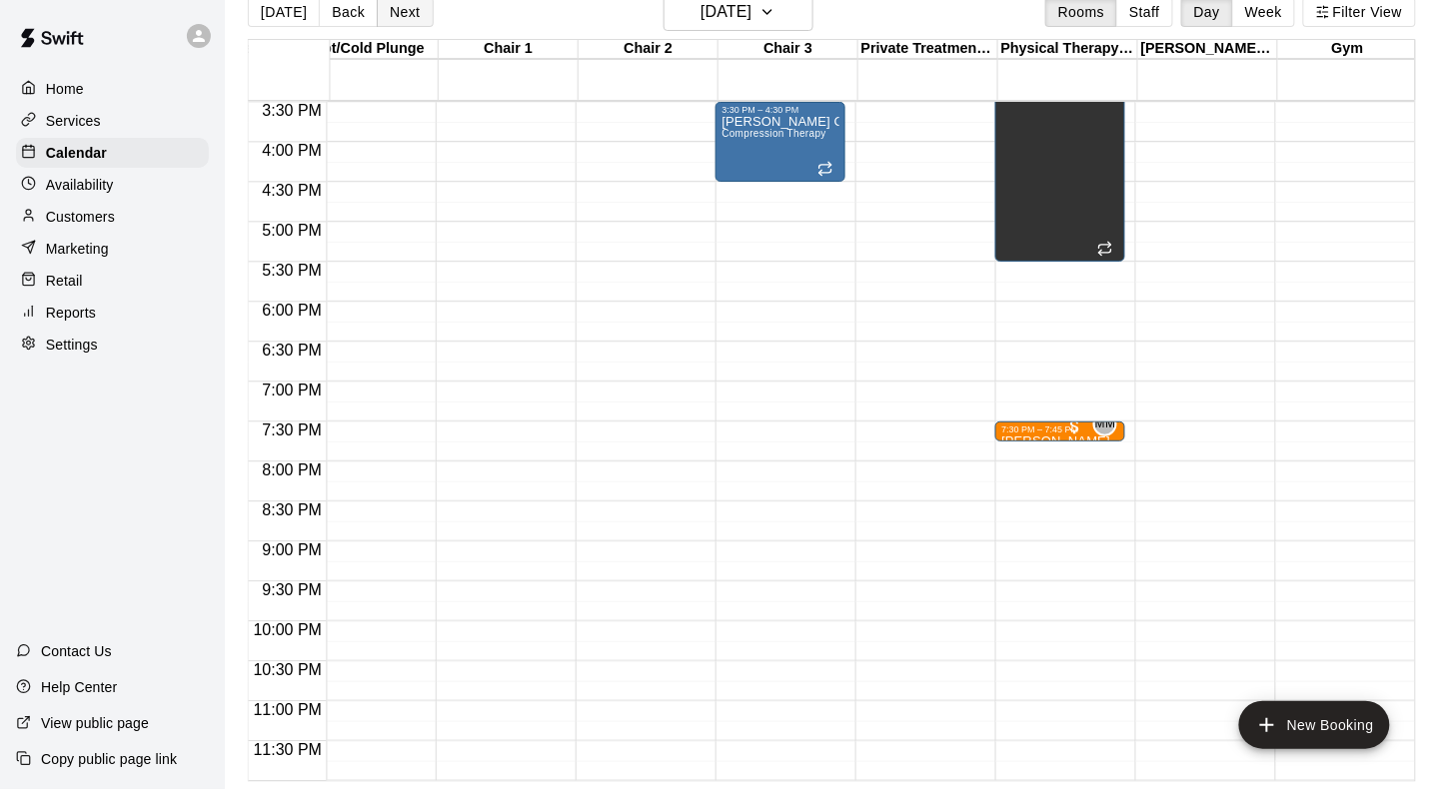
click at [411, 15] on button "Next" at bounding box center [405, 12] width 56 height 30
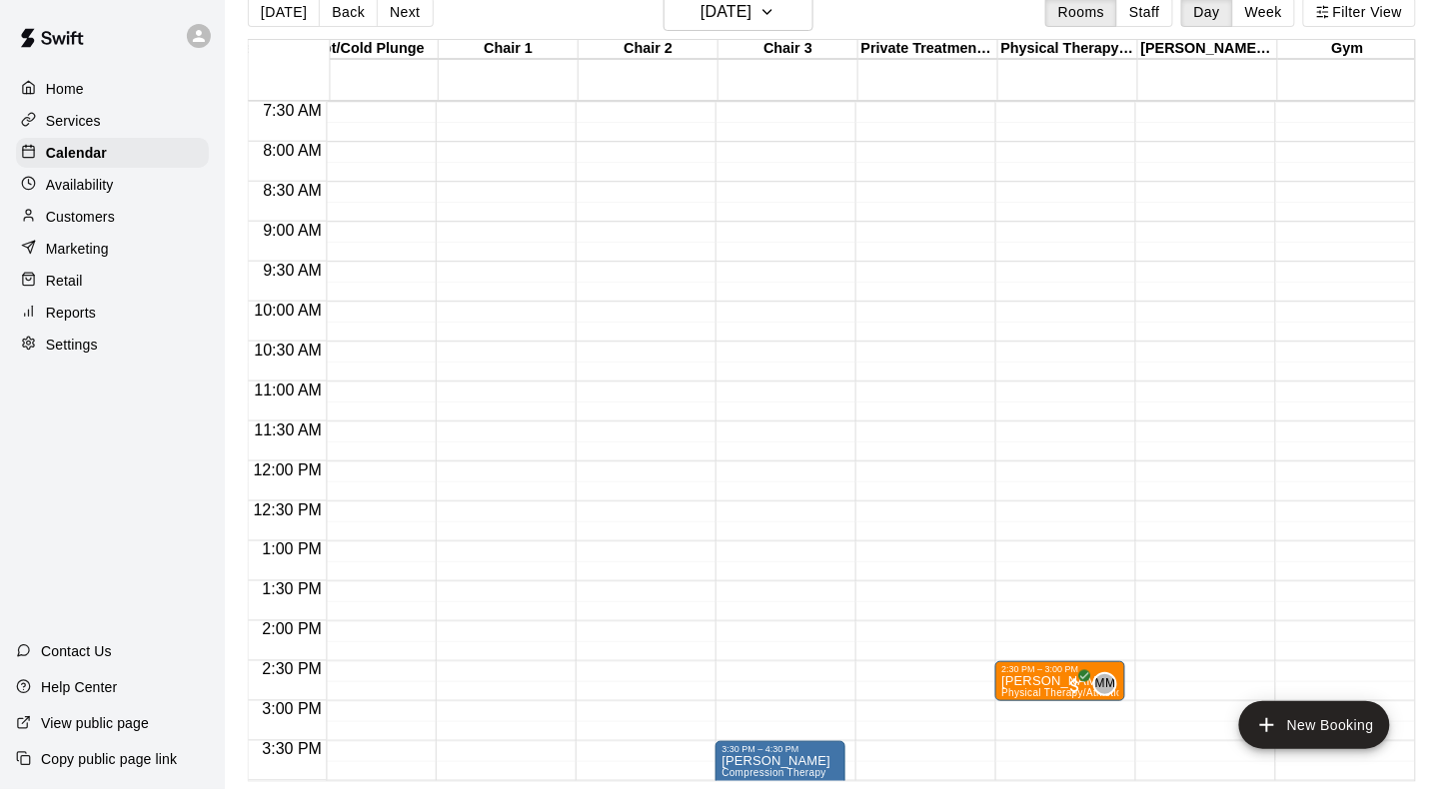
scroll to position [804, 1153]
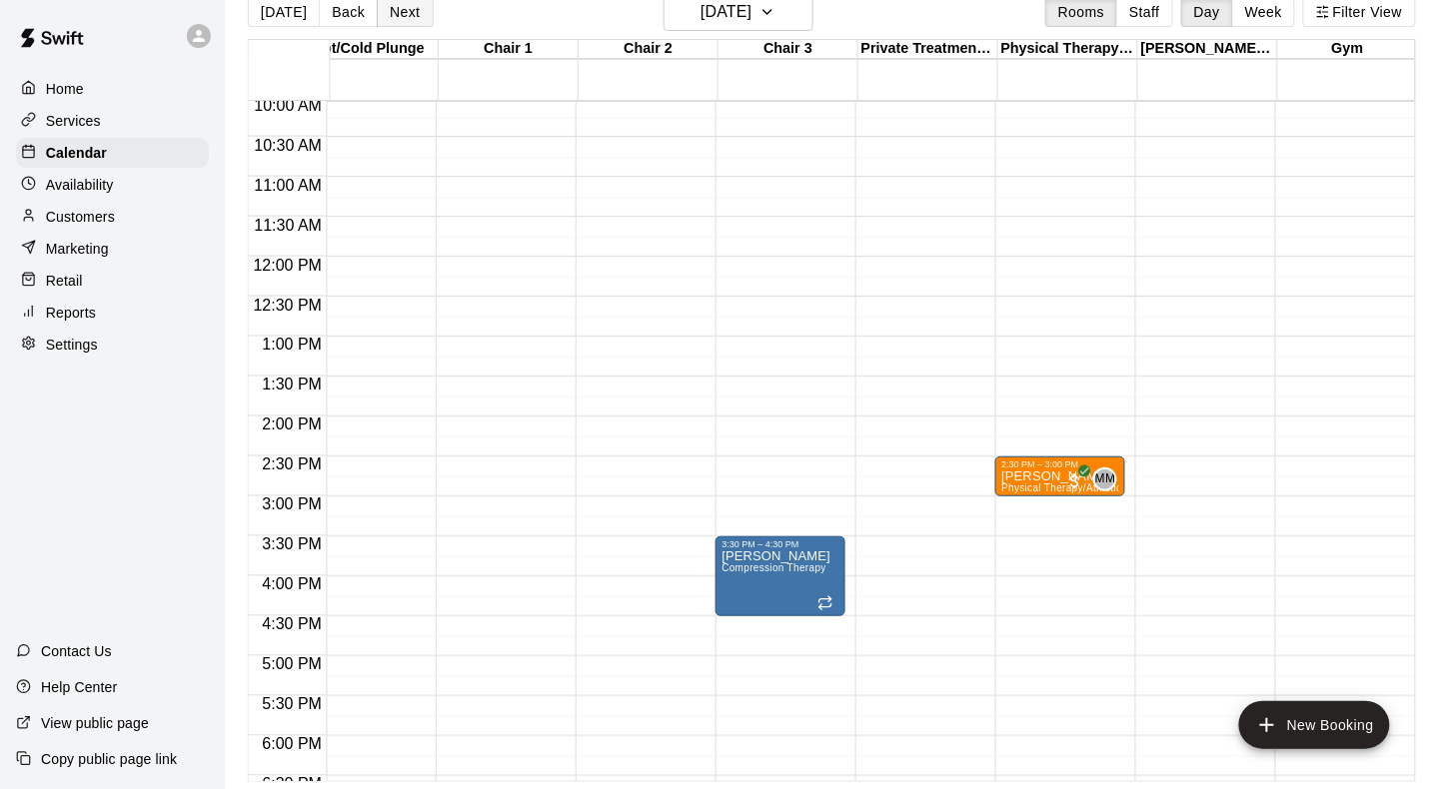
click at [410, 21] on button "Next" at bounding box center [405, 12] width 56 height 30
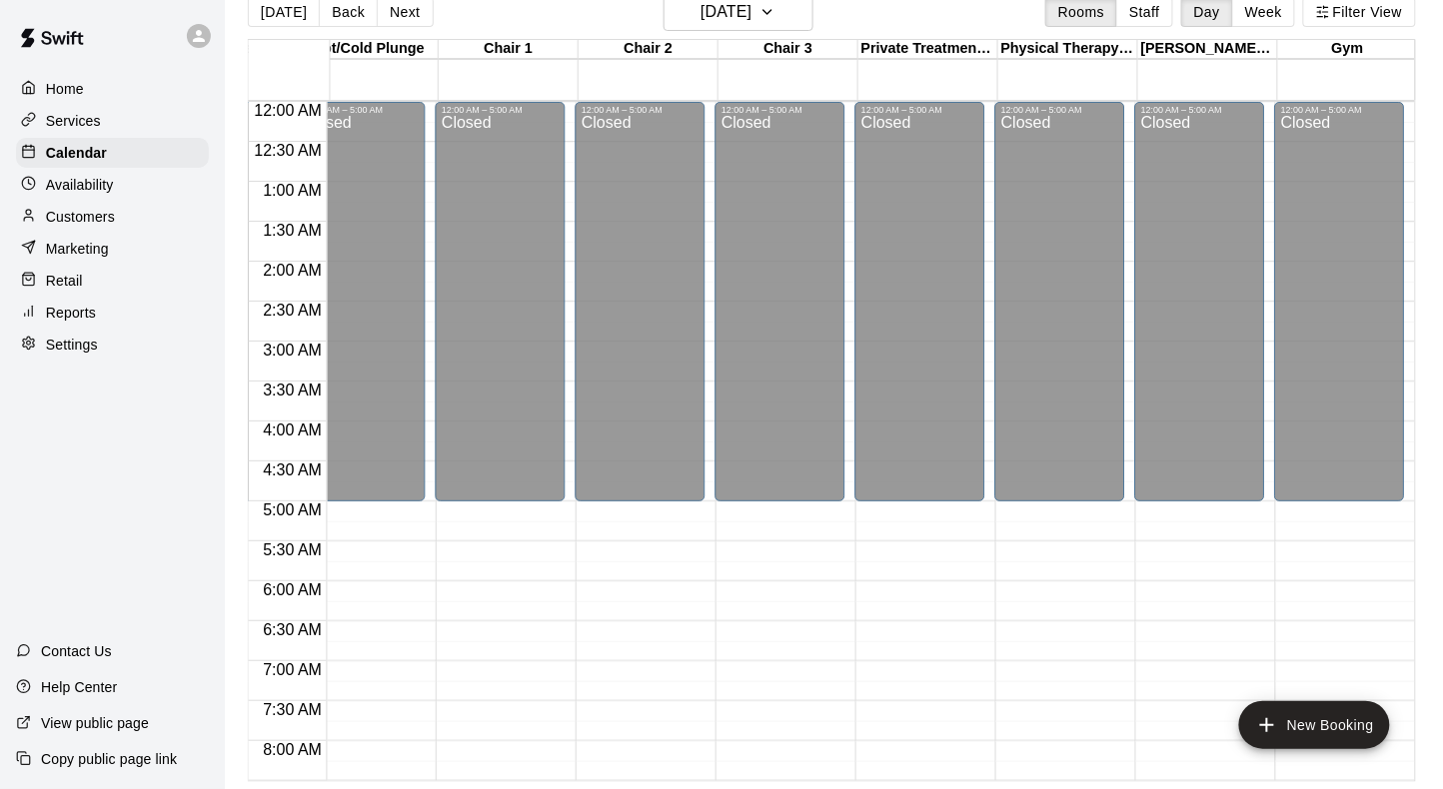
scroll to position [0, 1153]
click at [408, 16] on button "Next" at bounding box center [405, 12] width 56 height 30
